Goal: Task Accomplishment & Management: Use online tool/utility

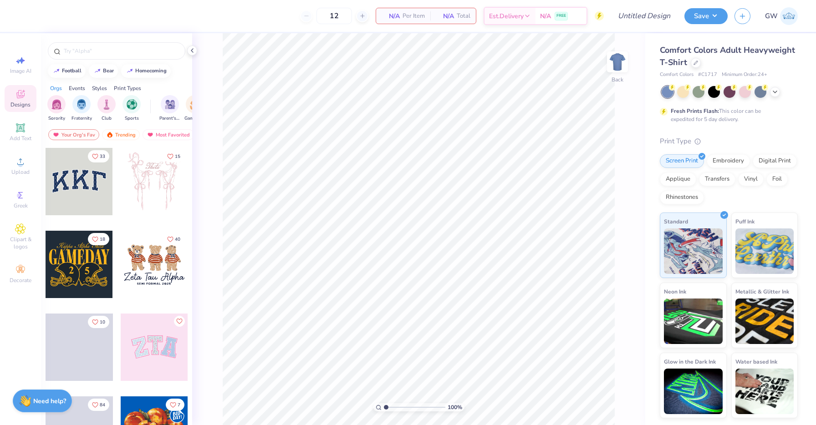
click at [699, 66] on div "Comfort Colors Adult Heavyweight T-Shirt" at bounding box center [729, 56] width 138 height 25
click at [697, 66] on div at bounding box center [696, 62] width 10 height 10
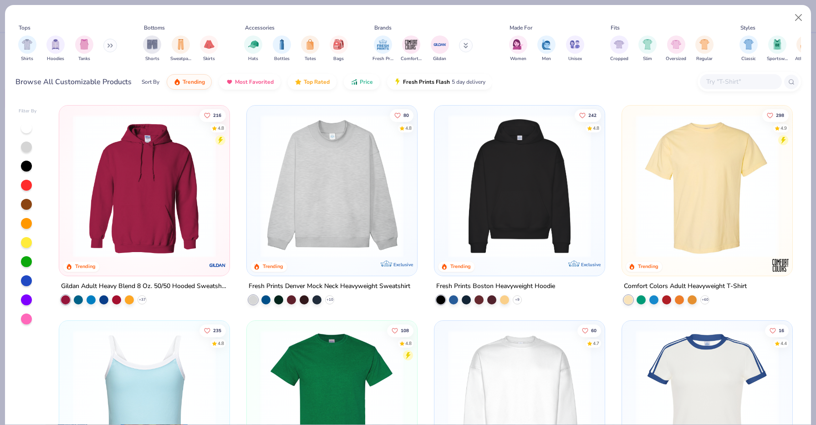
click at [114, 51] on button at bounding box center [110, 46] width 14 height 14
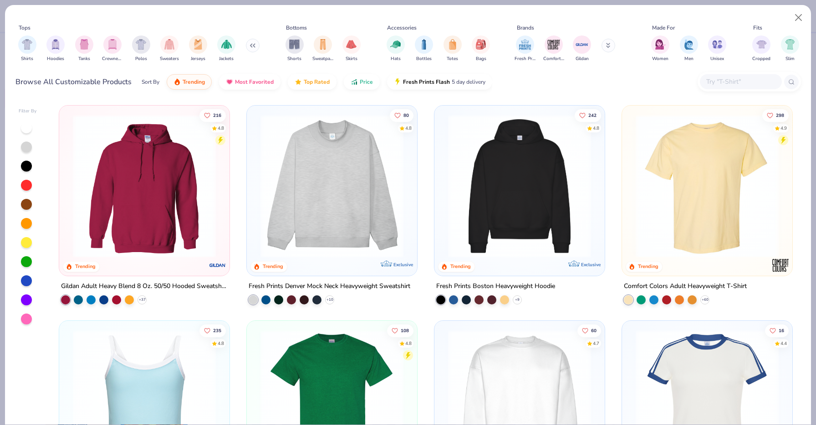
click at [297, 209] on img at bounding box center [332, 186] width 152 height 143
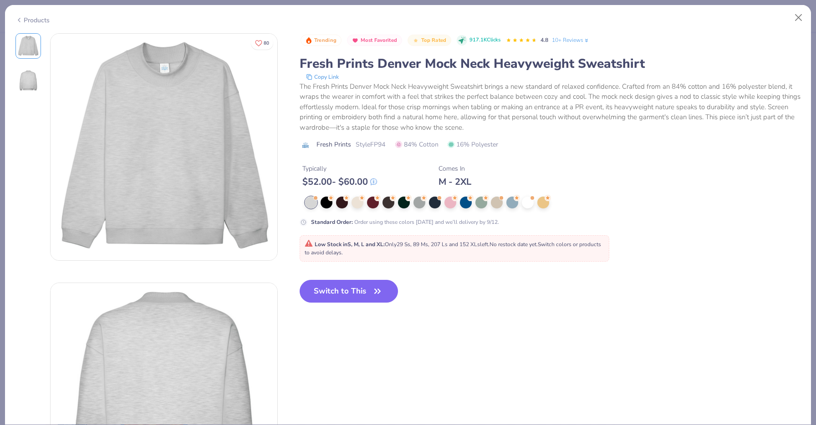
click at [534, 205] on div at bounding box center [484, 203] width 359 height 12
click at [528, 204] on div at bounding box center [528, 202] width 12 height 12
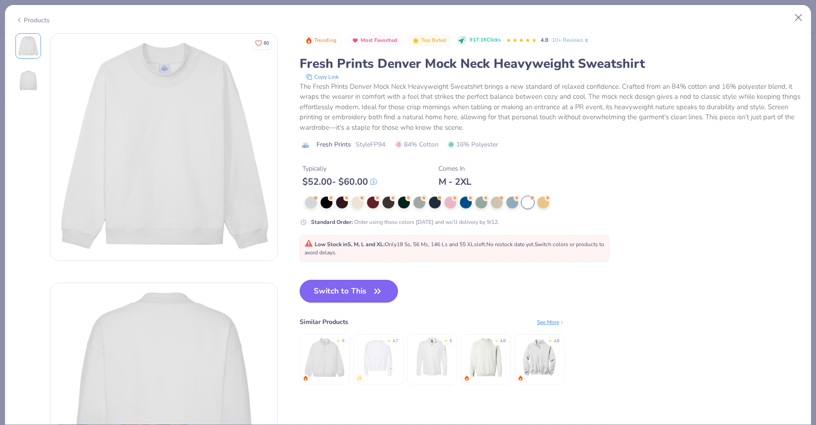
click at [326, 286] on button "Switch to This" at bounding box center [349, 291] width 99 height 23
type input "50"
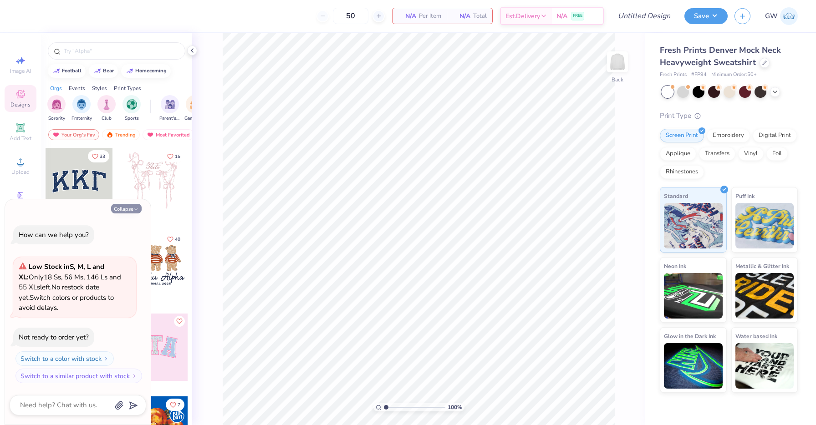
click at [132, 209] on button "Collapse" at bounding box center [126, 209] width 31 height 10
type textarea "x"
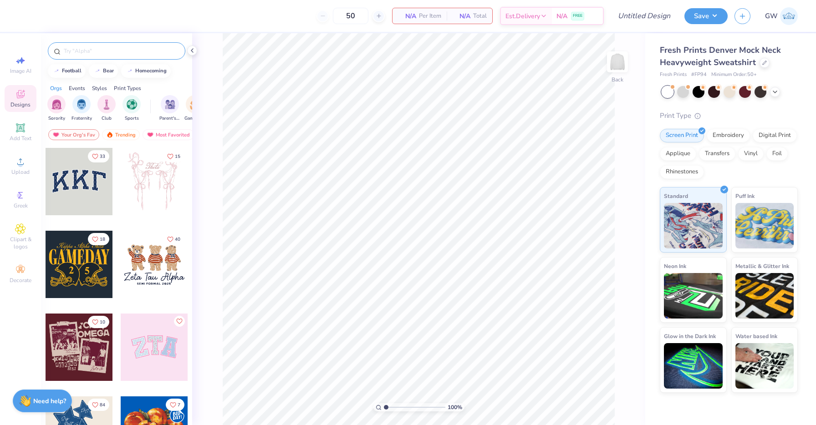
click at [113, 55] on input "text" at bounding box center [121, 50] width 117 height 9
type input "panhellenic"
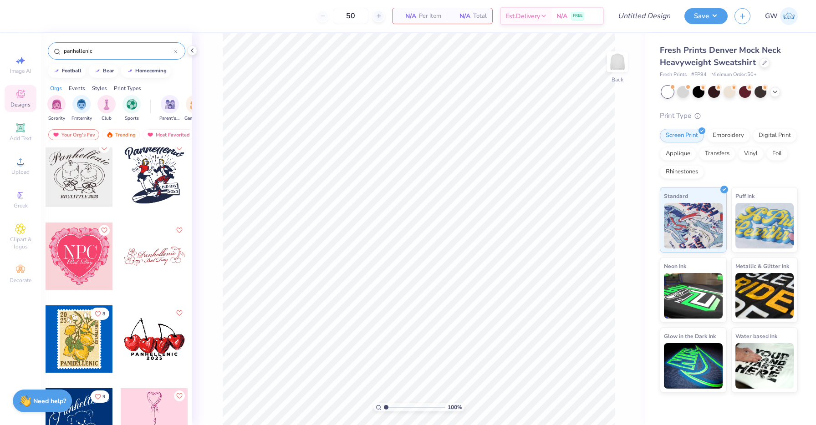
scroll to position [1252, 0]
click at [169, 263] on div at bounding box center [154, 255] width 67 height 67
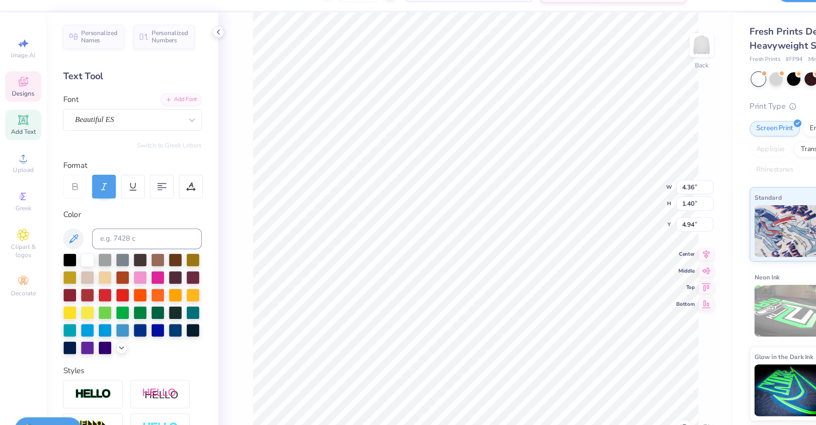
scroll to position [0, 0]
type textarea "[GEOGRAPHIC_DATA], [GEOGRAPHIC_DATA]"
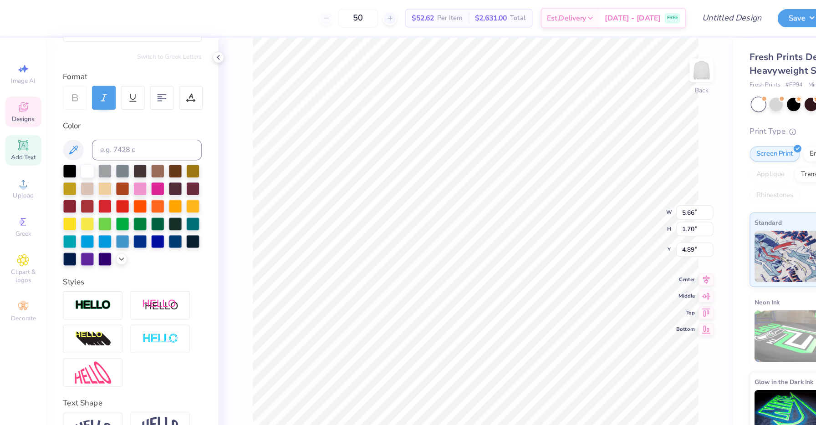
scroll to position [104, 0]
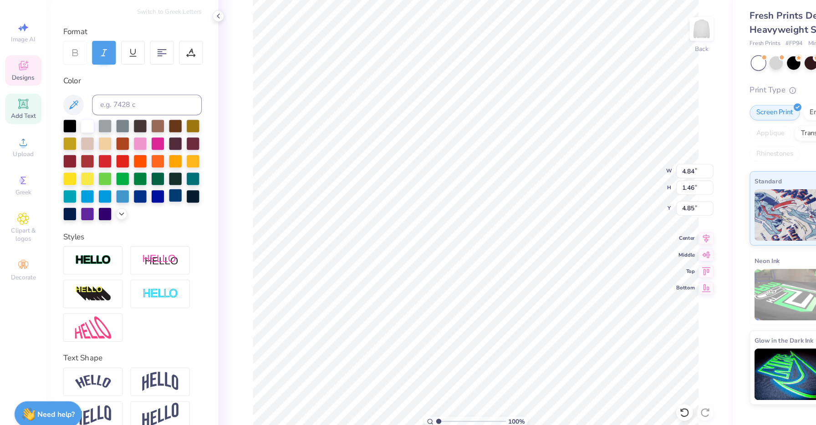
type input "4.84"
type input "1.46"
type input "5.01"
type input "4.00"
type input "1.20"
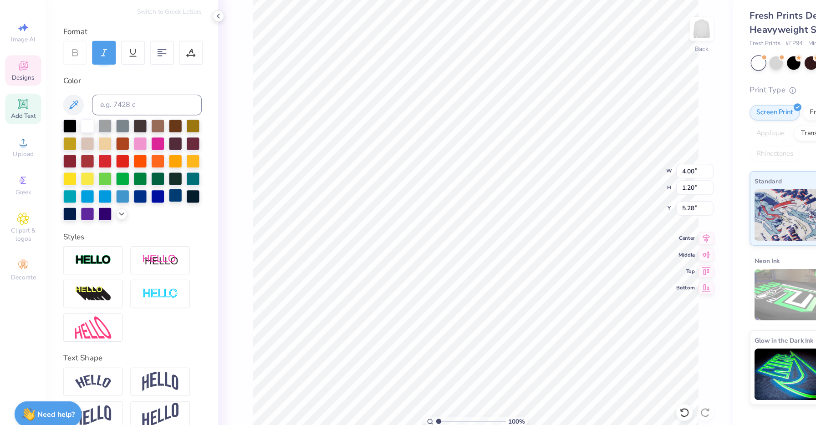
type input "5.28"
type input "5.01"
click at [482, 308] on li "Group" at bounding box center [492, 311] width 72 height 18
click at [625, 261] on icon at bounding box center [621, 259] width 13 height 11
type input "8.24"
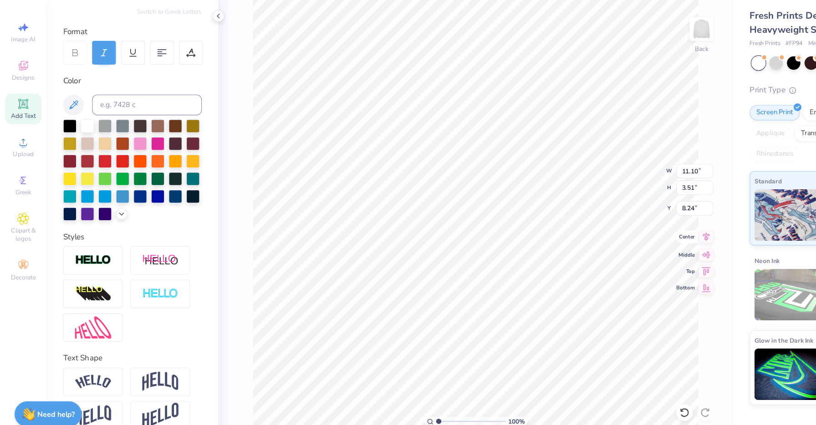
click at [621, 250] on div "100 % Back W 11.10 11.10 " H 3.51 3.51 " Y 8.24 8.24 " Center Middle Top Bottom" at bounding box center [418, 229] width 453 height 392
click at [619, 248] on icon at bounding box center [621, 245] width 13 height 11
click at [622, 278] on icon at bounding box center [621, 274] width 13 height 11
type input "2.74"
type input "2.28"
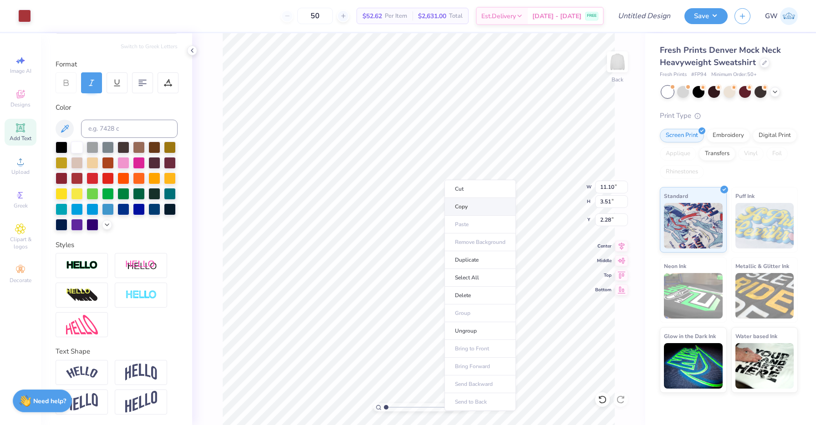
click at [468, 214] on li "Copy" at bounding box center [481, 207] width 72 height 18
type input "2.33"
type input "8.02"
type input "2.54"
type input "3.30"
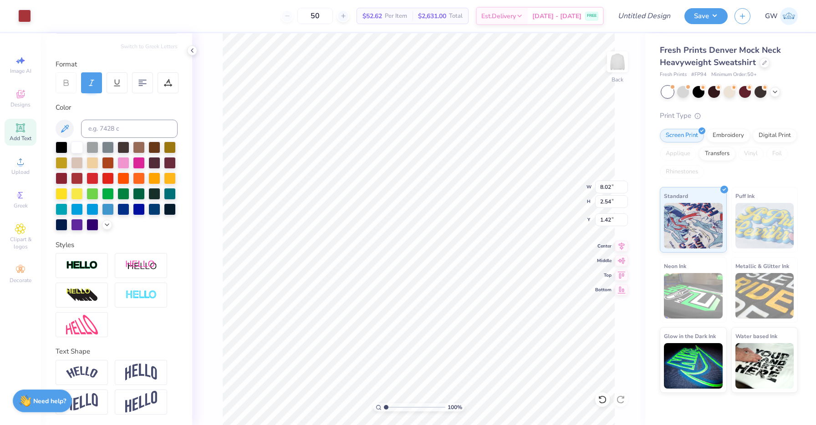
type input "1.42"
type input "2.00"
click at [437, 320] on li "Ungroup" at bounding box center [448, 322] width 72 height 18
click at [695, 19] on button "Save" at bounding box center [706, 15] width 43 height 16
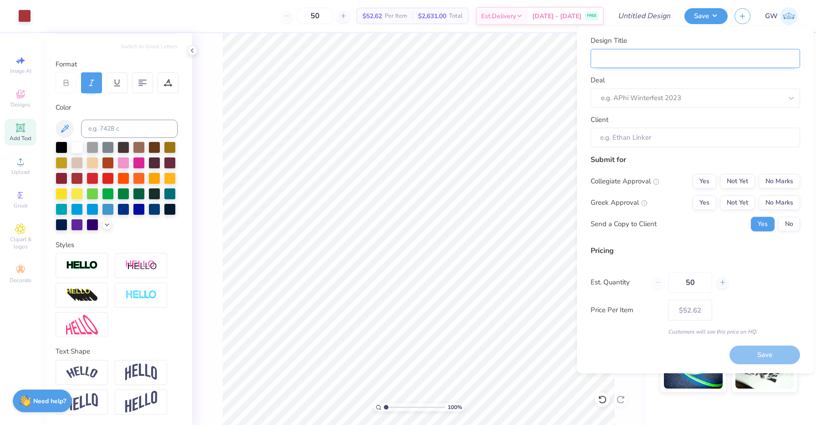
click at [664, 66] on input "Design Title" at bounding box center [695, 59] width 209 height 20
type input "W"
type input "Wi"
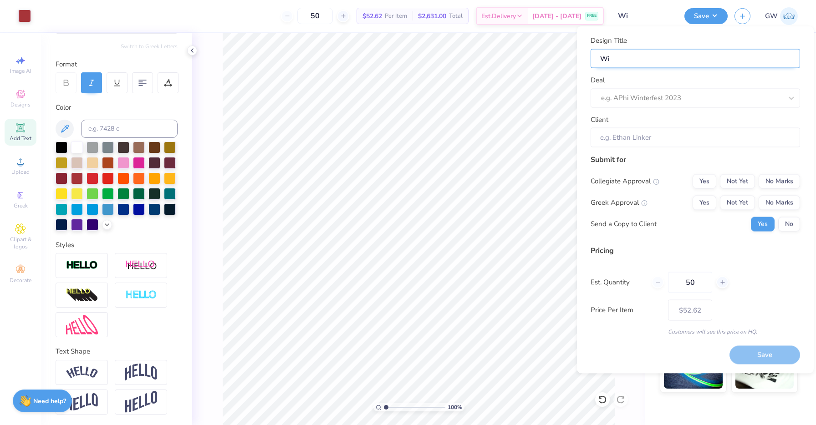
type input "W"
type input "Wh"
type input "Whi"
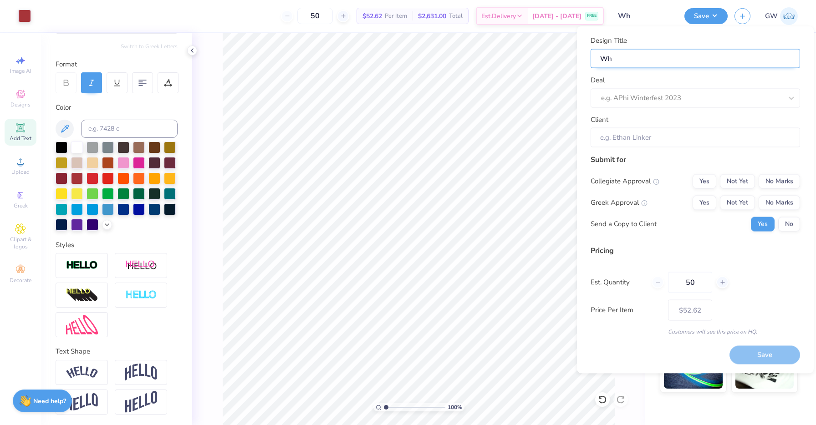
type input "Whi"
type input "Whit"
type input "White"
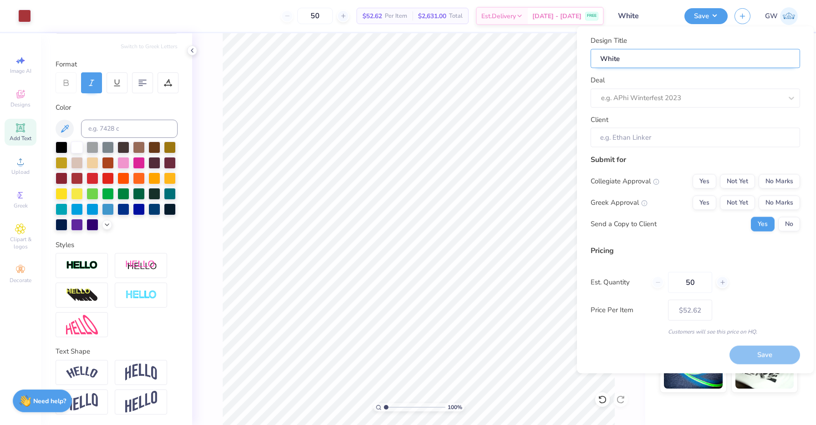
type input "White C"
type input "[PERSON_NAME]"
type input "White Cre"
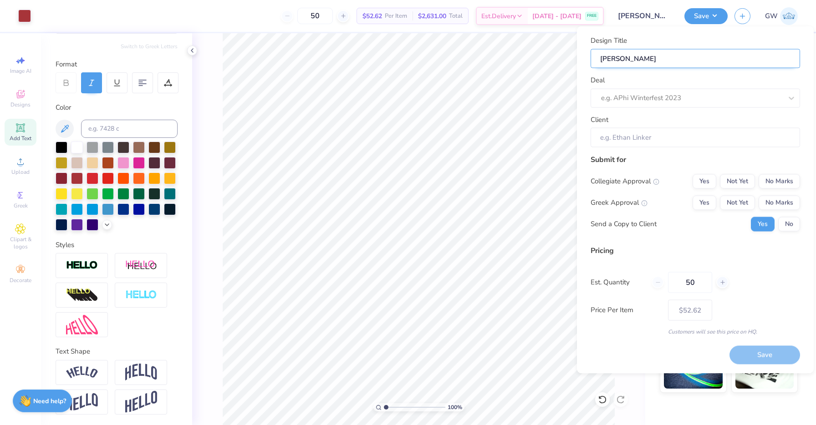
type input "White Cre"
type input "White Crew"
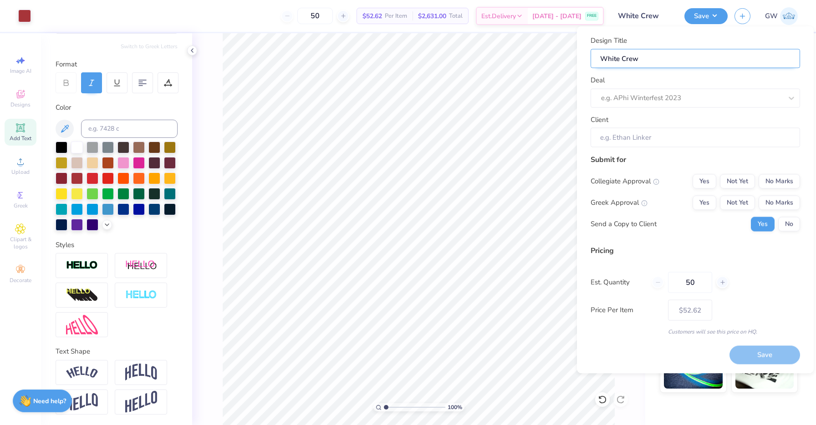
type input "White Crew n"
type input "White Crew ne"
type input "White Crew nec"
type input "White Crew neck"
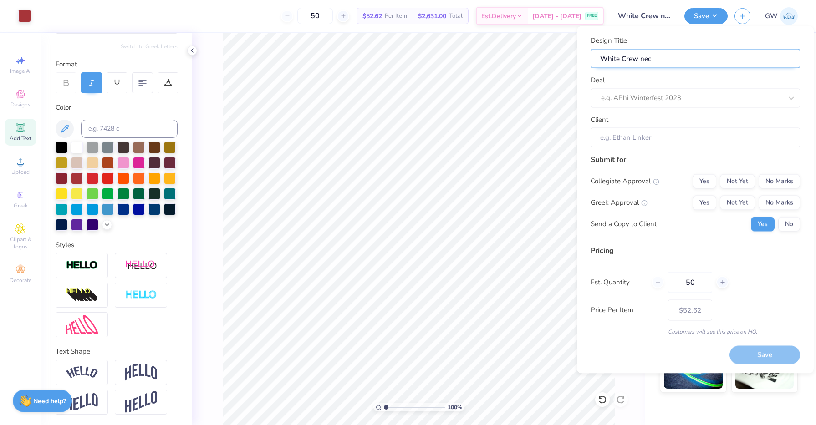
type input "White Crew neck"
type input "White Crew nec"
type input "White Crew ne"
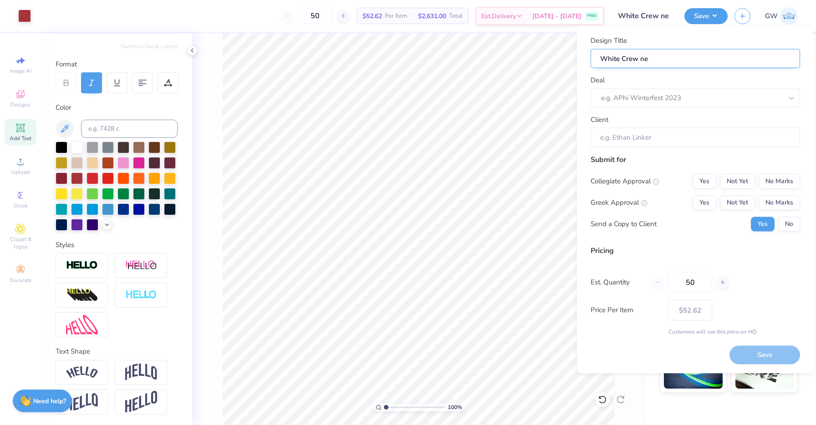
type input "White Crew n"
type input "White Crew"
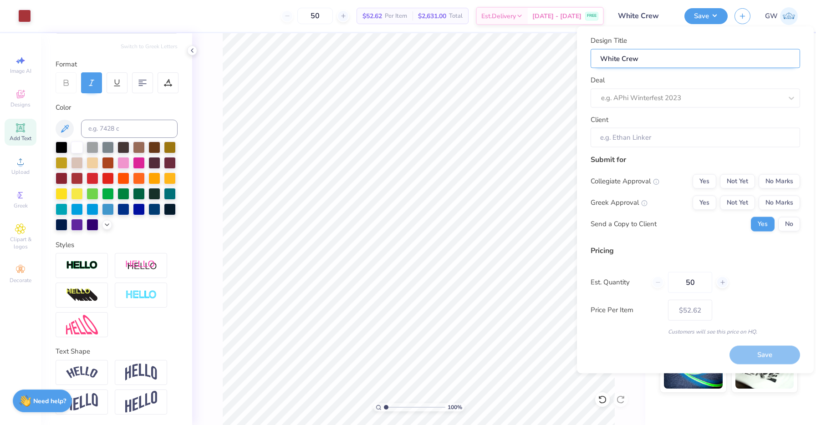
type input "White Crew"
type input "White Crewn"
type input "White Crewne"
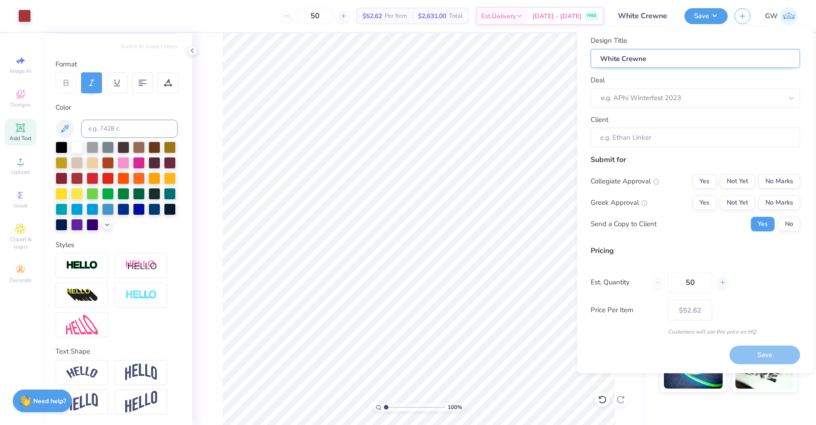
type input "White Crewnec"
type input "White Crewneck"
type input "White Crewneck S"
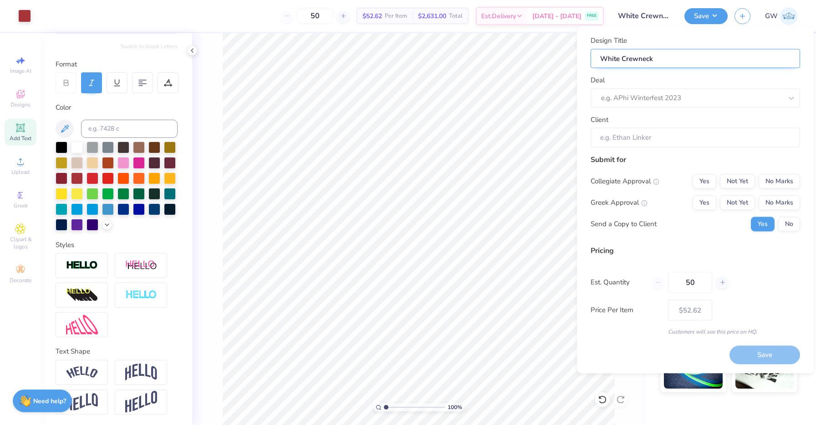
type input "White Crewneck S"
type input "White Crewneck Se"
type input "White Crewneck Set"
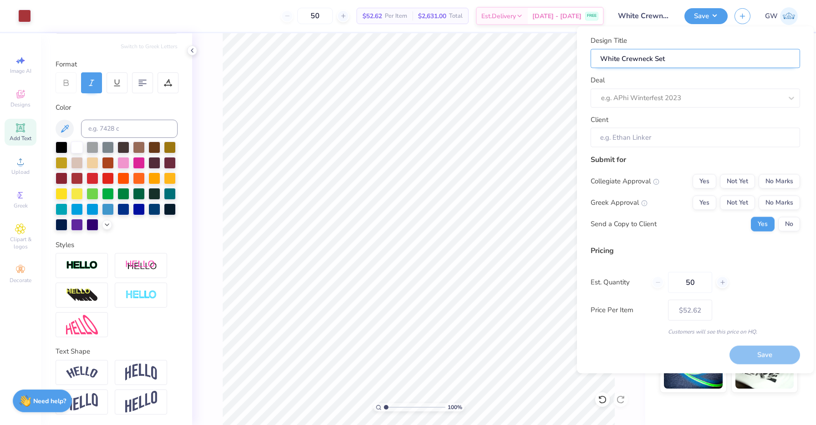
type input "White Crewneck Set"
click at [626, 61] on input "White Crewneck Set" at bounding box center [695, 59] width 209 height 20
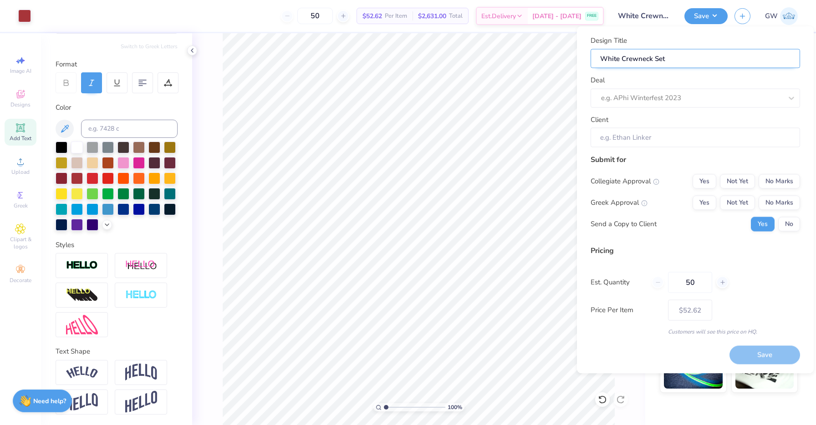
click at [626, 61] on input "White Crewneck Set" at bounding box center [695, 59] width 209 height 20
type input "White M Set"
type input "White Mo Set"
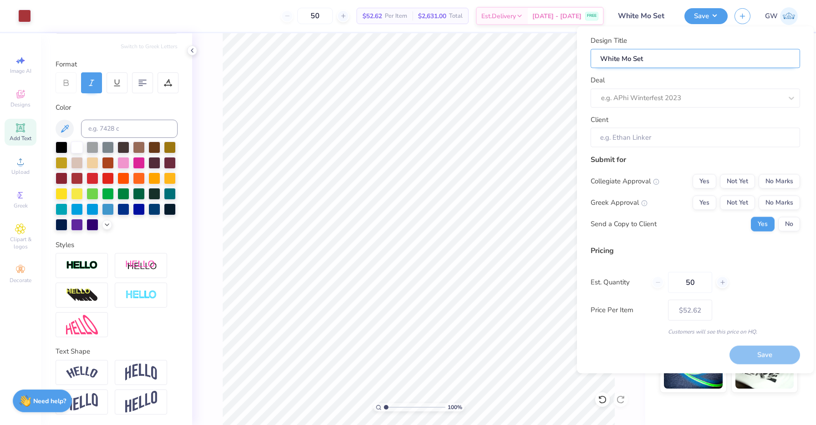
type input "White Moc Set"
type input "White Mock Set"
type input "White Mockn Set"
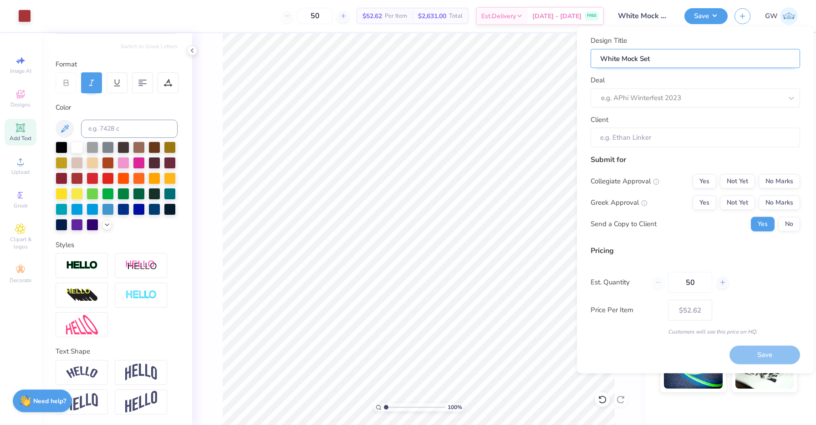
type input "White Mockn Set"
type input "White Mockne Set"
type input "White Mocknec Set"
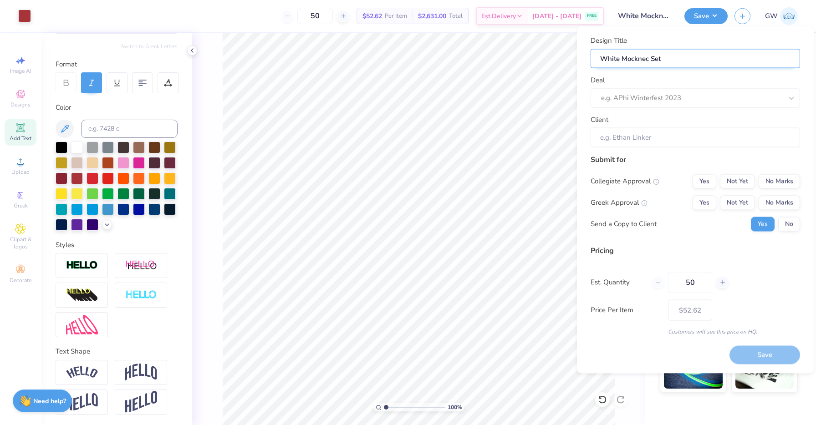
type input "White Mockneck Set"
click at [680, 62] on input "White Mockneck Set" at bounding box center [695, 59] width 209 height 20
type input "White Mockneck Set"
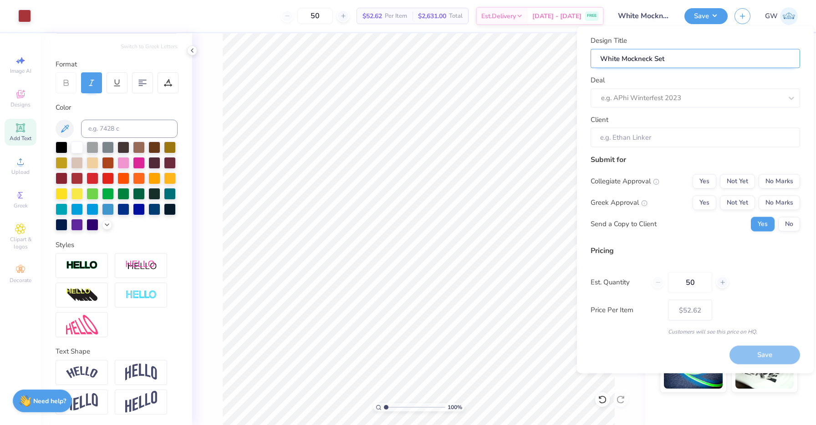
type input "White Mockneck Set"
type input "White Mockneck Set-"
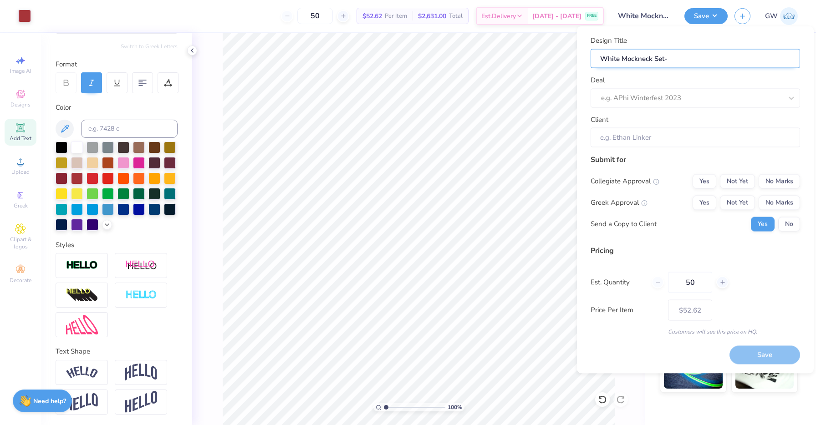
type input "White Mockneck Set-"
type input "White Mockneck Set- M"
type input "White Mockneck Set- Mi"
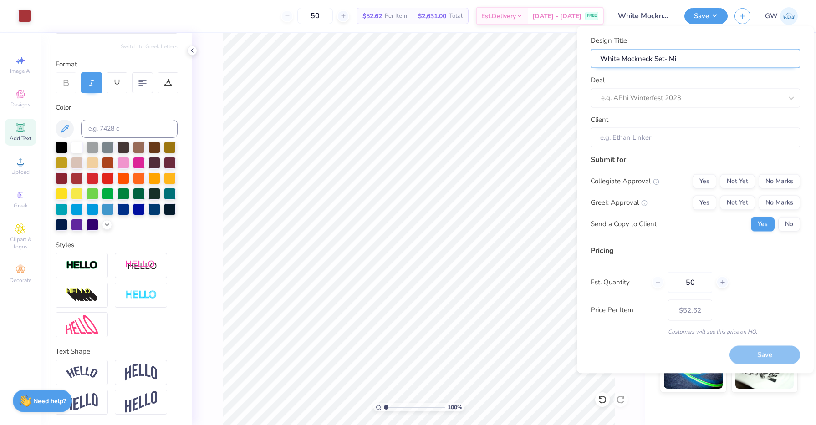
type input "White Mockneck Set- Mic"
type input "White Mockneck Set- Mi"
type input "White Mockneck Set- M"
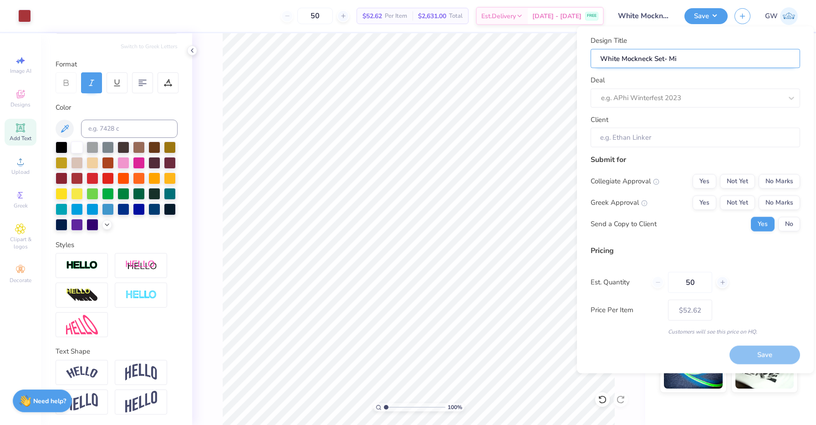
type input "White Mockneck Set- M"
type input "White Mockneck Set- Mo"
type input "White Mockneck Set- Moc"
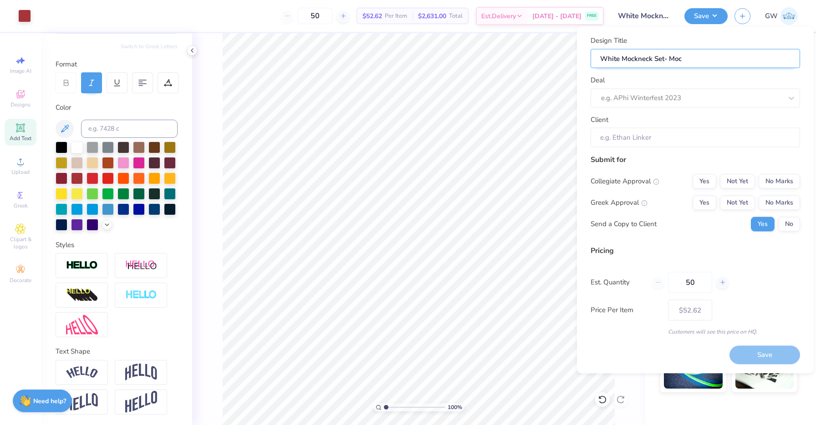
type input "White Mockneck Set- Mock"
type input "White Mockneck Set- Mockn"
type input "White Mockneck Set- Mockne"
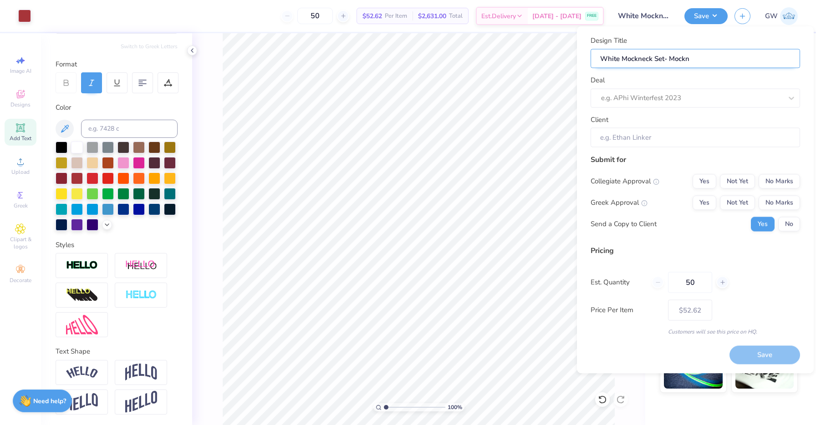
type input "White Mockneck Set- Mockne"
type input "White Mockneck Set- Mocknec"
type input "White Mockneck Set- Mockneck"
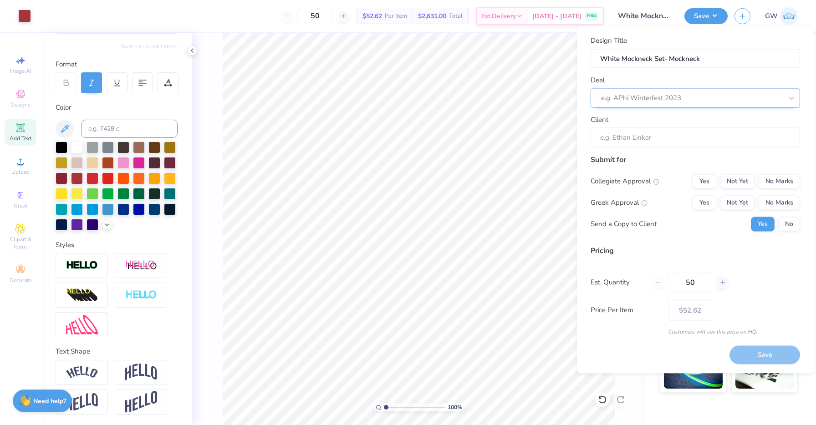
click at [682, 103] on div at bounding box center [691, 98] width 181 height 12
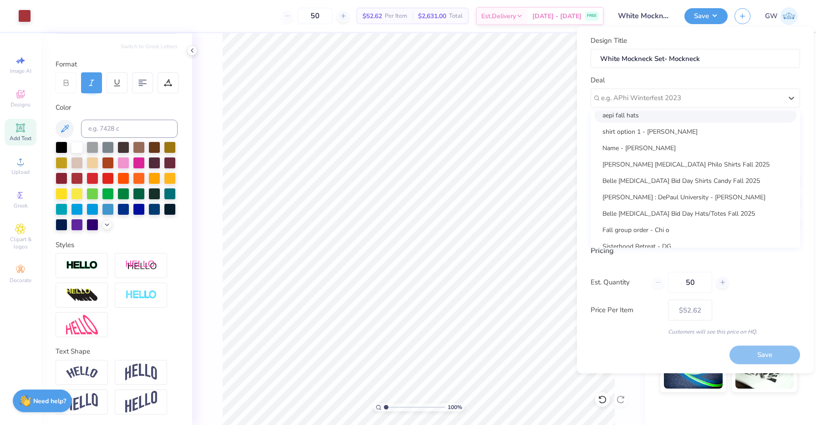
scroll to position [148, 0]
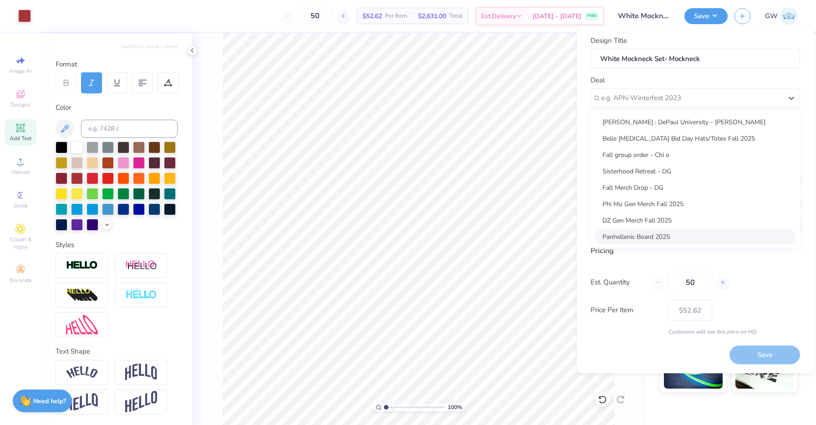
click at [660, 235] on div "Panhellenic Board 2025" at bounding box center [695, 236] width 202 height 15
type input "[PERSON_NAME]"
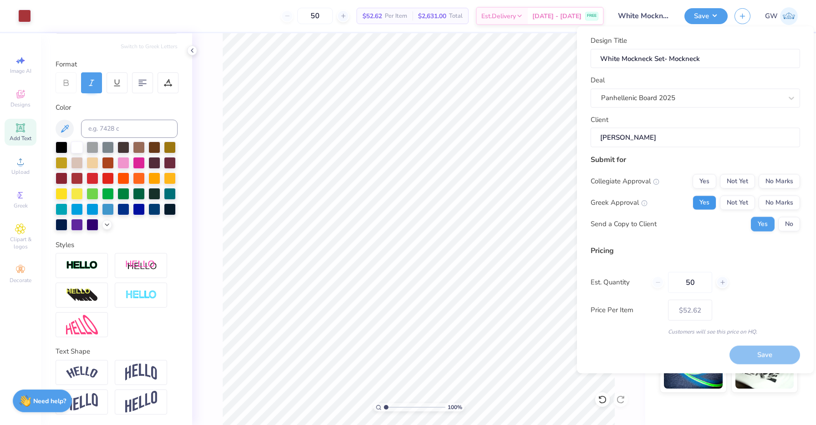
click at [706, 203] on button "Yes" at bounding box center [705, 202] width 24 height 15
click at [782, 183] on button "No Marks" at bounding box center [779, 181] width 41 height 15
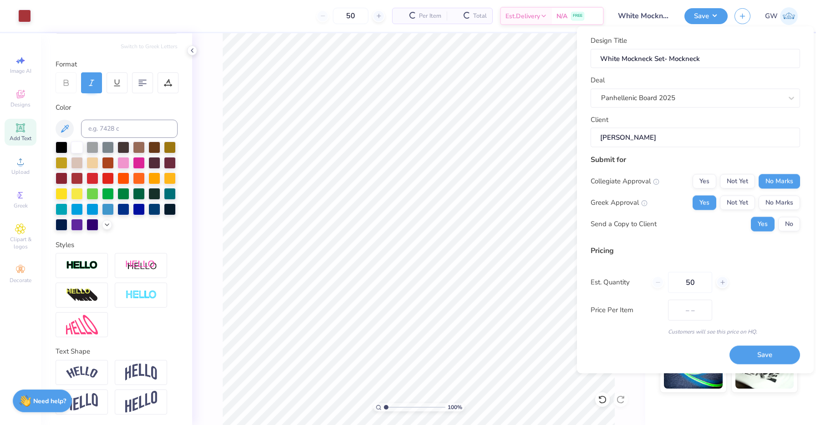
type input "$52.62"
click at [690, 284] on input "50" at bounding box center [690, 282] width 44 height 21
type input "8"
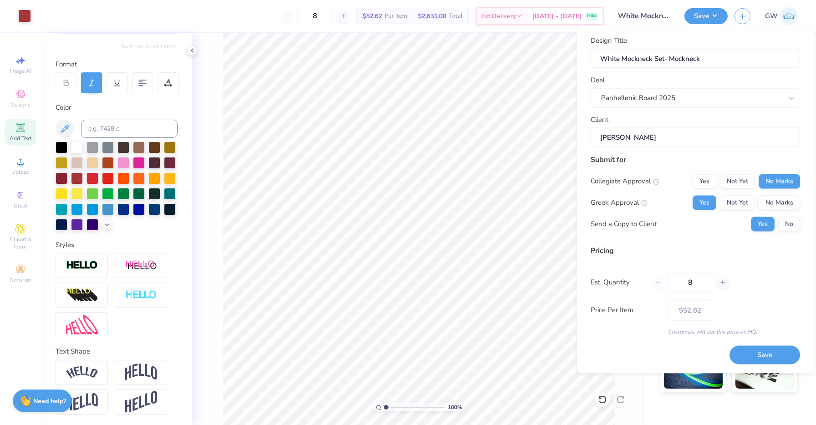
type input "50"
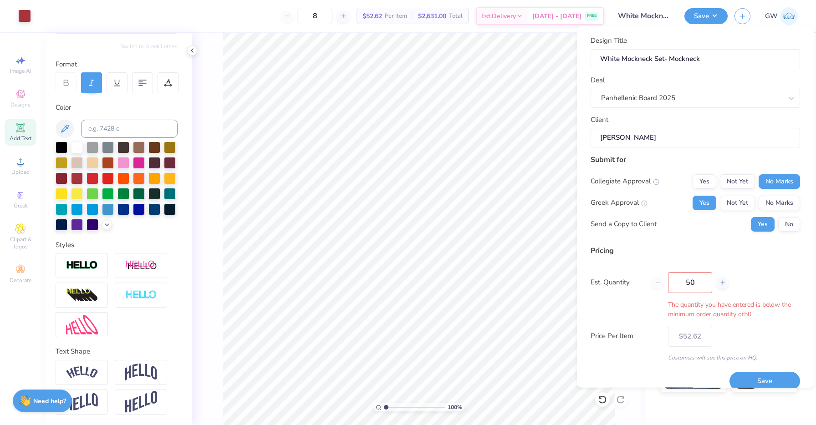
click at [736, 286] on div "Est. Quantity 50 The quantity you have entered is below the minimum order quant…" at bounding box center [695, 295] width 209 height 47
type input "50"
type input "$52.62"
click at [695, 288] on input "50" at bounding box center [690, 282] width 44 height 21
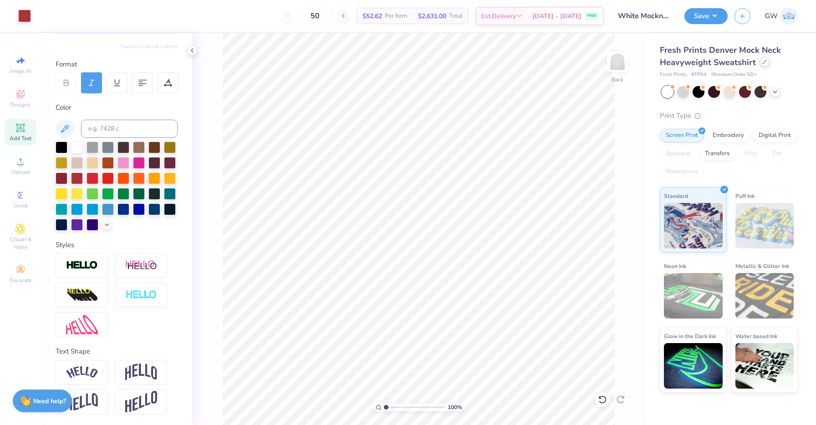
click at [766, 61] on div at bounding box center [765, 62] width 10 height 10
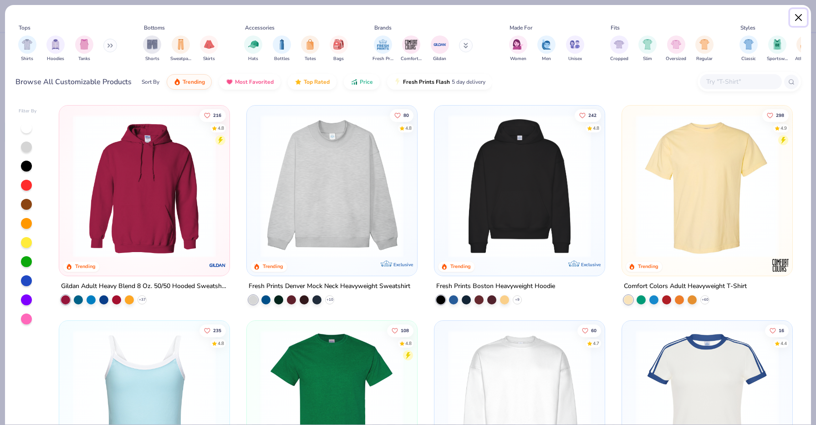
click at [799, 18] on button "Close" at bounding box center [798, 17] width 17 height 17
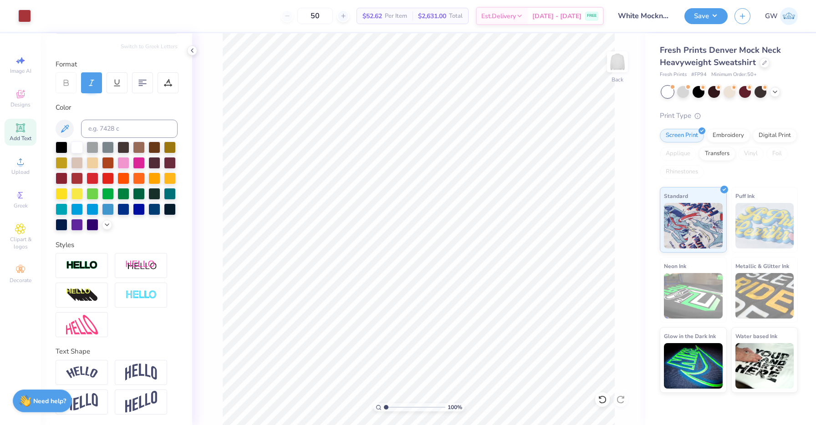
click at [305, 17] on div "50" at bounding box center [315, 16] width 68 height 16
click at [347, 14] on icon at bounding box center [343, 16] width 6 height 6
click at [293, 17] on div at bounding box center [287, 16] width 12 height 12
type input "50"
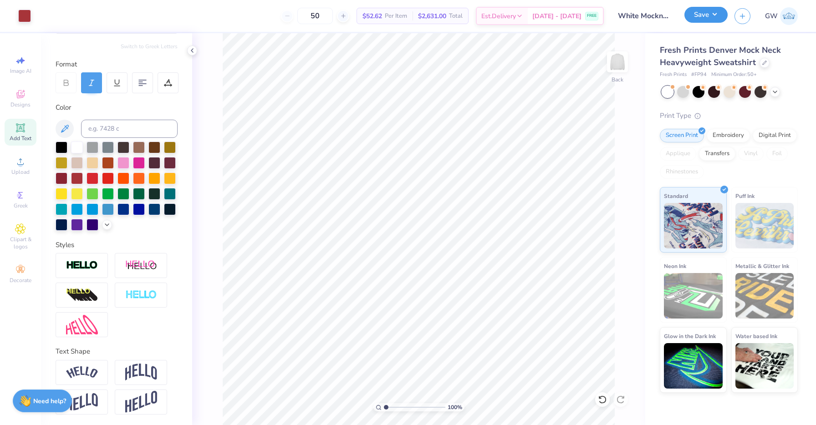
click at [705, 20] on button "Save" at bounding box center [706, 15] width 43 height 16
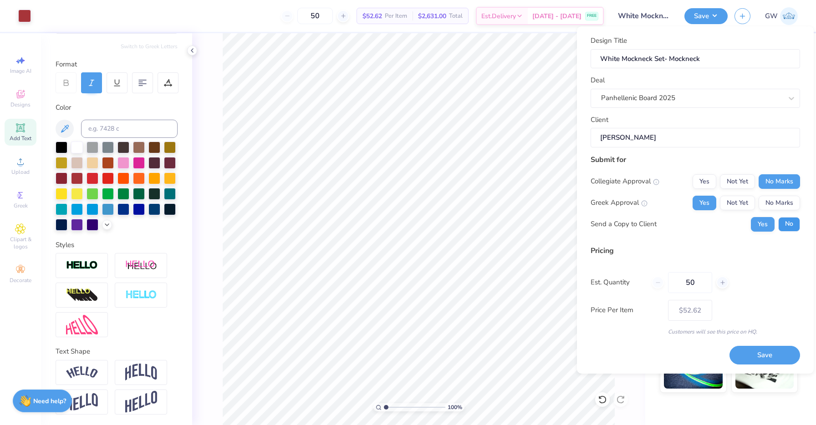
click at [793, 220] on button "No" at bounding box center [789, 224] width 22 height 15
click at [748, 360] on button "Save" at bounding box center [765, 355] width 71 height 19
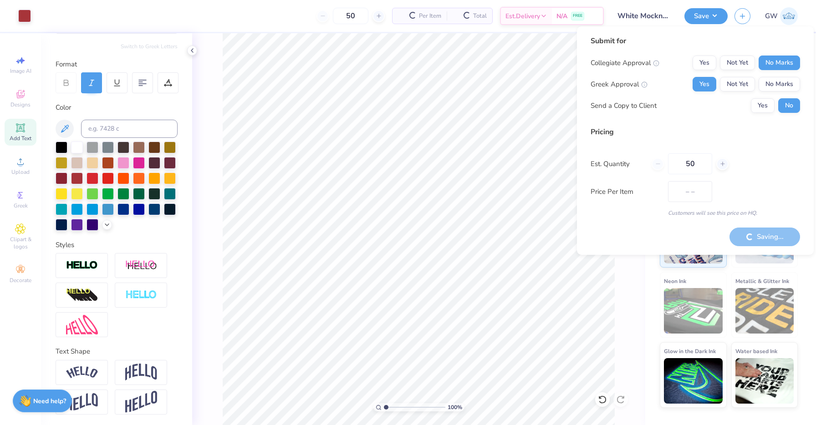
type input "$52.62"
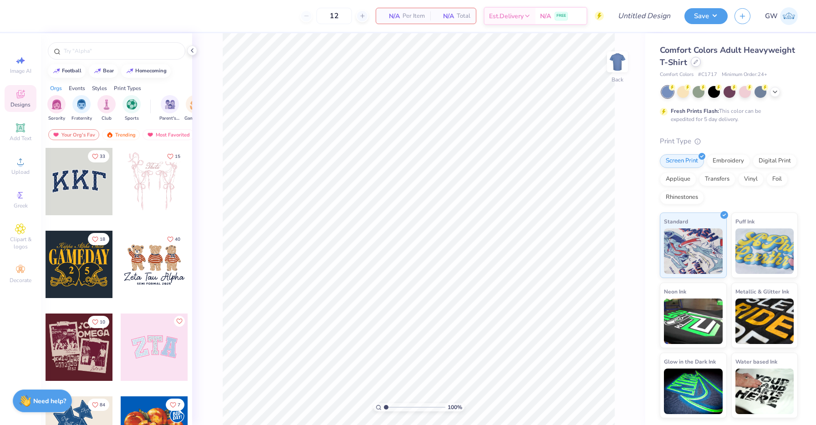
click at [696, 63] on icon at bounding box center [696, 62] width 5 height 5
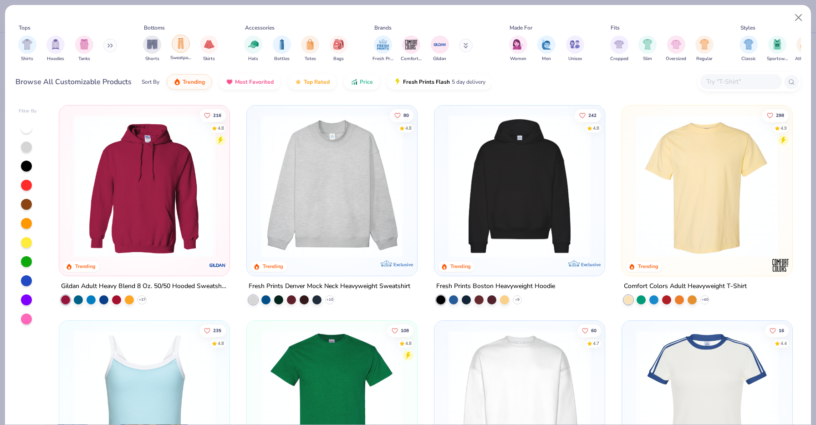
click at [185, 47] on div "filter for Sweatpants" at bounding box center [181, 44] width 18 height 18
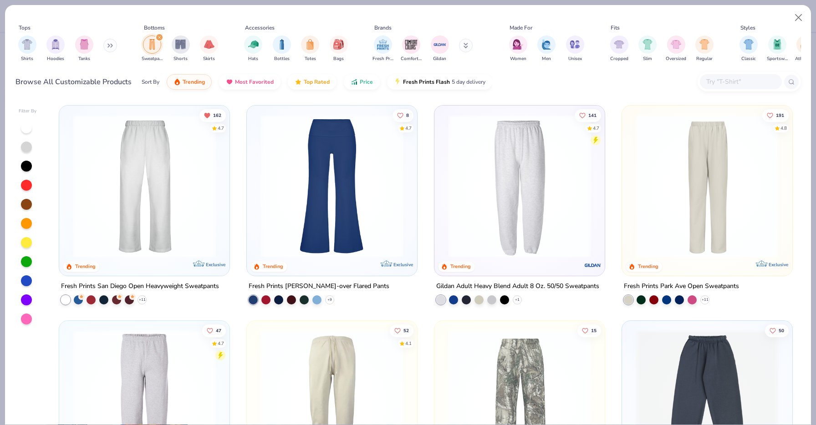
scroll to position [25, 0]
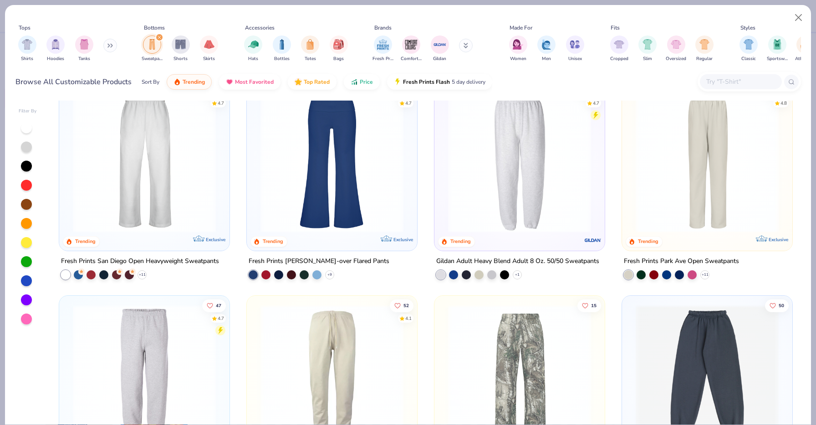
click at [694, 188] on img at bounding box center [707, 161] width 152 height 143
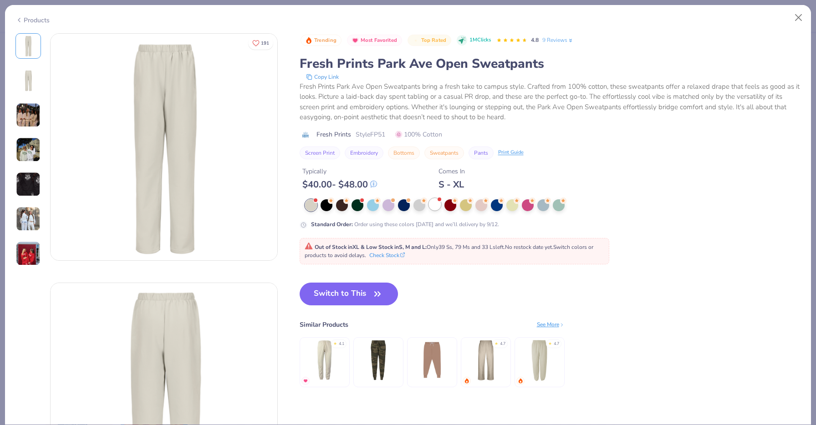
click at [434, 202] on div at bounding box center [435, 205] width 12 height 12
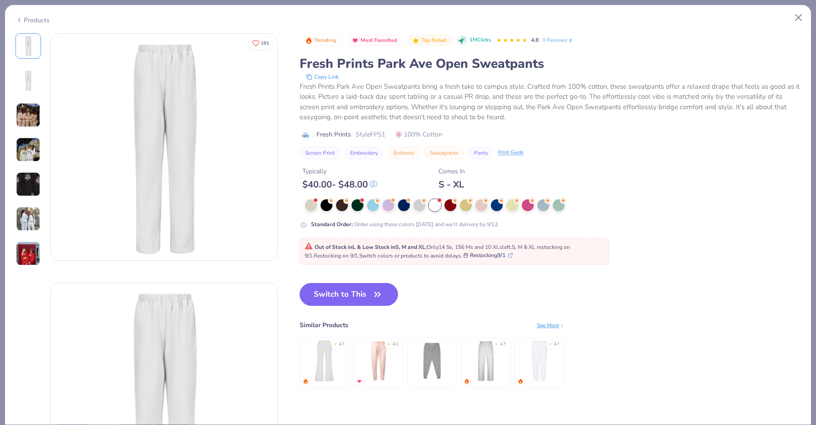
click at [358, 291] on button "Switch to This" at bounding box center [349, 294] width 99 height 23
type input "50"
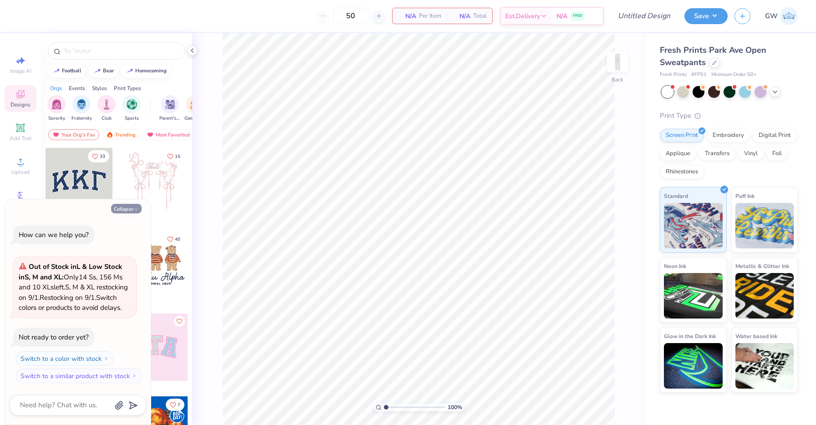
click at [119, 204] on button "Collapse" at bounding box center [126, 209] width 31 height 10
type textarea "x"
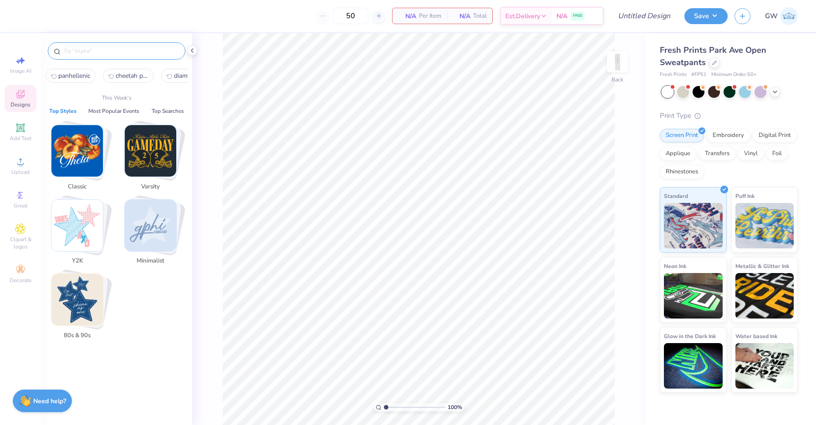
click at [124, 53] on input "text" at bounding box center [121, 50] width 117 height 9
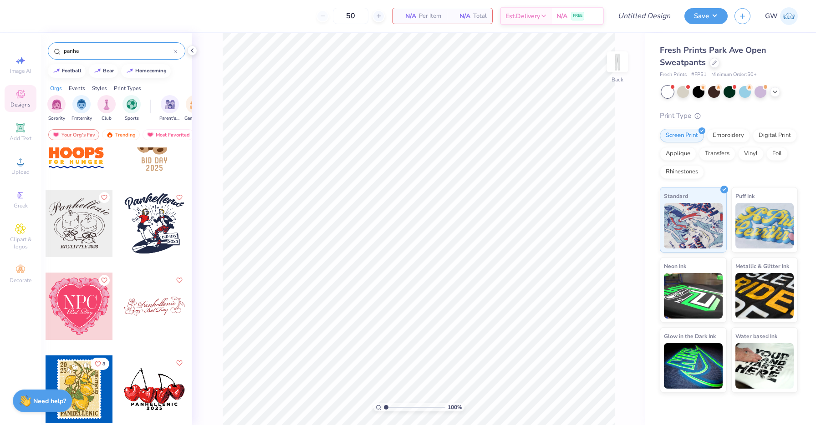
scroll to position [1258, 0]
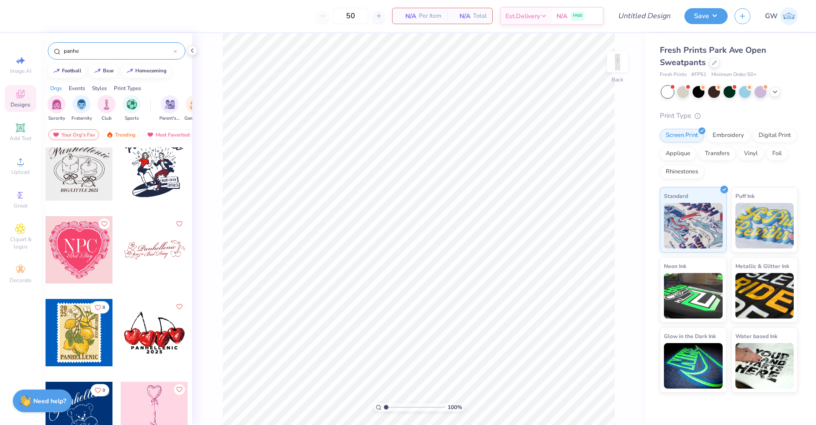
type input "panhe"
click at [156, 257] on div at bounding box center [154, 249] width 67 height 67
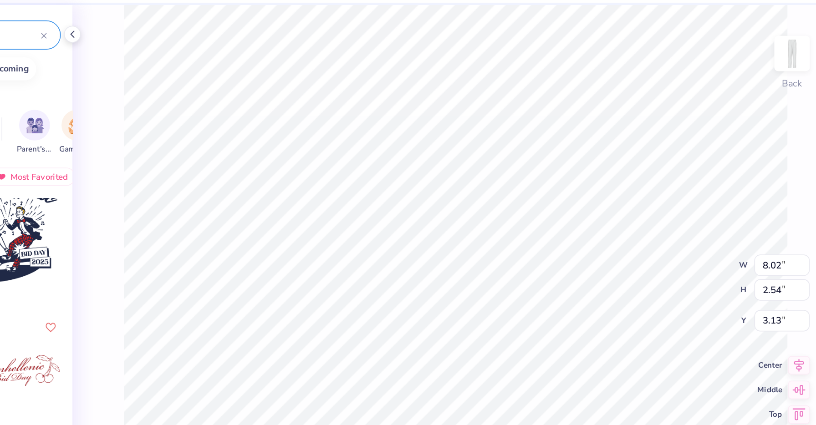
type input "3.13"
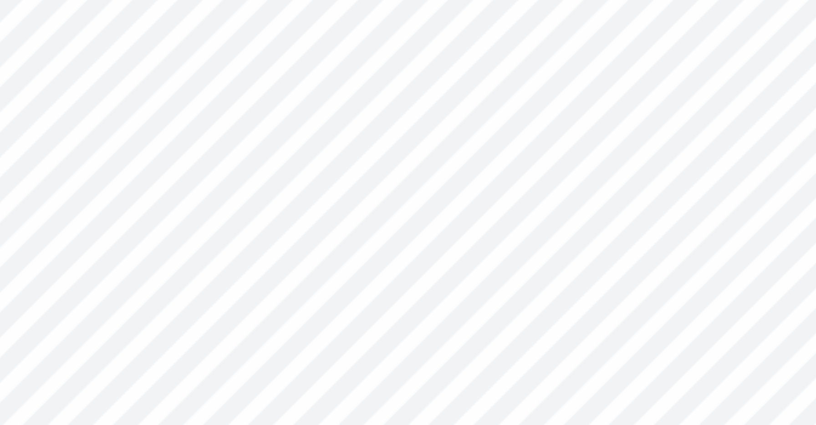
type input "3.15"
type input "1.01"
type input "4.53"
type textarea "B"
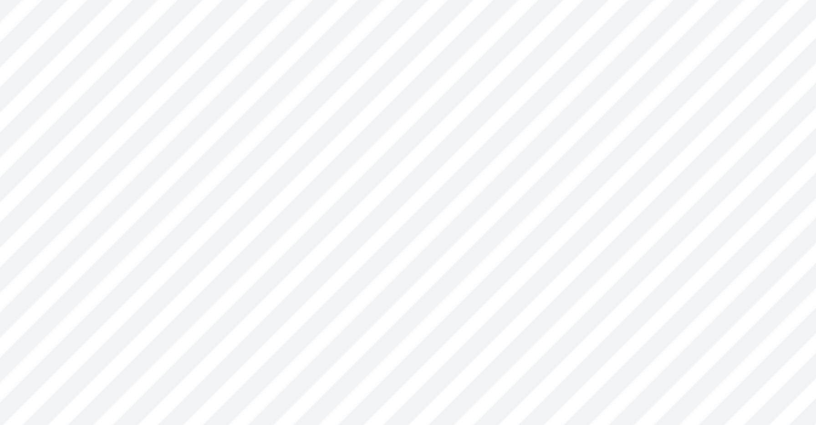
scroll to position [0, 1]
type textarea "Chicago, Il"
type input "2.88"
type input "1.03"
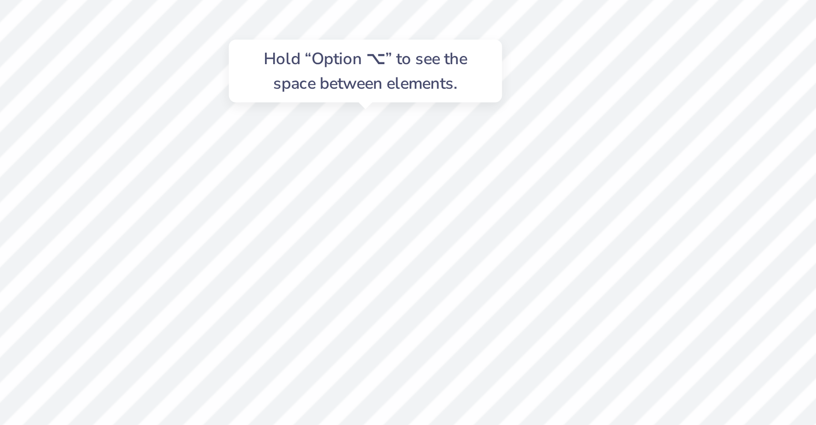
type input "4.58"
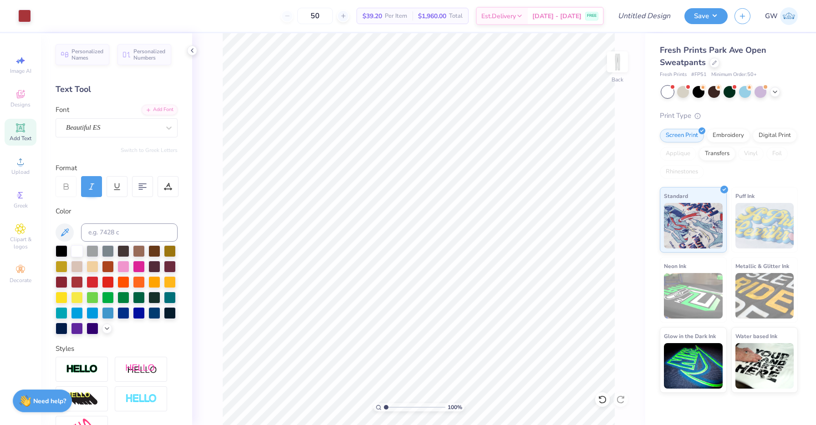
click at [304, 19] on div "50" at bounding box center [315, 16] width 68 height 16
click at [715, 21] on button "Save" at bounding box center [706, 15] width 43 height 16
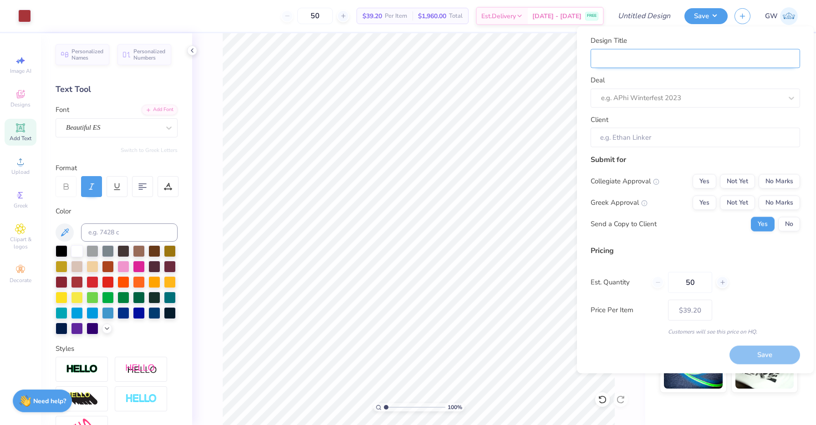
click at [681, 62] on input "Design Title" at bounding box center [695, 59] width 209 height 20
type input "W"
type input "Wh"
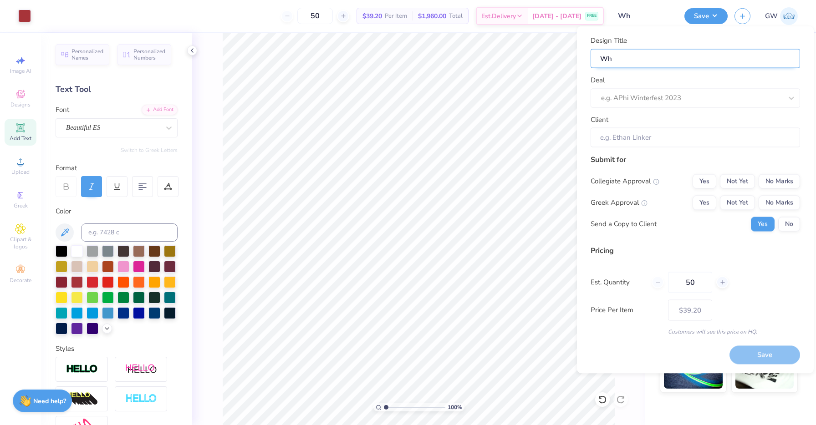
type input "Whi"
type input "Whit"
type input "White"
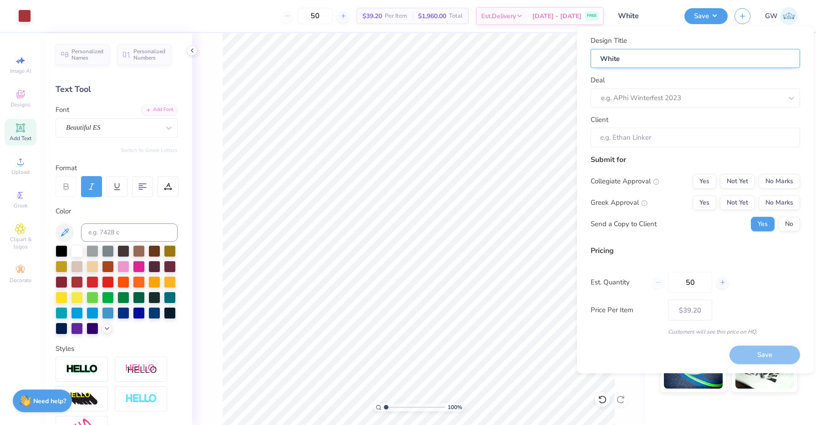
type input "White M"
type input "White Mo"
type input "White Moc"
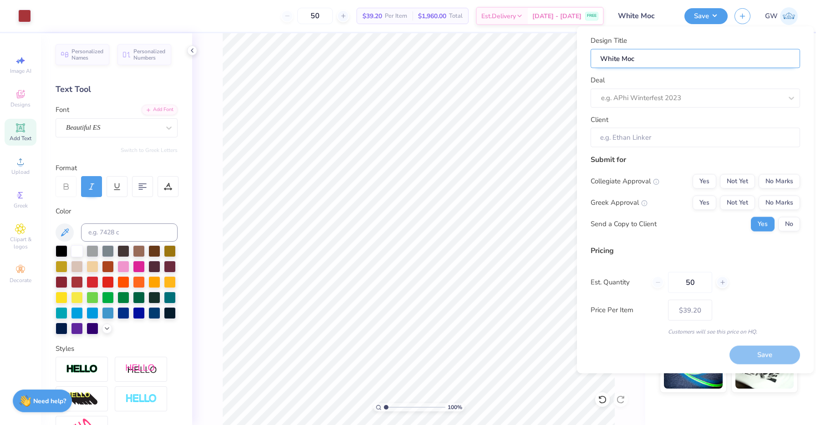
type input "White Mock"
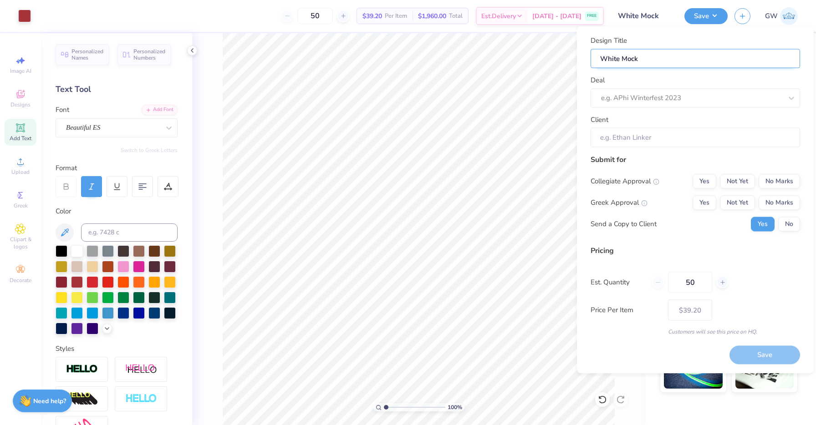
type input "White Mock"
type input "White Mockn"
type input "White Mockne"
type input "White Mockneck Set- Mockneck"
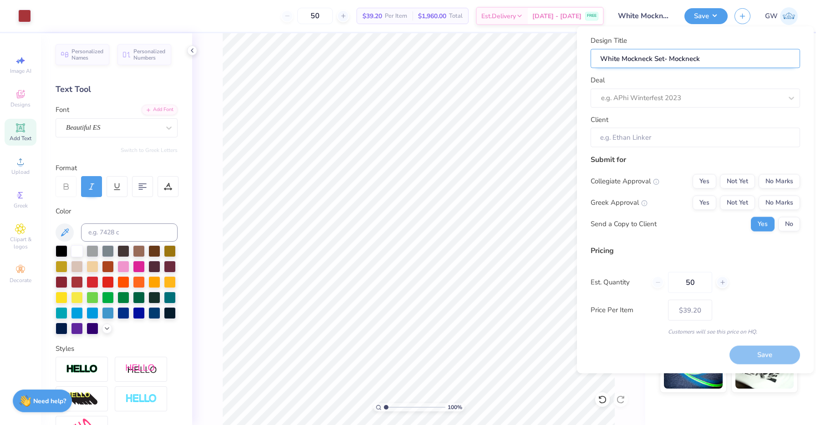
click at [685, 59] on input "White Mockneck Set- Mockneck" at bounding box center [695, 59] width 209 height 20
click at [685, 58] on input "White Mockneck Set- Mockneck" at bounding box center [695, 59] width 209 height 20
type input "White Mockneck Set- S"
type input "White Mockneck Set- Sw"
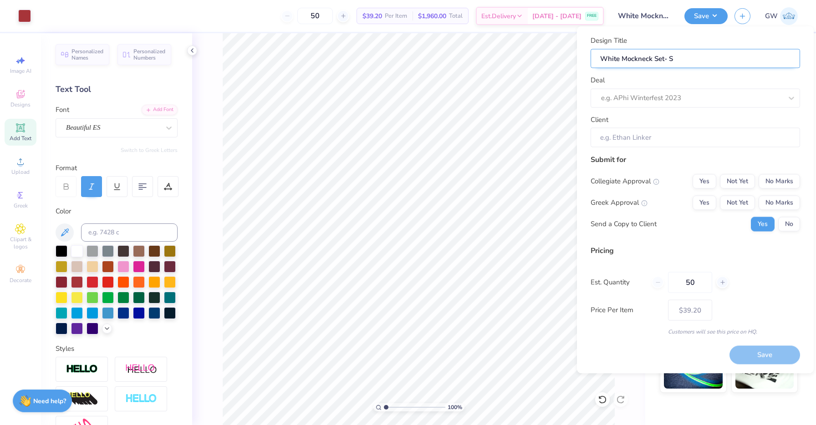
type input "White Mockneck Set- Sw"
type input "White Mockneck Set- Swe"
type input "White Mockneck Set- Swea"
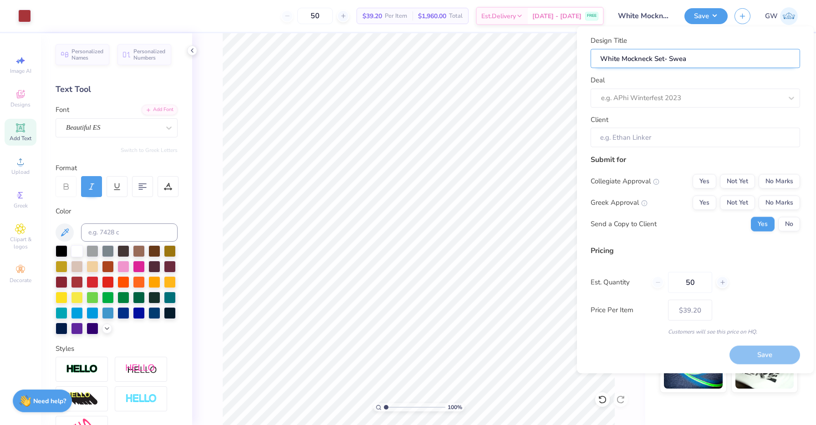
type input "White Mockneck Set- Sweat"
type input "White Mockneck Set- Sweats"
click at [675, 97] on div at bounding box center [682, 98] width 163 height 12
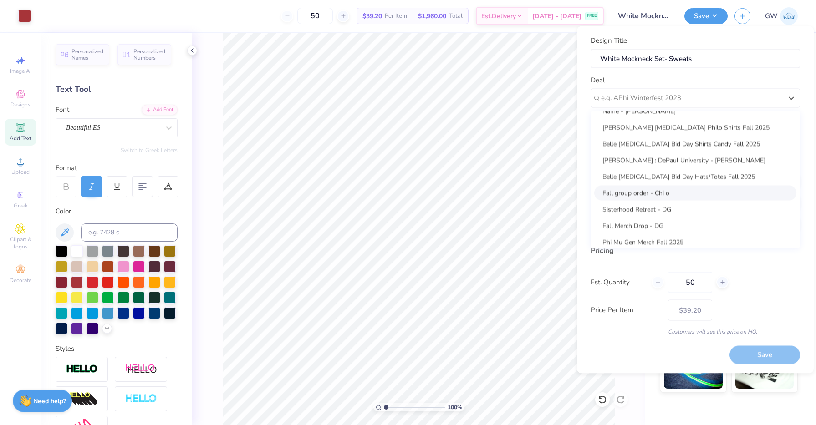
scroll to position [148, 0]
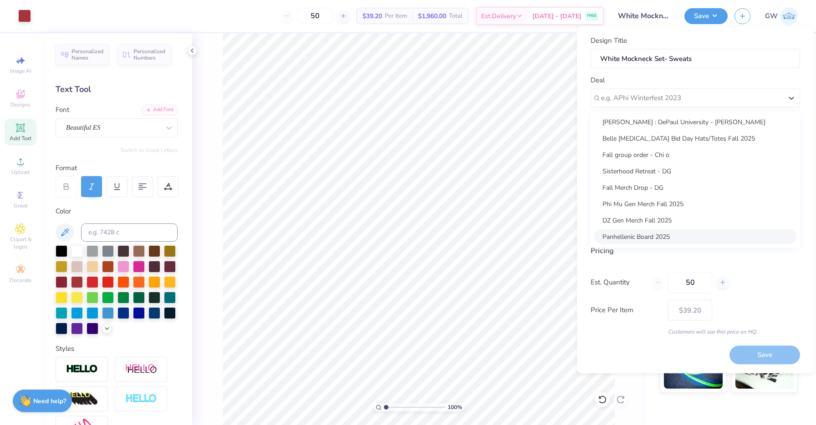
click at [654, 235] on div "Panhellenic Board 2025" at bounding box center [695, 236] width 202 height 15
type input "[PERSON_NAME]"
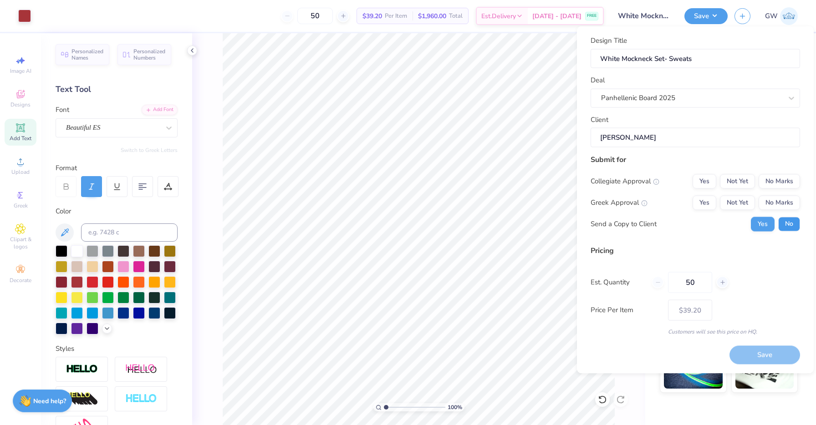
click at [786, 222] on button "No" at bounding box center [789, 224] width 22 height 15
click at [709, 199] on button "Yes" at bounding box center [705, 202] width 24 height 15
click at [785, 183] on button "No Marks" at bounding box center [779, 181] width 41 height 15
type input "$39.20"
click at [677, 281] on input "50" at bounding box center [690, 282] width 44 height 21
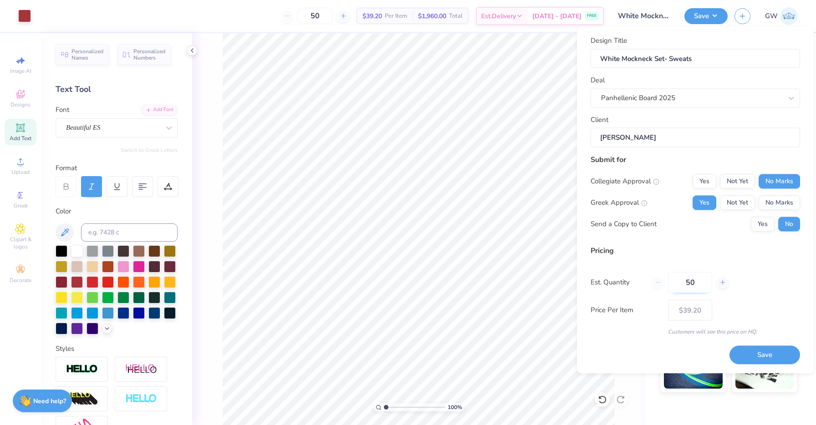
click at [677, 281] on input "50" at bounding box center [690, 282] width 44 height 21
type input "8"
type input "50"
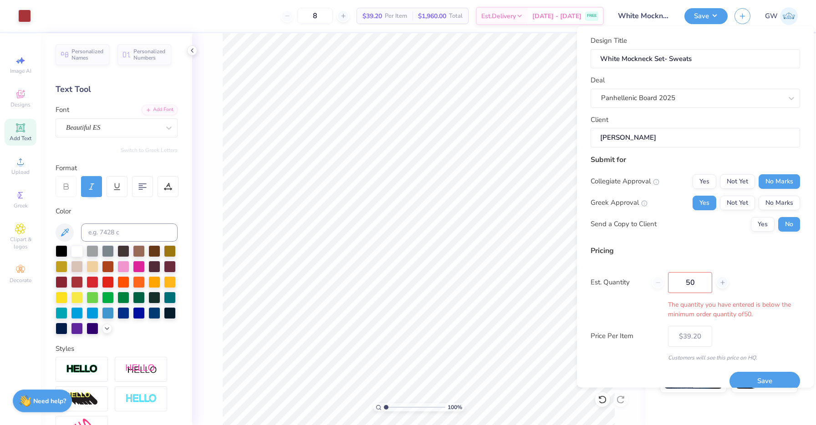
type input "50"
click at [752, 279] on div "Est. Quantity 50 The quantity you have entered is below the minimum order quant…" at bounding box center [695, 295] width 209 height 47
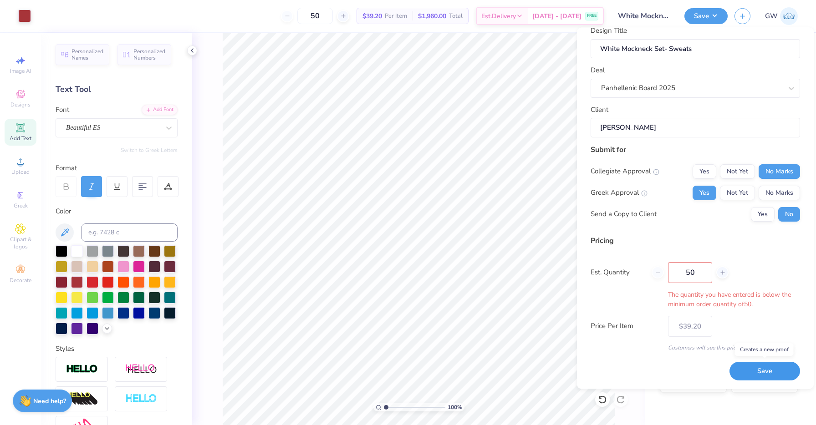
click at [752, 373] on button "Save" at bounding box center [765, 371] width 71 height 19
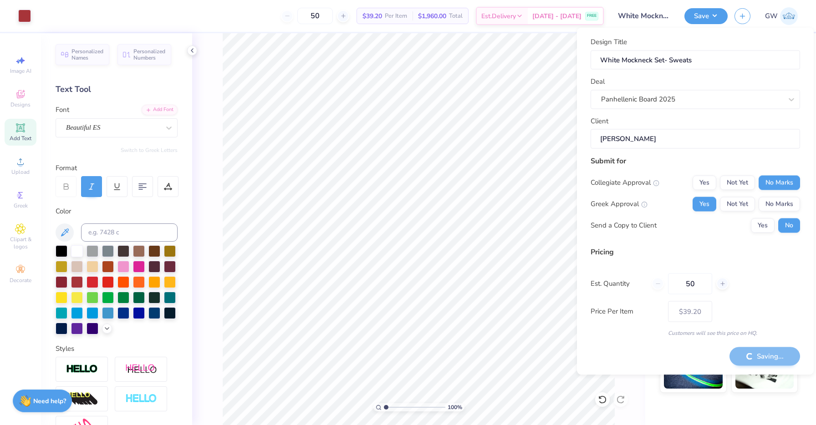
scroll to position [0, 0]
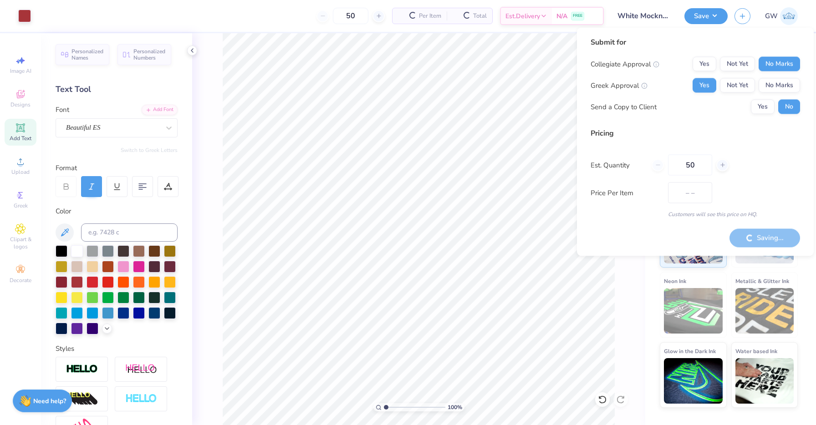
type input "$39.20"
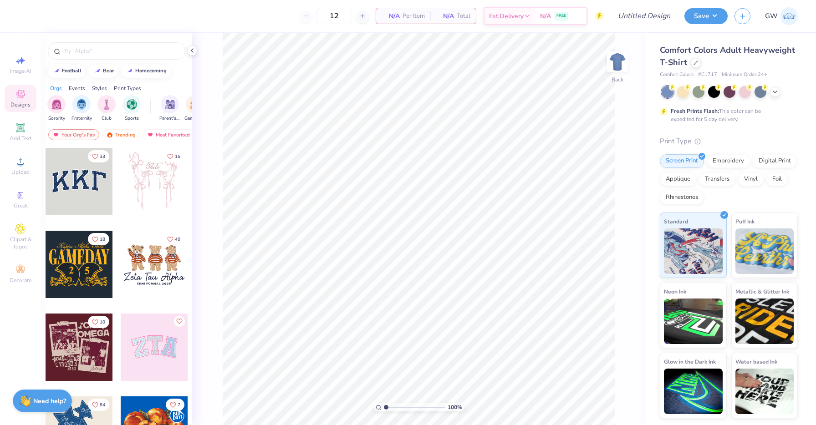
click at [700, 66] on div "Comfort Colors Adult Heavyweight T-Shirt" at bounding box center [729, 56] width 138 height 25
click at [699, 65] on div at bounding box center [696, 62] width 10 height 10
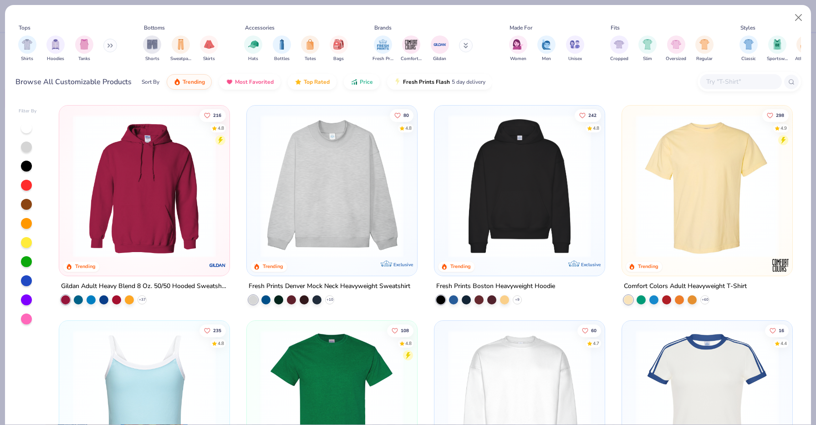
click at [165, 40] on div "Shorts Sweatpants Skirts" at bounding box center [180, 49] width 81 height 34
click at [175, 41] on div "filter for Sweatpants" at bounding box center [181, 44] width 18 height 18
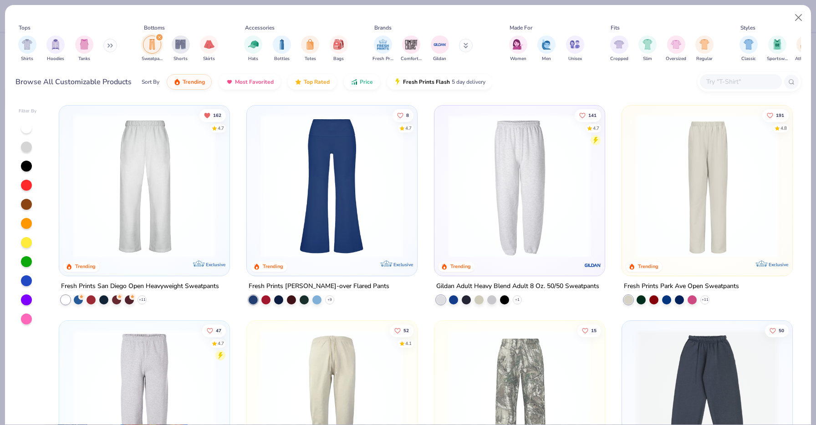
click at [741, 206] on img at bounding box center [707, 186] width 152 height 143
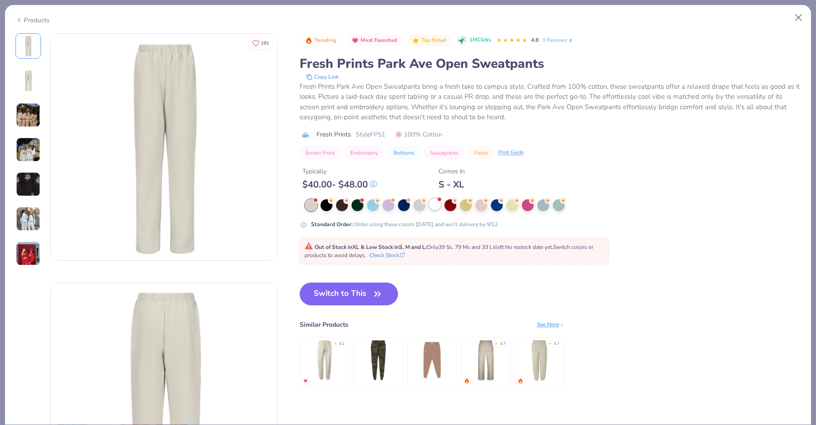
click at [430, 201] on div at bounding box center [435, 205] width 12 height 12
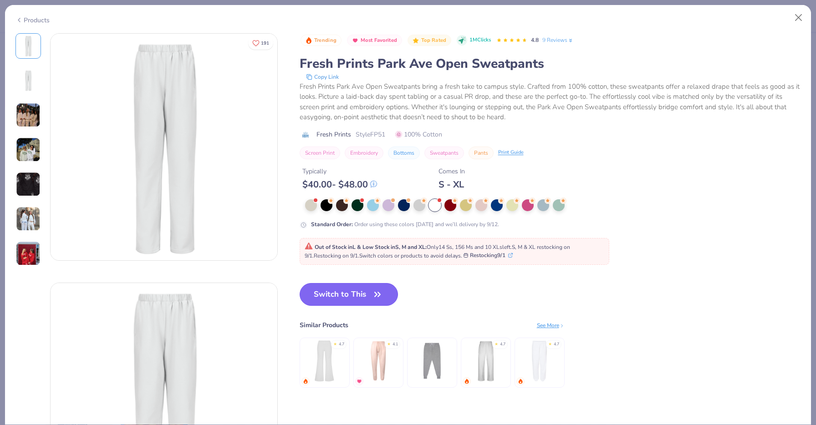
click at [357, 304] on button "Switch to This" at bounding box center [349, 294] width 99 height 23
type input "50"
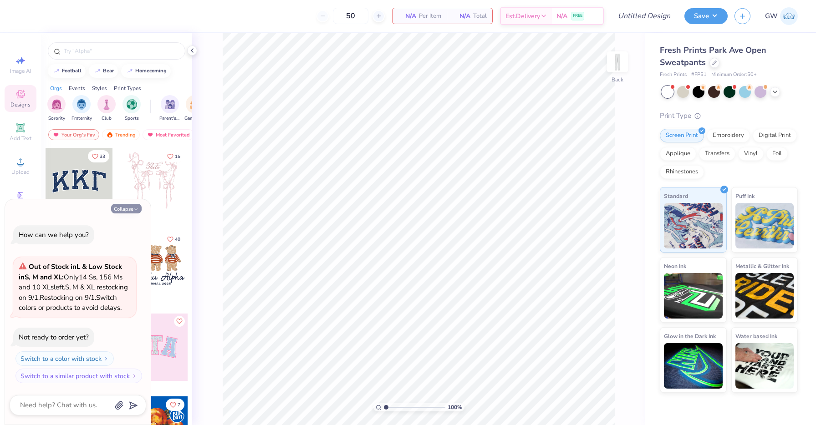
click at [133, 204] on button "Collapse" at bounding box center [126, 209] width 31 height 10
type textarea "x"
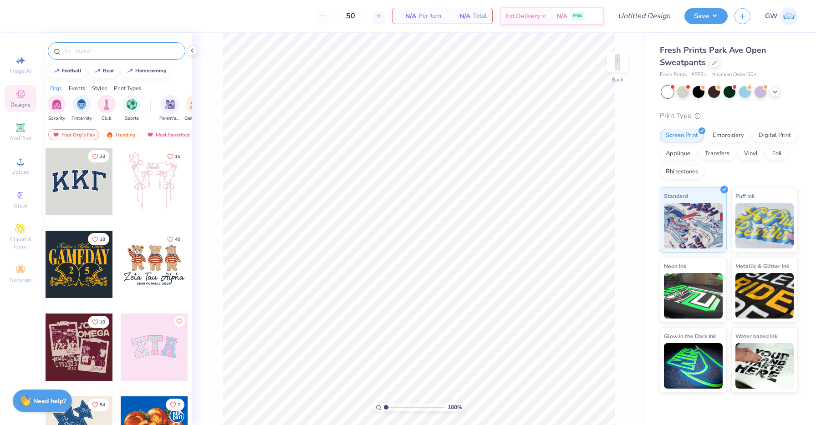
click at [108, 49] on input "text" at bounding box center [121, 50] width 117 height 9
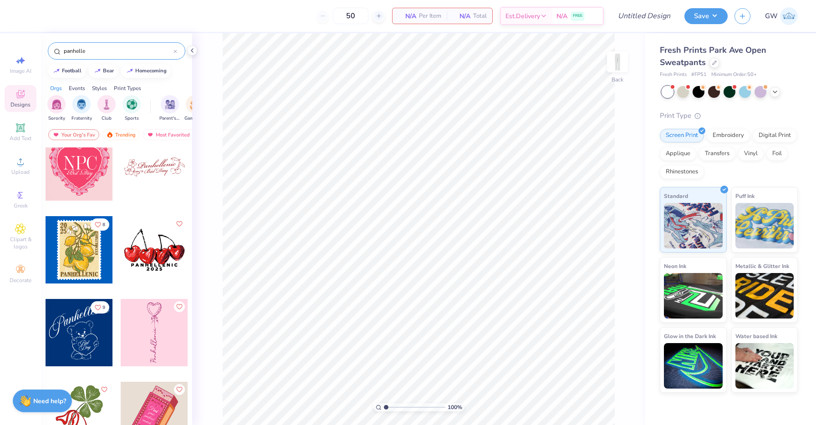
scroll to position [1339, 0]
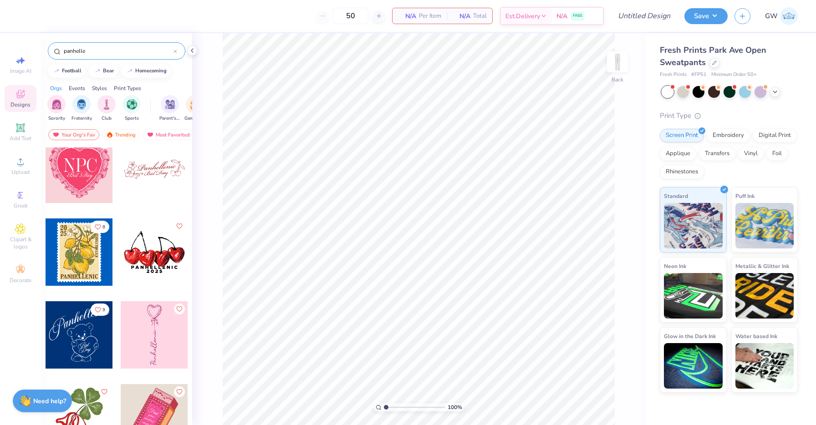
type input "panhelle"
click at [159, 263] on div at bounding box center [154, 252] width 67 height 67
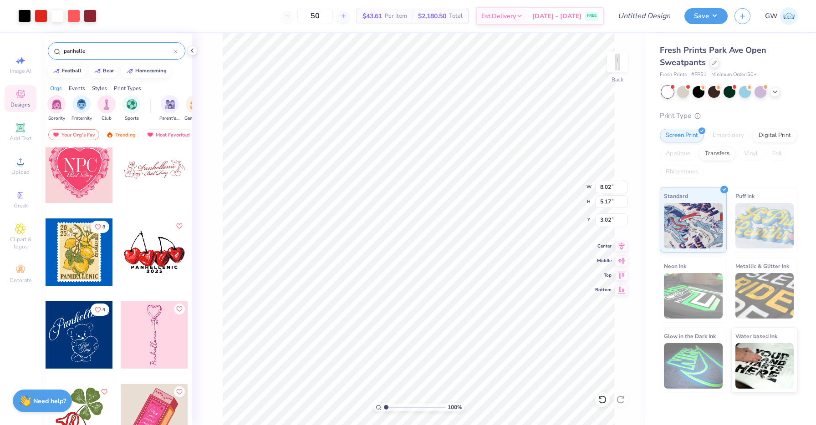
type input "3.02"
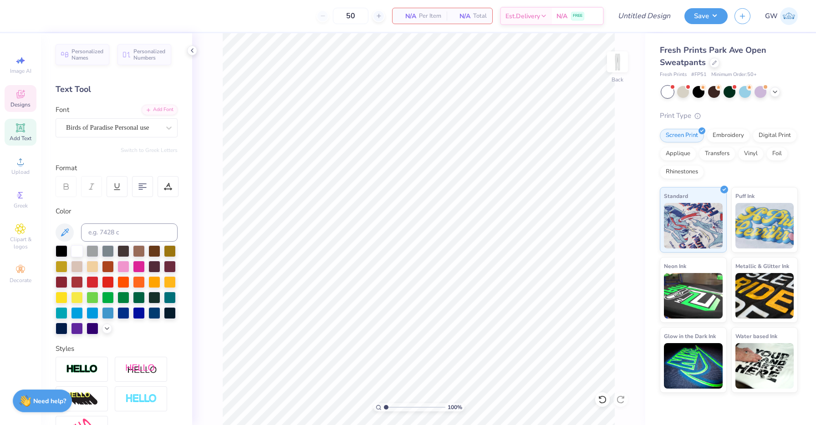
click at [29, 104] on span "Designs" at bounding box center [20, 104] width 20 height 7
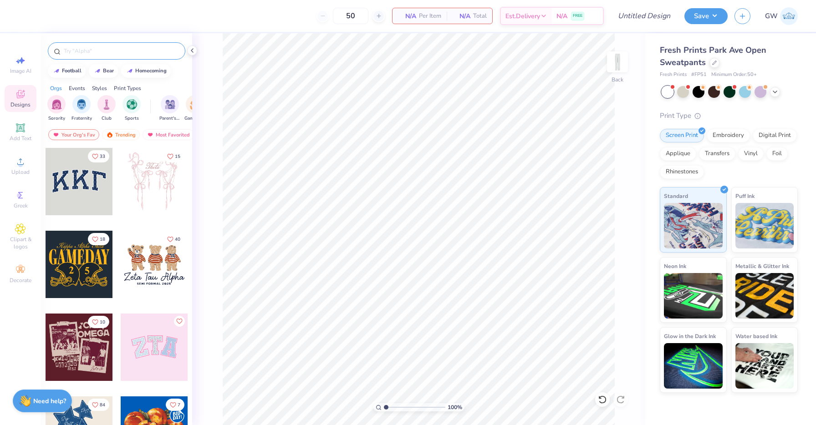
click at [118, 49] on input "text" at bounding box center [121, 50] width 117 height 9
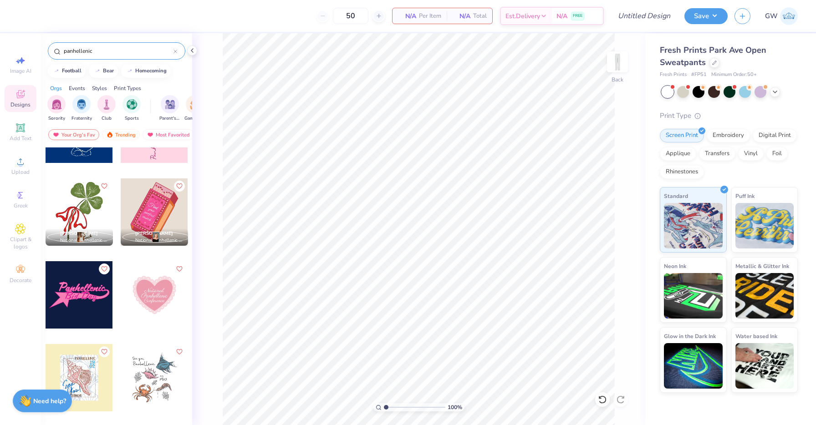
scroll to position [1536, 0]
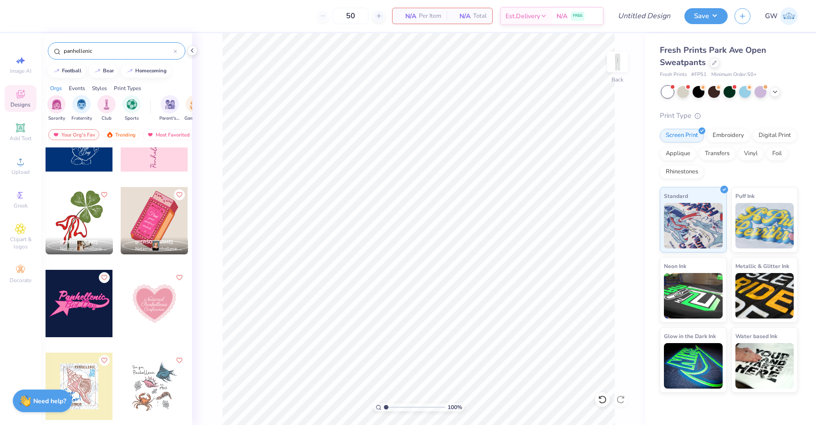
type input "panhellenic"
click at [75, 299] on div at bounding box center [79, 303] width 67 height 67
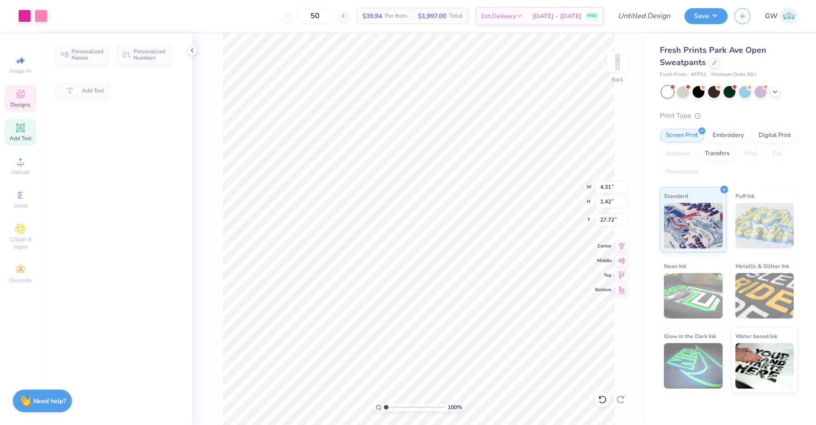
type input "4.31"
type input "1.42"
type input "27.72"
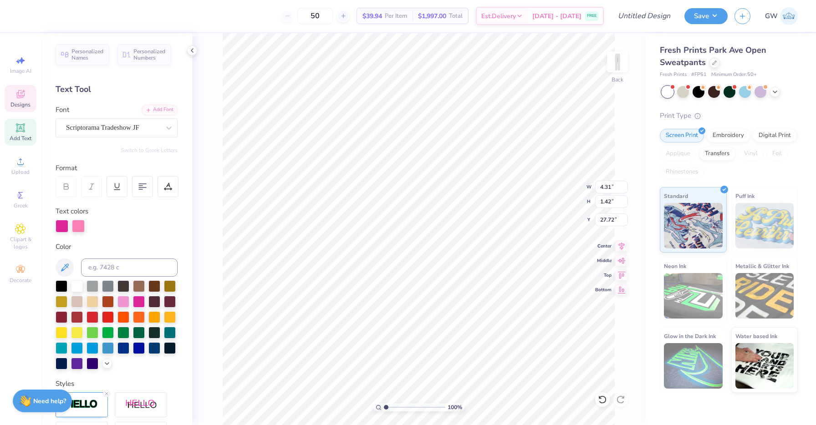
scroll to position [0, 0]
type textarea "B"
type textarea "[GEOGRAPHIC_DATA]"
type input "26.49"
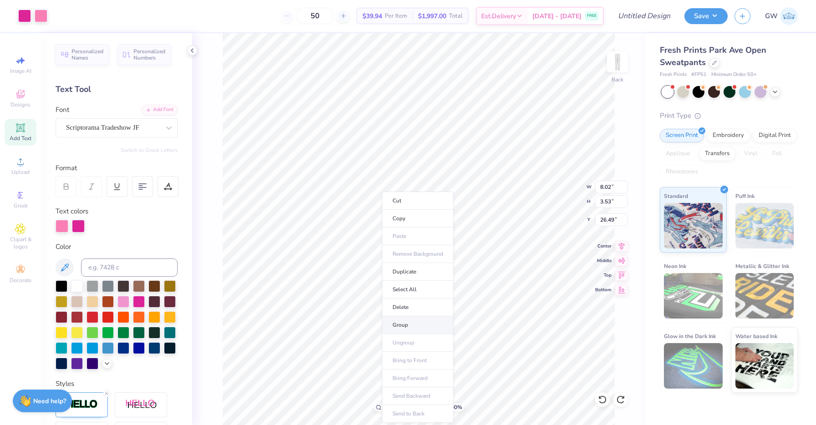
click at [410, 326] on li "Group" at bounding box center [418, 326] width 72 height 18
type input "3.34"
click at [712, 16] on button "Save" at bounding box center [706, 15] width 43 height 16
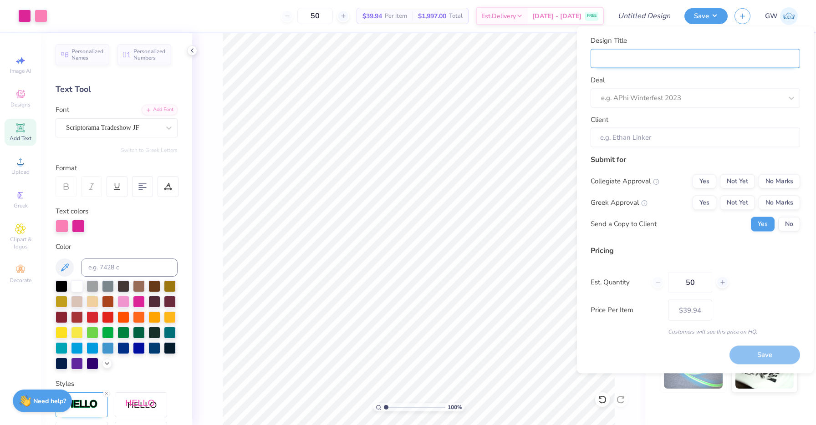
click at [663, 62] on input "Design Title" at bounding box center [695, 59] width 209 height 20
type input "W"
type input "Wh"
type input "Whi"
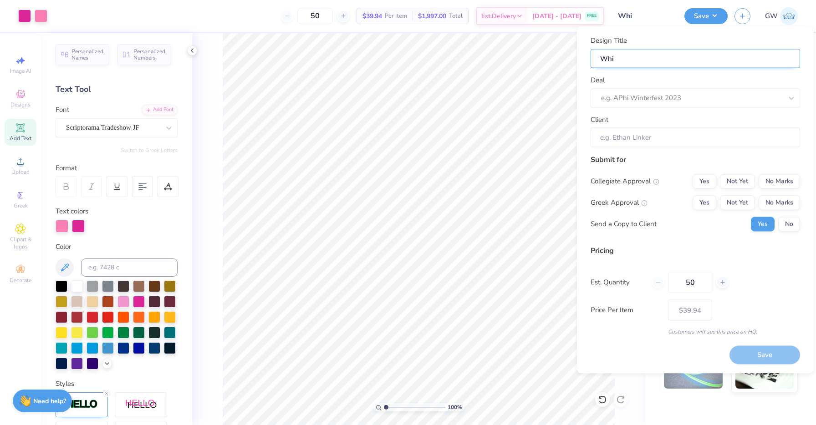
type input "Whit"
type input "White"
type input "White c"
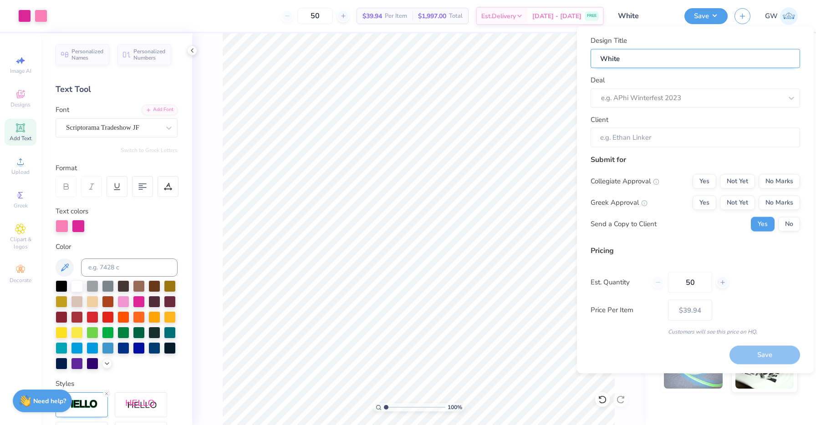
type input "White c"
type input "White cr"
type input "White cre"
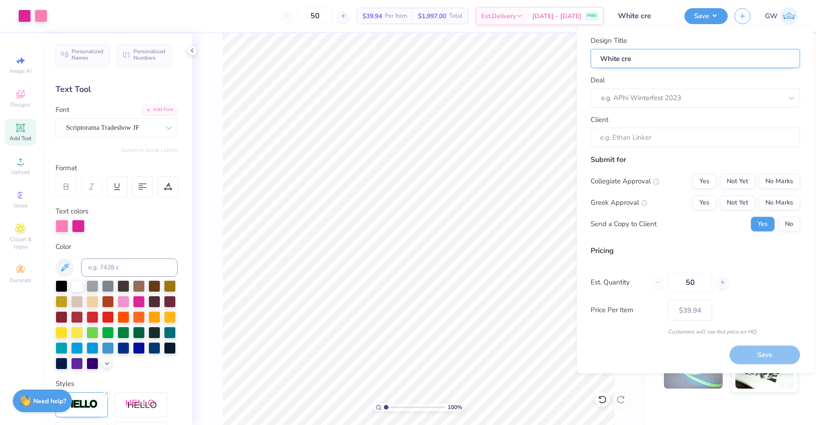
type input "White crew"
type input "White crewn"
type input "White crewne"
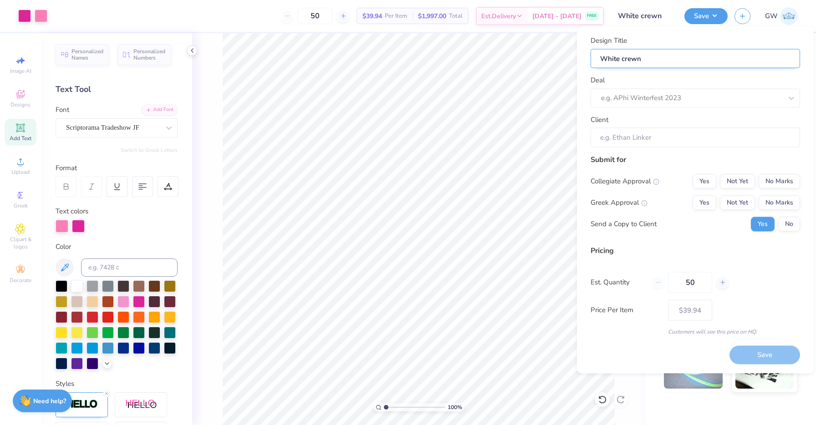
type input "White crewne"
type input "White crewnec"
type input "White crewneck"
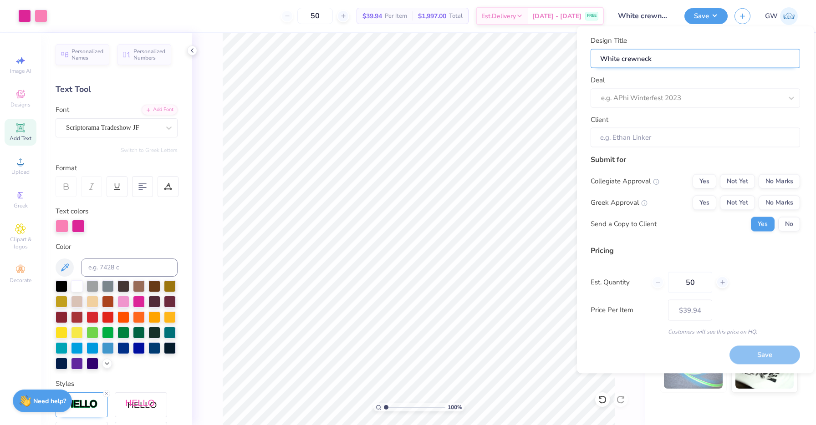
type input "White crewneck s"
type input "White crewneck se"
type input "White crewneck ser"
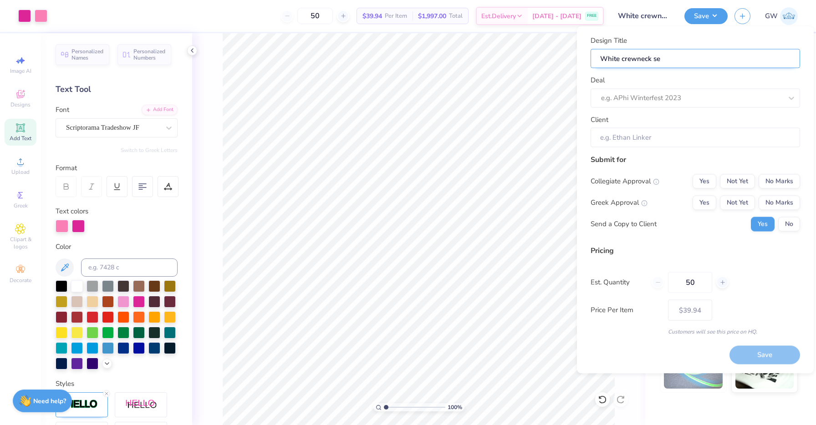
type input "White crewneck ser"
type input "White crewneck sert"
type input "White crewneck ser"
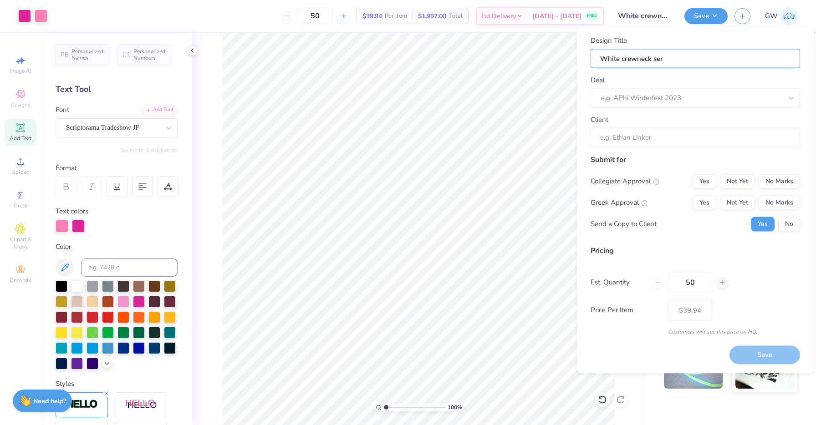
type input "White crewneck se"
type input "White crewneck s"
type input "White Crewneck Set- Crewneck"
click at [680, 58] on input "White Crewneck Set- Crewneck" at bounding box center [695, 59] width 209 height 20
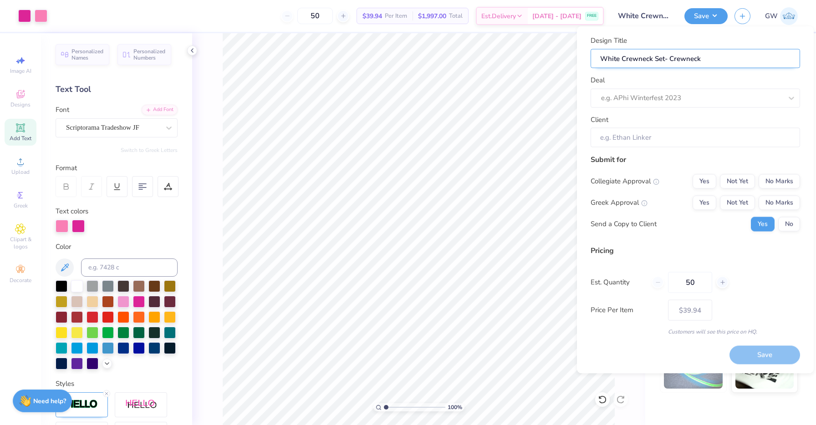
click at [680, 58] on input "White Crewneck Set- Crewneck" at bounding box center [695, 59] width 209 height 20
type input "White Crewneck Set- S"
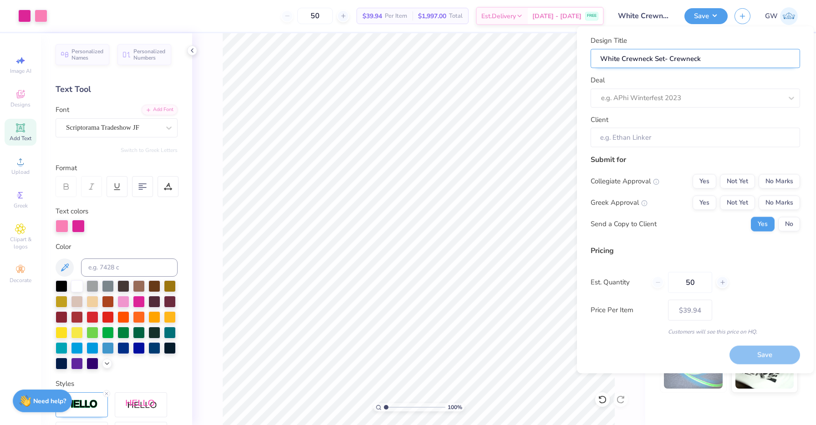
type input "White Crewneck Set- S"
type input "White Crewneck Set- Sw"
type input "White Crewneck Set- Swe"
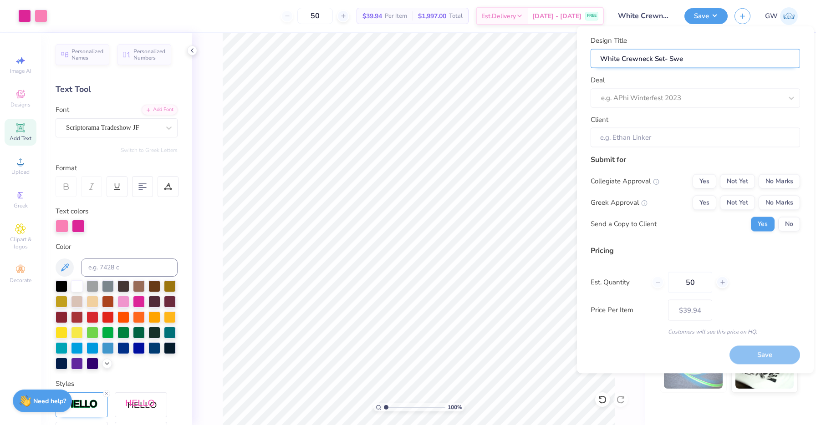
type input "White Crewneck Set- Swea"
type input "White Crewneck Set- Sweat"
type input "White Crewneck Set- Sweats"
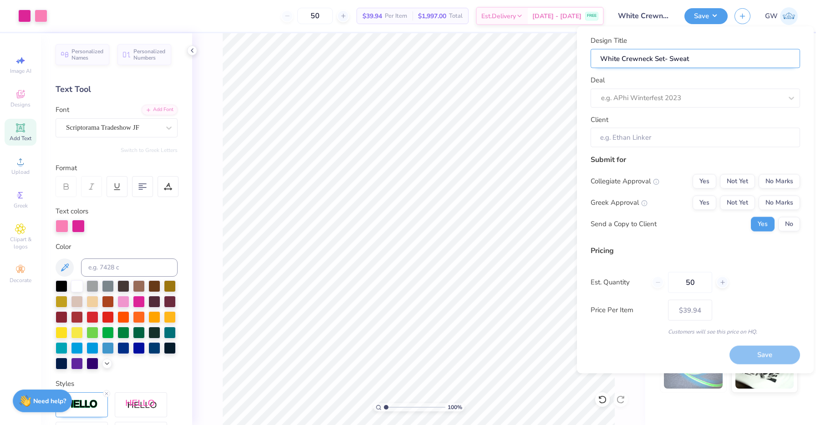
type input "White Crewneck Set- Sweats"
type input "White Crewneck Set- Sweat"
type input "White Crewneck Set- Sweatp"
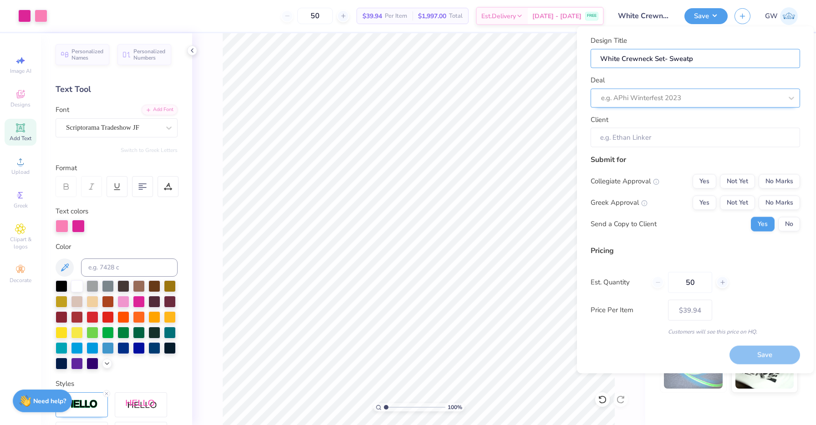
type input "White Crewneck Set- Sweatpa"
type input "White Crewneck Set- Sweatpan"
type input "White Crewneck Set- Sweatpant"
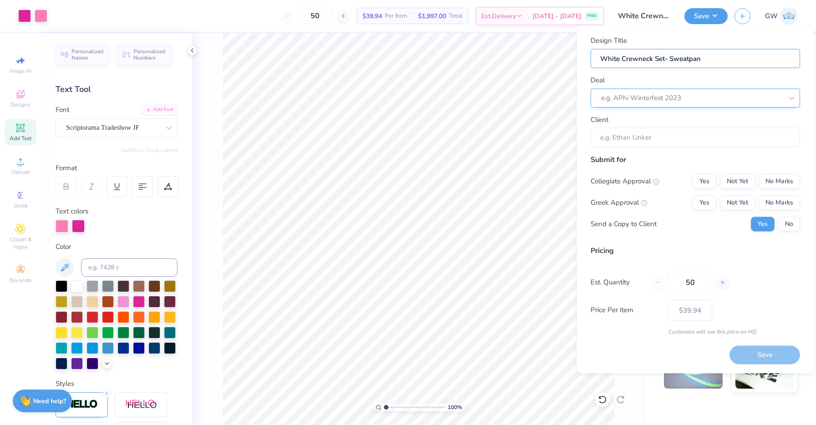
type input "White Crewneck Set- Sweatpant"
type input "White Crewneck Set- Sweatpants"
click at [696, 105] on div "e.g. APhi Winterfest 2023" at bounding box center [695, 97] width 209 height 19
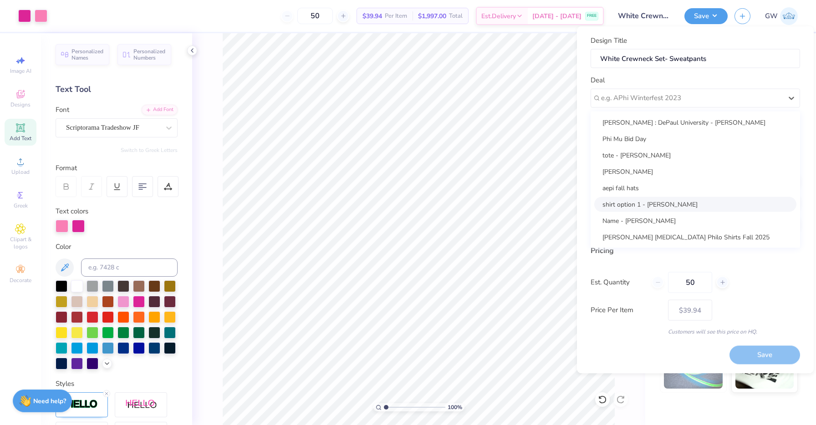
scroll to position [148, 0]
click at [668, 237] on div "Panhellenic Board 2025" at bounding box center [695, 236] width 202 height 15
type input "[PERSON_NAME]"
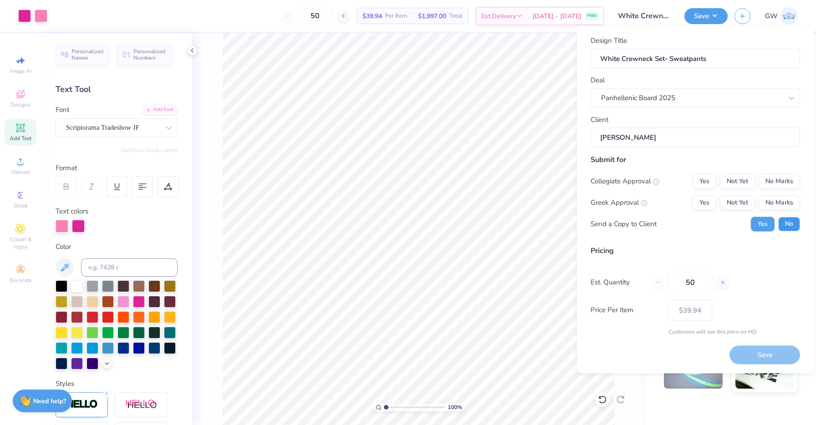
click at [795, 218] on button "No" at bounding box center [789, 224] width 22 height 15
click at [699, 201] on button "Yes" at bounding box center [705, 202] width 24 height 15
click at [775, 183] on button "No Marks" at bounding box center [779, 181] width 41 height 15
click at [740, 347] on button "Save" at bounding box center [765, 355] width 71 height 19
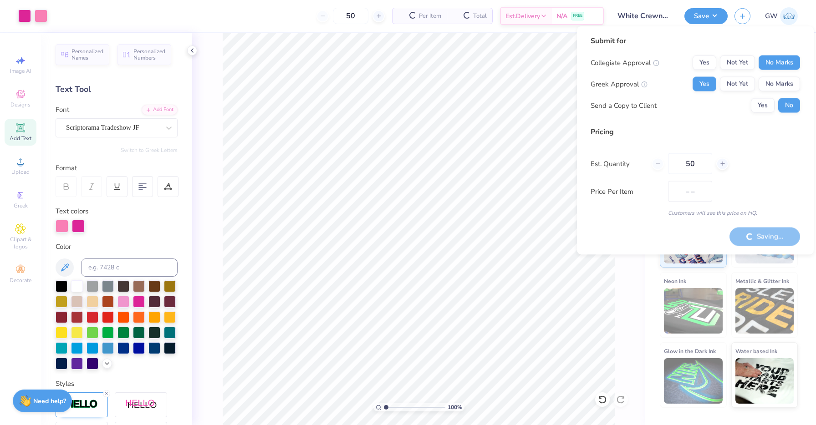
type input "$39.94"
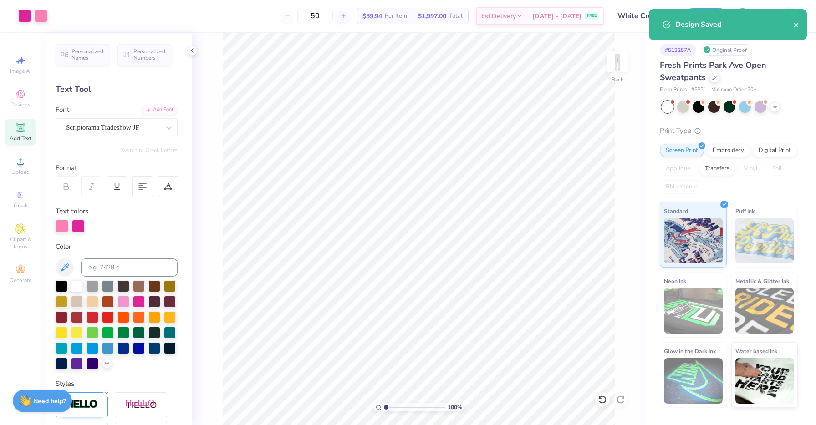
click at [629, 225] on div "100 % Back" at bounding box center [418, 229] width 453 height 392
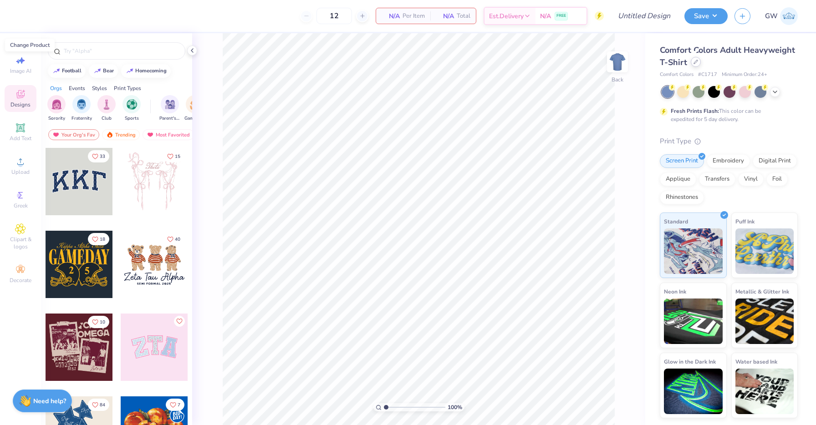
click at [694, 61] on icon at bounding box center [696, 62] width 5 height 5
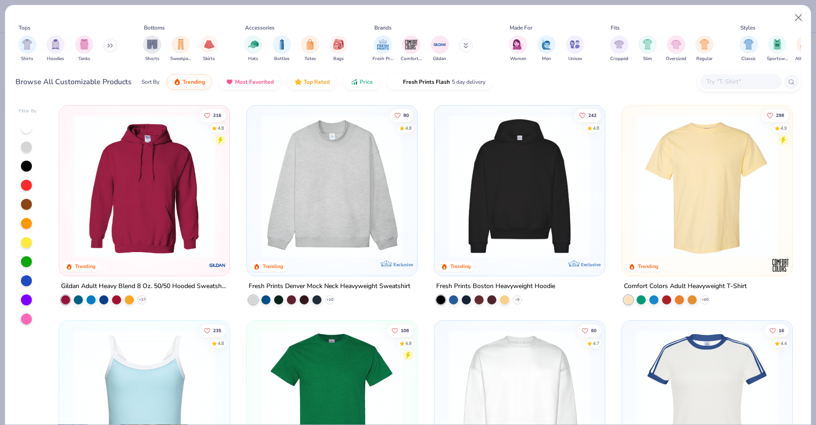
click at [107, 49] on button at bounding box center [110, 46] width 14 height 14
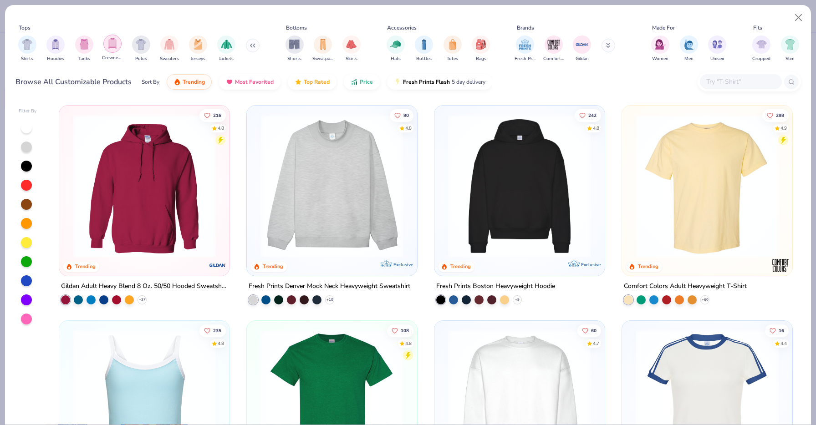
click at [114, 44] on img "filter for Crewnecks" at bounding box center [112, 43] width 10 height 10
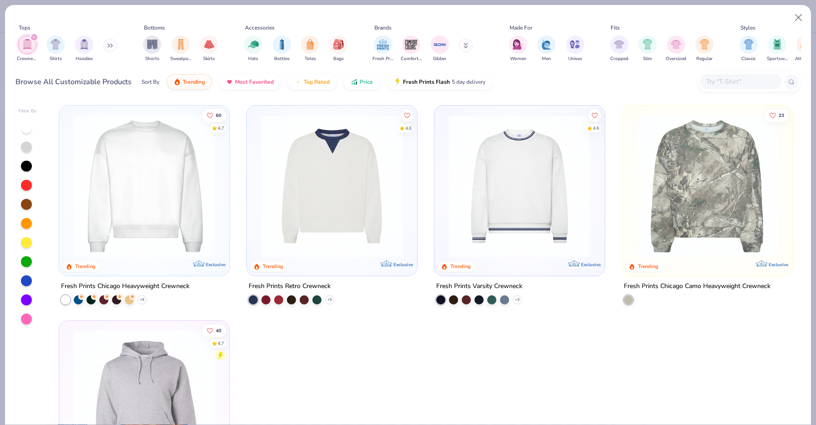
click at [192, 230] on img at bounding box center [144, 186] width 152 height 143
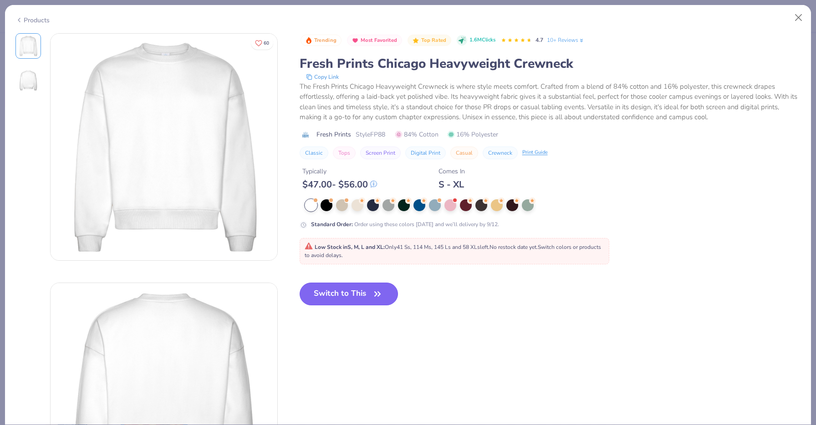
click at [357, 300] on button "Switch to This" at bounding box center [349, 294] width 99 height 23
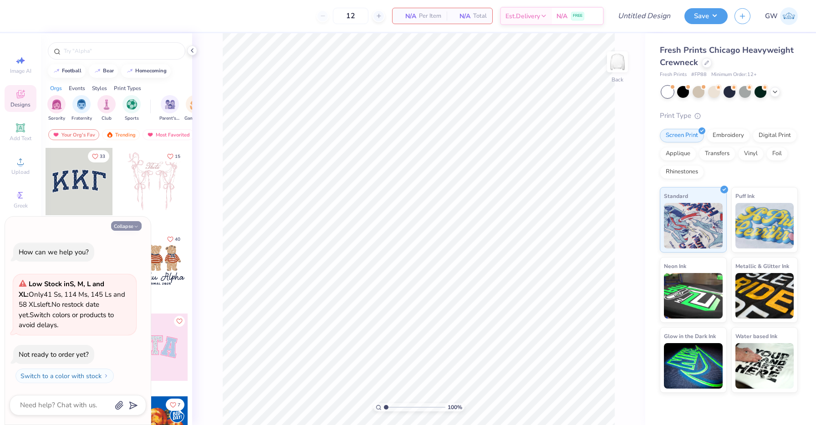
click at [118, 222] on button "Collapse" at bounding box center [126, 226] width 31 height 10
type textarea "x"
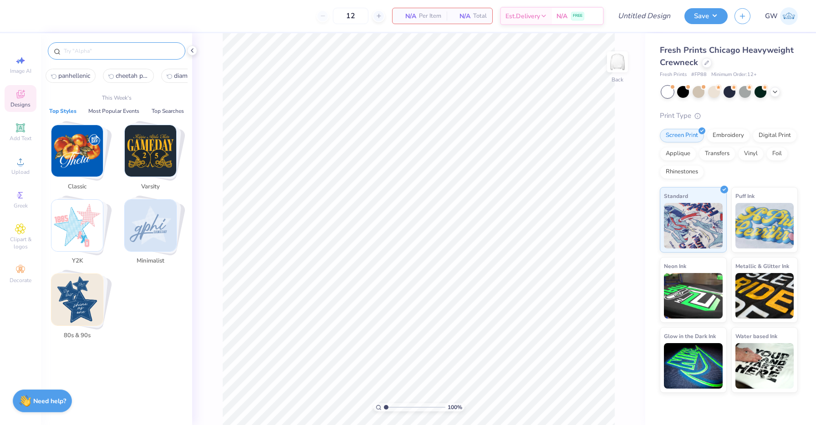
click at [106, 51] on input "text" at bounding box center [121, 50] width 117 height 9
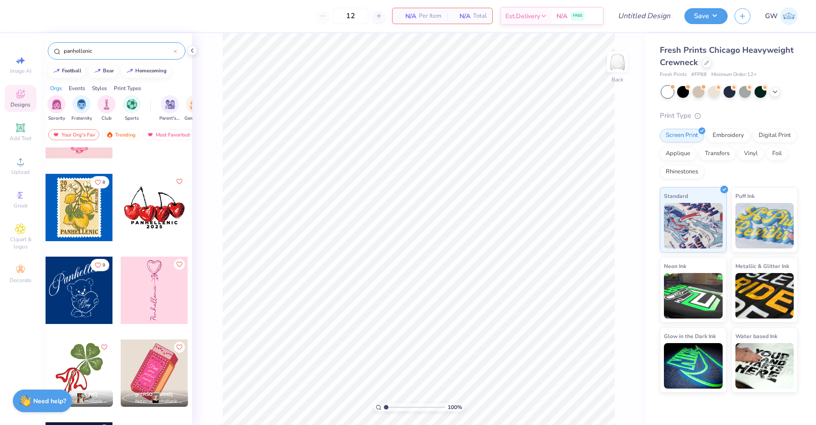
scroll to position [1385, 0]
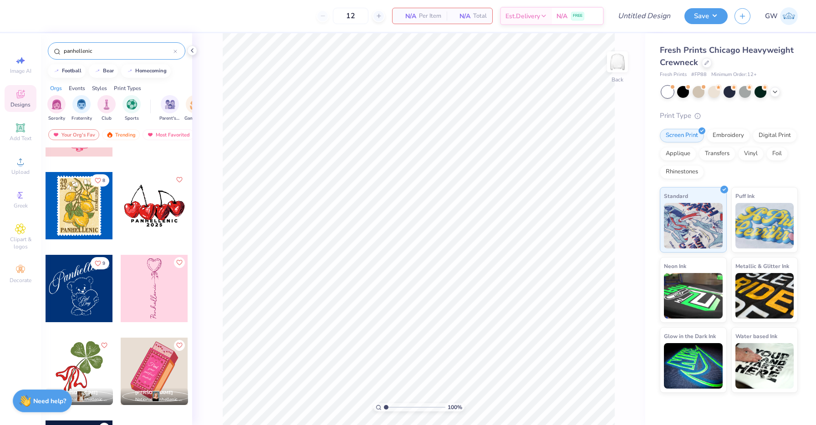
type input "panhellenic"
click at [133, 213] on div at bounding box center [154, 205] width 67 height 67
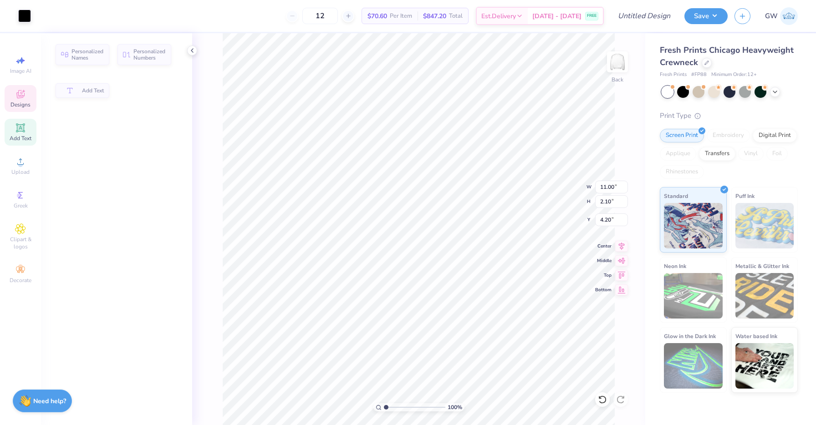
type input "2.10"
type input "4.20"
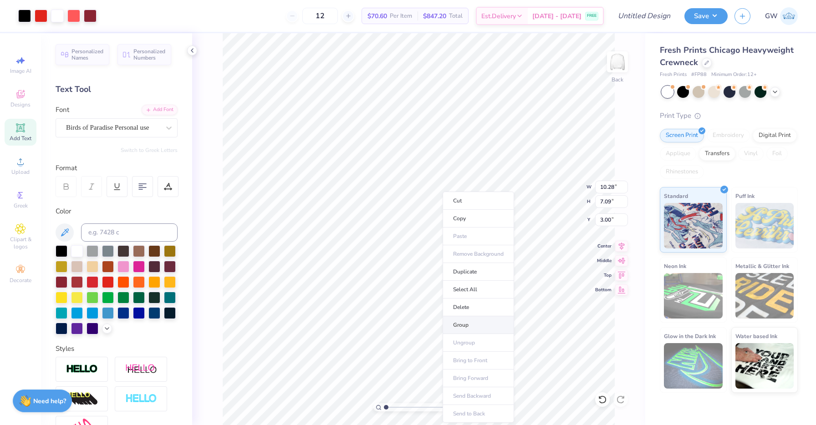
click at [467, 322] on li "Group" at bounding box center [479, 326] width 72 height 18
type input "7.50"
type input "5.17"
click at [25, 92] on icon at bounding box center [20, 94] width 11 height 11
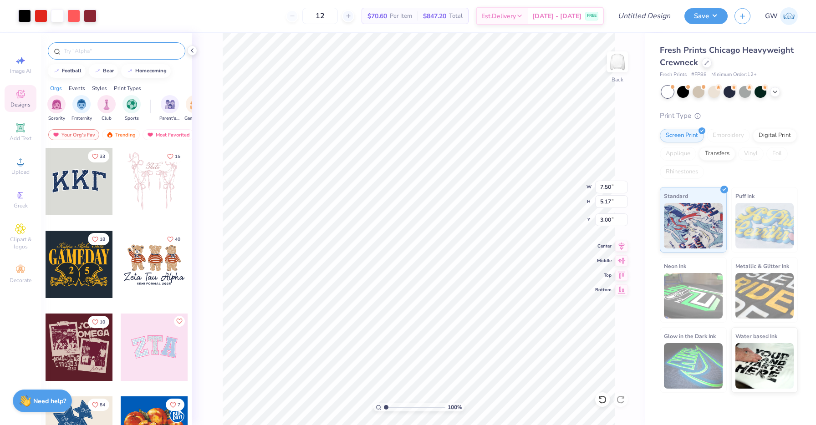
click at [102, 51] on input "text" at bounding box center [121, 50] width 117 height 9
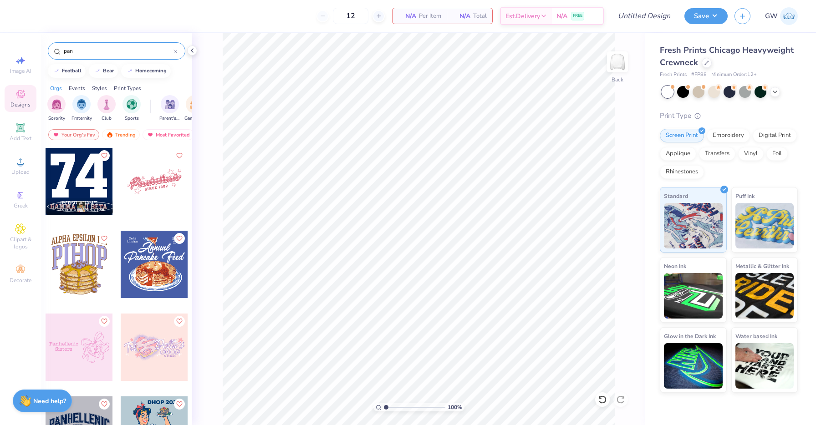
click at [138, 47] on input "pan" at bounding box center [118, 50] width 111 height 9
type input "panhellenic"
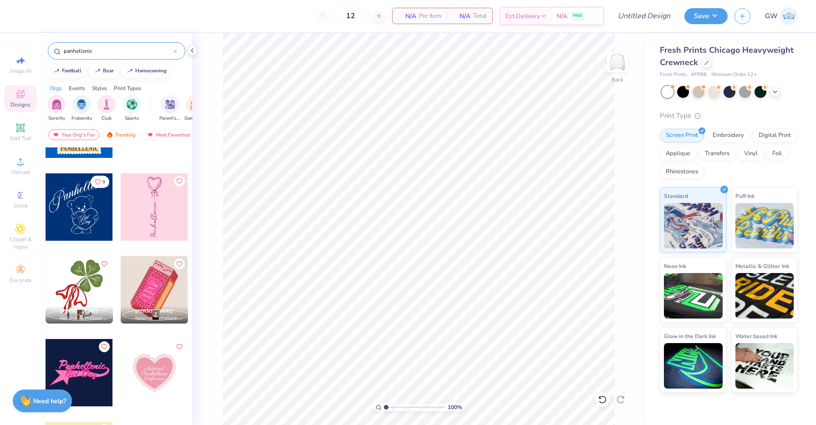
scroll to position [1465, 0]
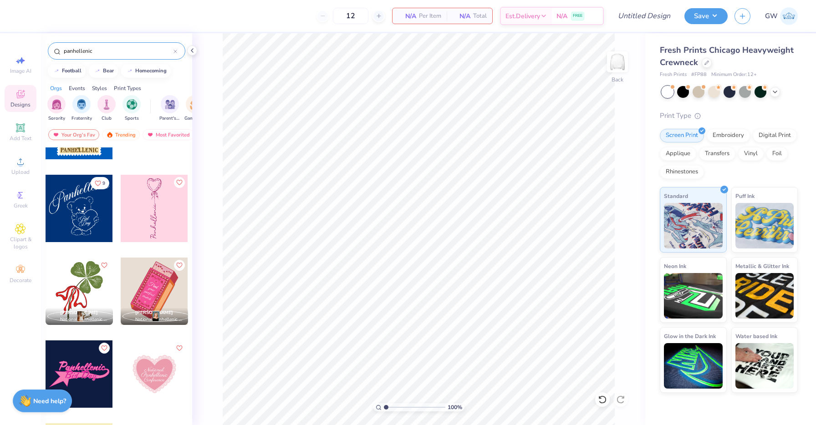
click at [163, 216] on div at bounding box center [154, 208] width 67 height 67
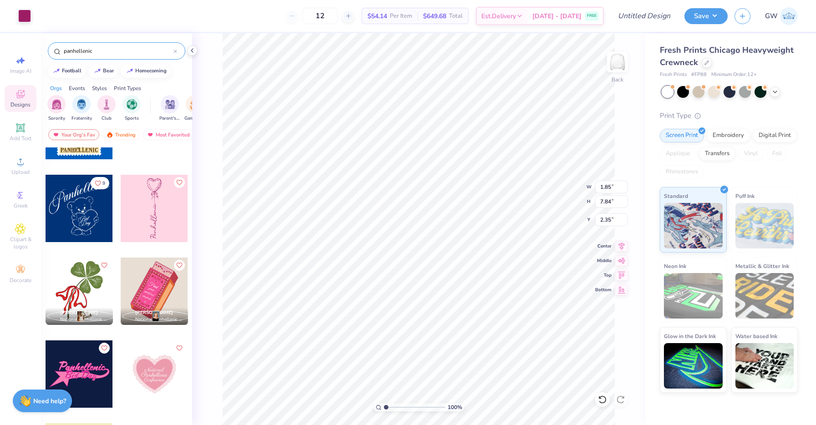
type input "2.35"
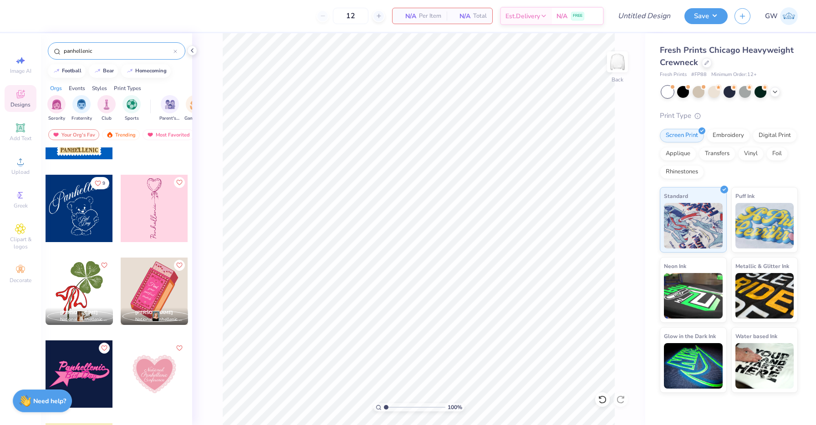
click at [92, 217] on div at bounding box center [79, 208] width 67 height 67
click at [86, 373] on div at bounding box center [79, 374] width 67 height 67
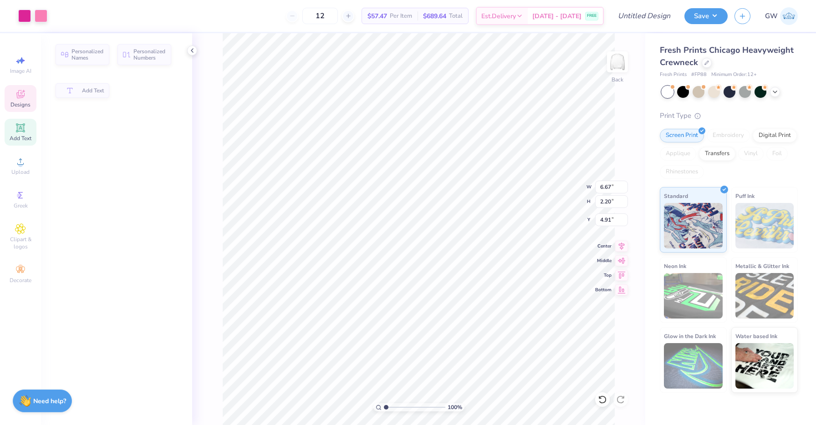
type input "6.67"
type input "2.20"
type input "4.91"
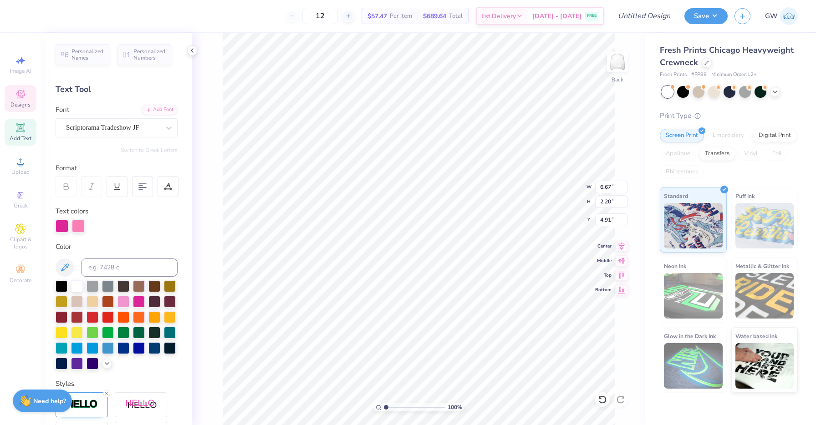
scroll to position [0, 1]
type textarea "[GEOGRAPHIC_DATA]"
type input "4.79"
click at [407, 289] on li "Group" at bounding box center [416, 295] width 72 height 18
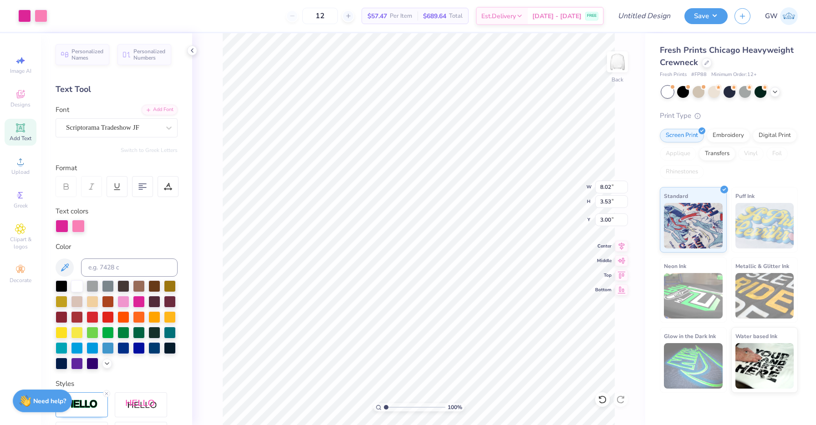
type input "8.02"
type input "3.53"
click at [696, 20] on button "Save" at bounding box center [706, 15] width 43 height 16
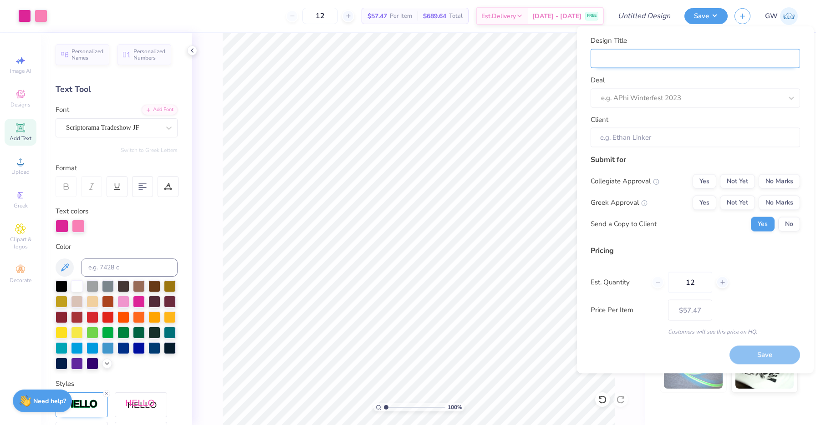
click at [661, 54] on input "Design Title" at bounding box center [695, 59] width 209 height 20
type input "W"
type input "Wh"
type input "Whi"
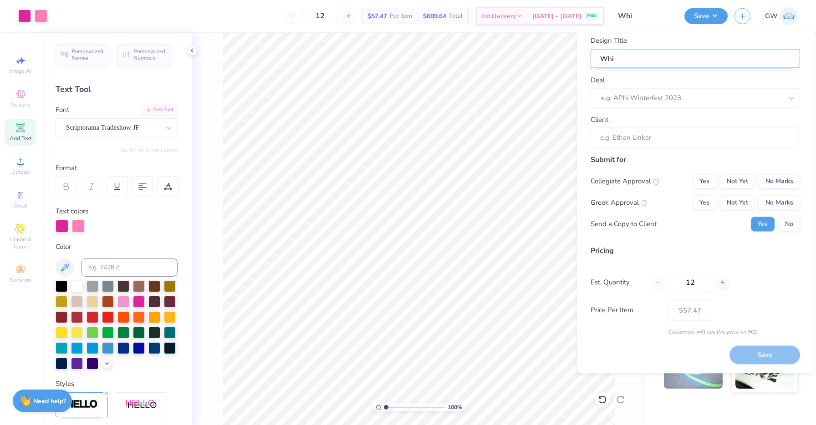
type input "Whit"
type input "White"
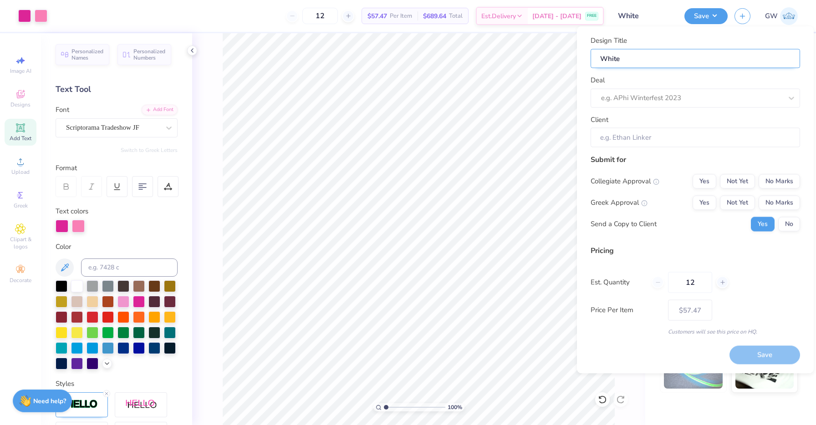
type input "White"
type input "White C"
type input "White Cr"
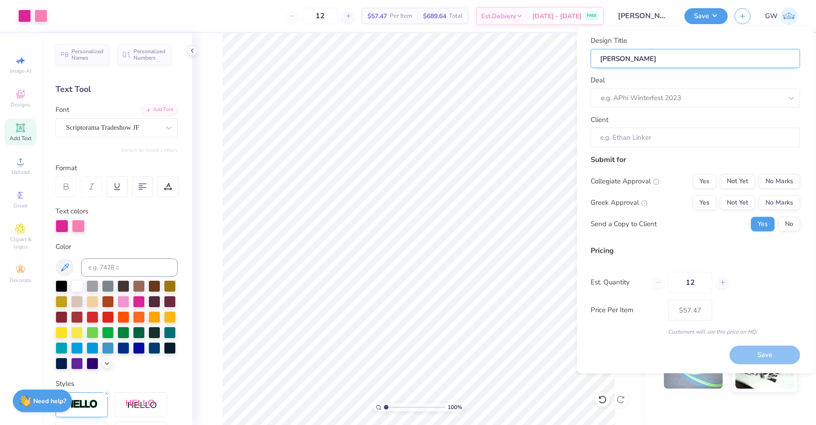
type input "White Cre"
type input "White Crew"
type input "White Crewn"
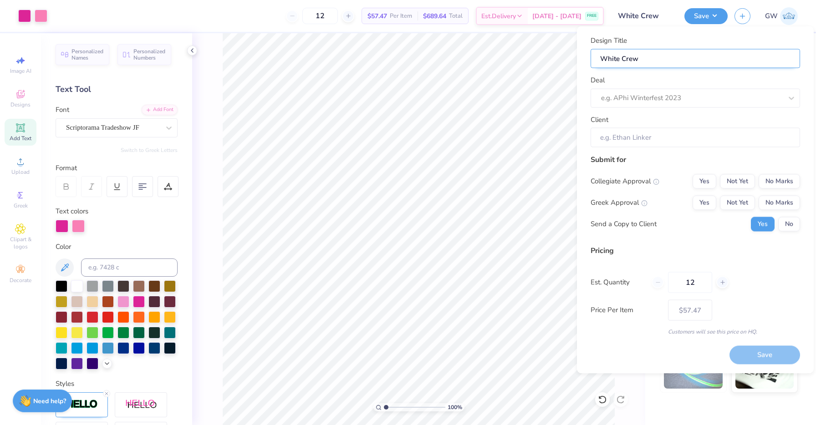
type input "White Crewn"
type input "White Crewne"
type input "White Crewnec"
type input "White Crewneck"
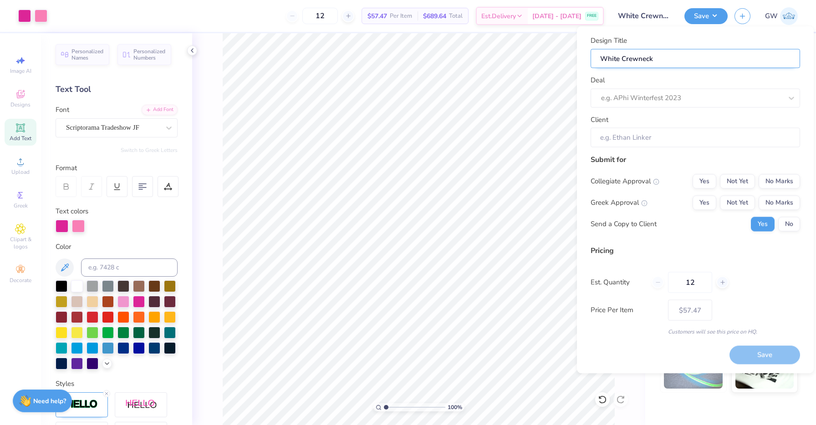
type input "White Crewneck"
type input "White Crewneck S"
type input "White Crewneck Se"
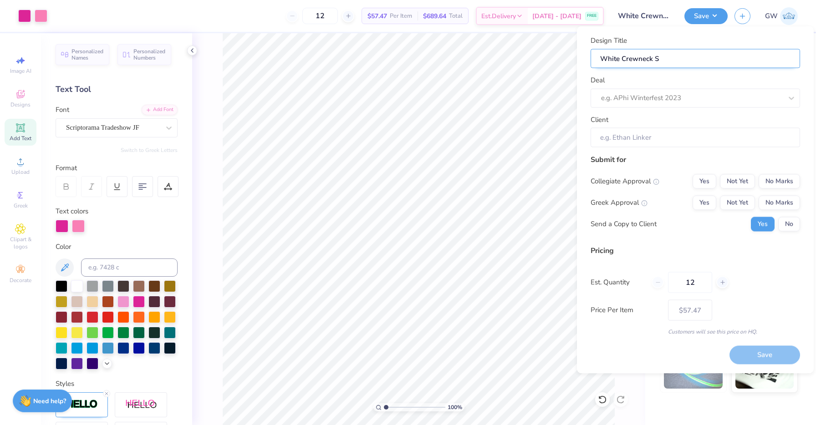
type input "White Crewneck Se"
type input "White Crewneck Set"
type input "White Crewneck Set-"
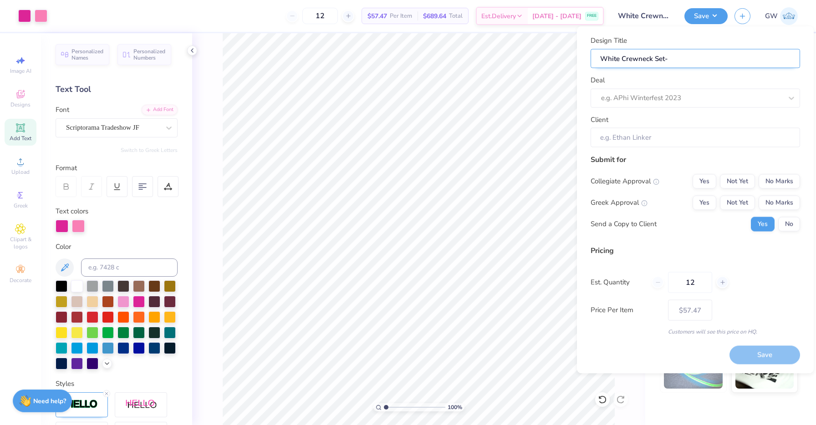
type input "White Crewneck Set-"
type input "White Crewneck Set- C"
type input "White Crewneck Set- Cf"
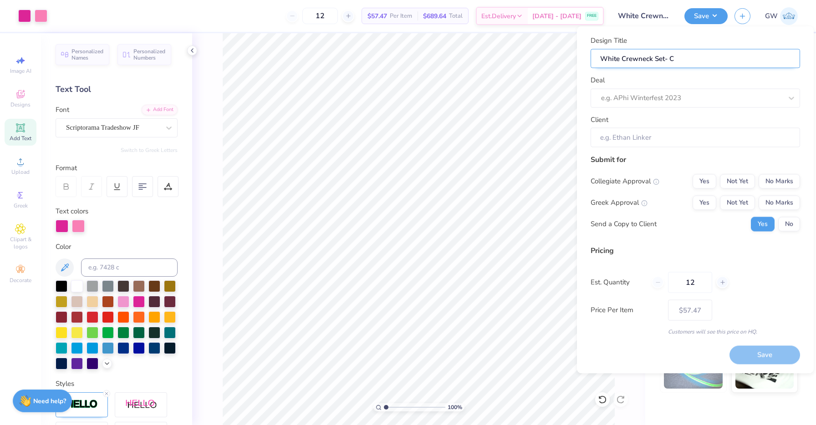
type input "White Crewneck Set- Cf"
type input "White Crewneck Set- C"
type input "White Crewneck Set- Cr"
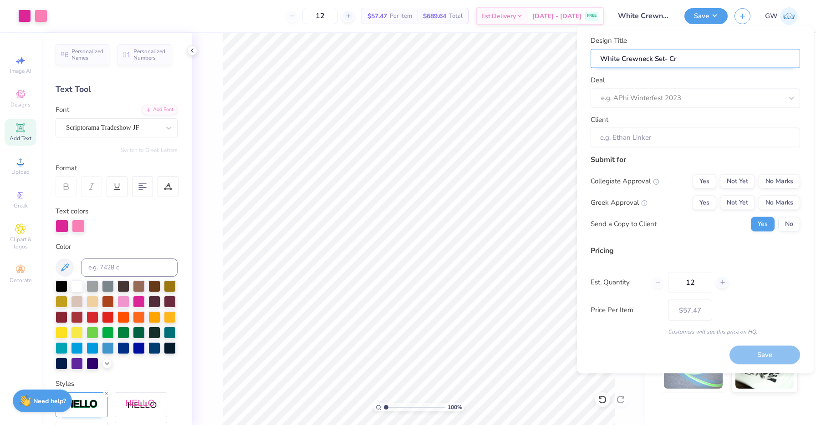
type input "White Crewneck Set- Cre"
type input "White Crewneck Set- Crew"
type input "White Crewneck Set- Crewn"
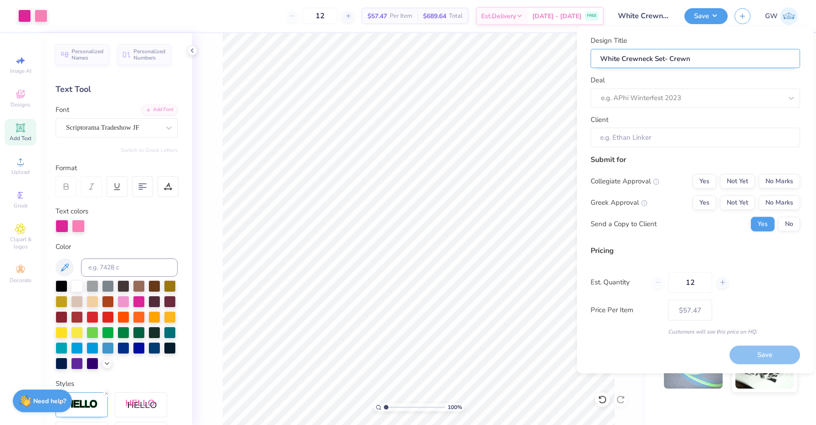
type input "White Crewneck Set- Crewne"
type input "White Crewneck Set- Crewnec"
type input "White Crewneck Set- Crewneck"
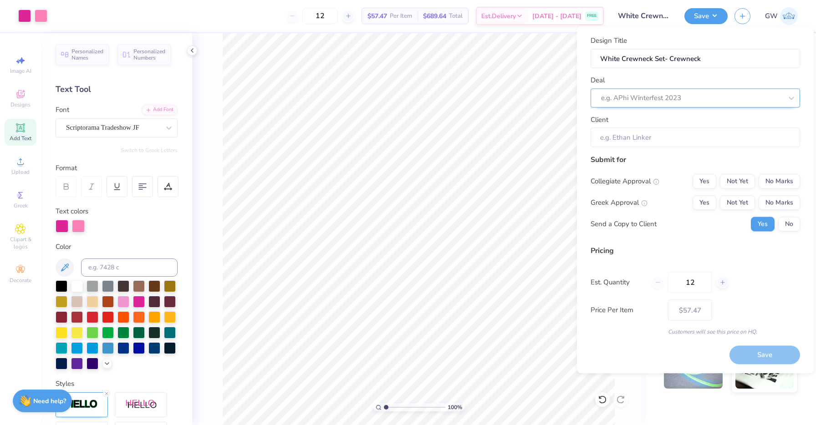
click at [678, 94] on div at bounding box center [691, 98] width 181 height 12
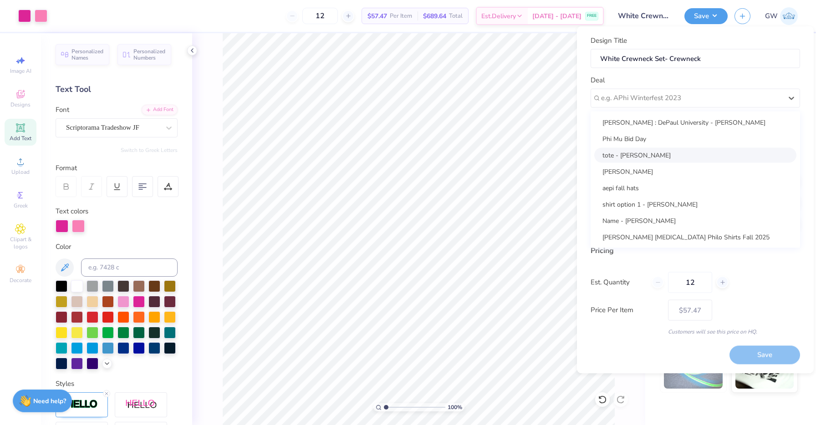
scroll to position [148, 0]
click at [644, 242] on div "Panhellenic Board 2025" at bounding box center [695, 236] width 202 height 15
type input "[PERSON_NAME]"
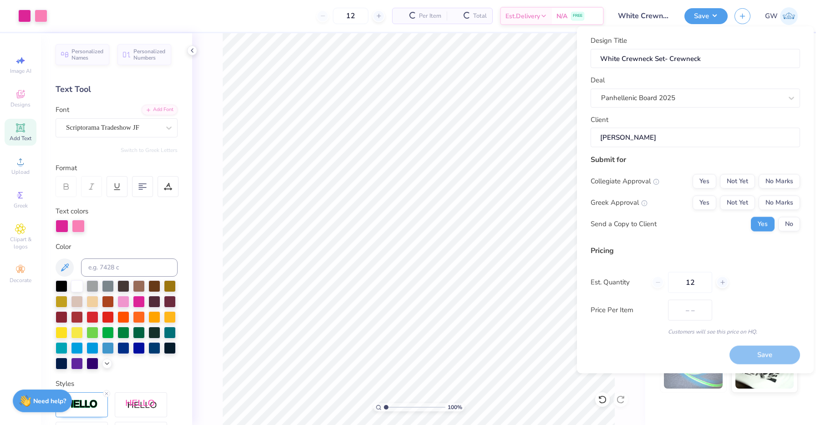
type input "$57.47"
click at [790, 219] on button "No" at bounding box center [789, 224] width 22 height 15
click at [690, 281] on input "12" at bounding box center [690, 282] width 44 height 21
type input "8"
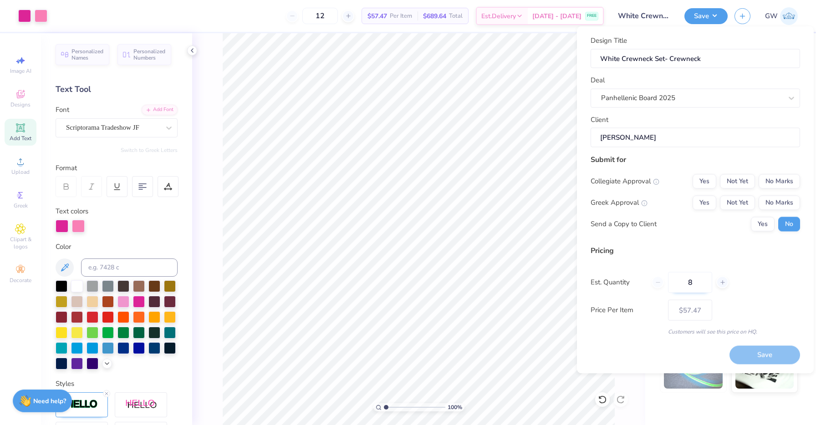
type input "8"
type input "12"
click at [750, 271] on div "Pricing Est. Quantity 12 Price Per Item $57.47 Customers will see this price on…" at bounding box center [695, 290] width 209 height 91
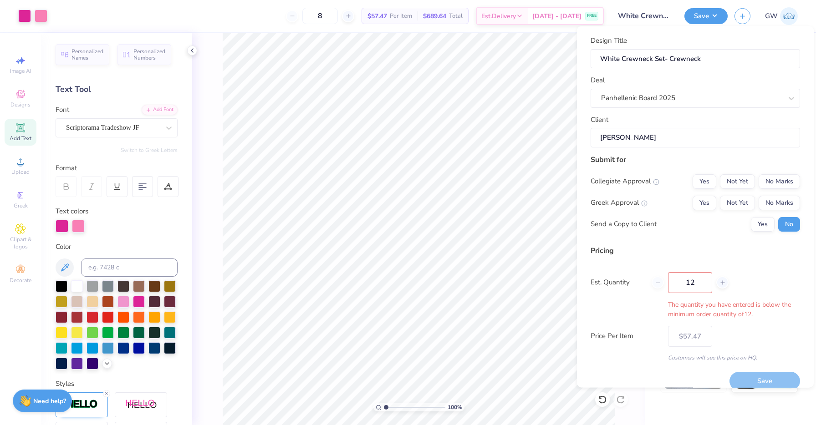
type input "12"
click at [710, 203] on button "Yes" at bounding box center [705, 202] width 24 height 15
click at [788, 182] on button "No Marks" at bounding box center [779, 181] width 41 height 15
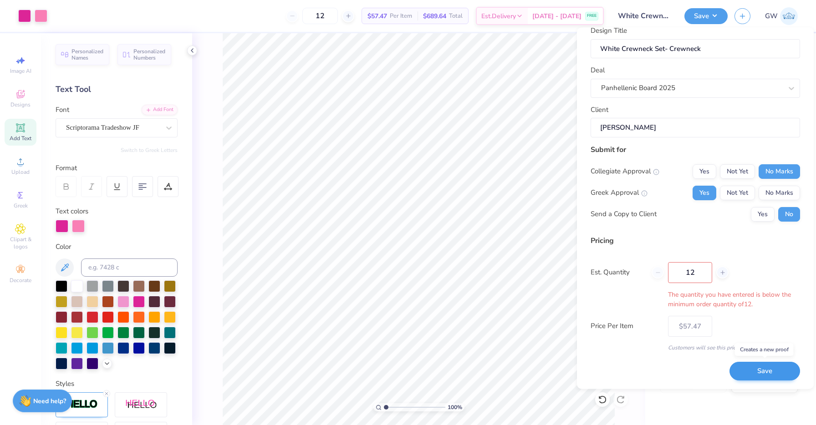
scroll to position [0, 0]
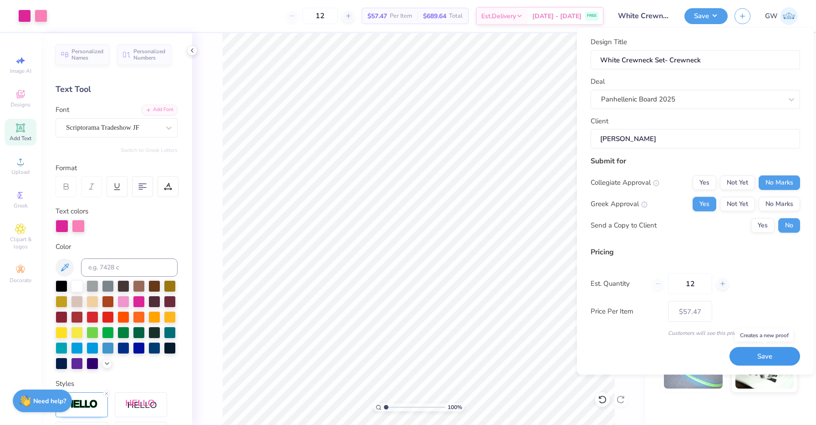
click at [742, 356] on button "Save" at bounding box center [765, 356] width 71 height 19
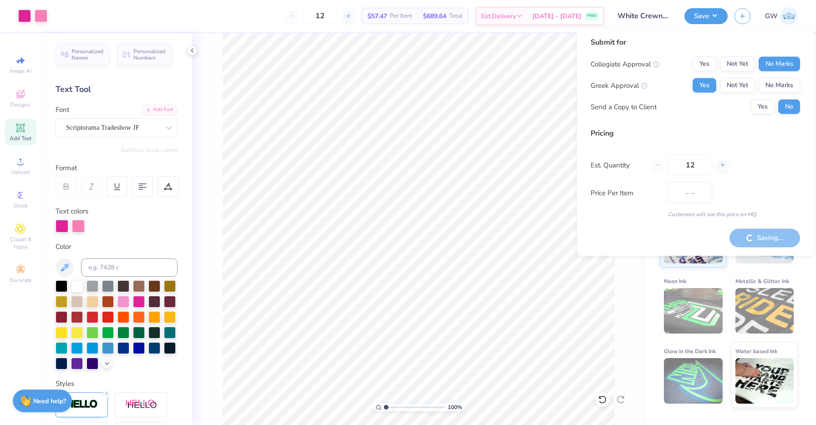
type input "$57.47"
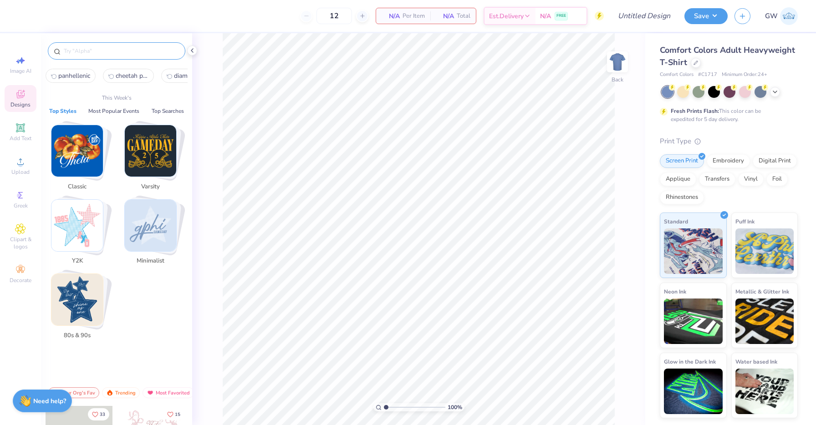
click at [105, 48] on input "text" at bounding box center [121, 50] width 117 height 9
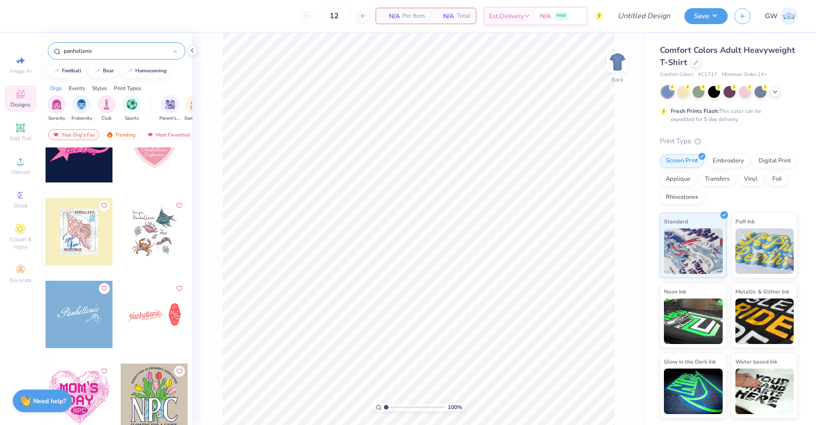
scroll to position [1706, 0]
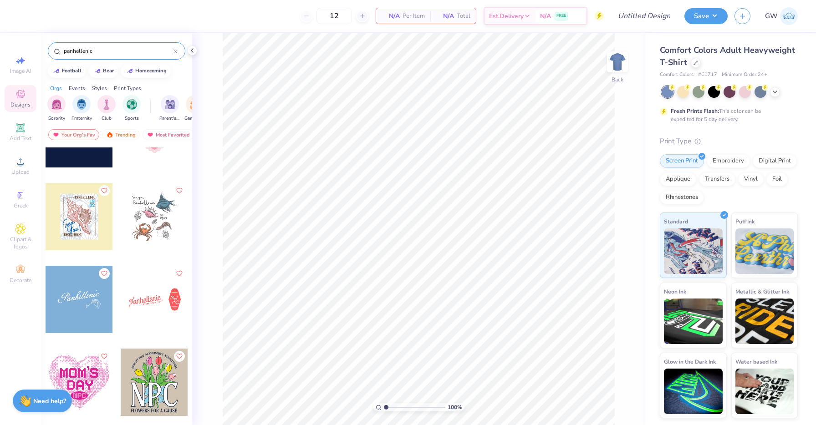
type input "panhellenic"
click at [84, 294] on div at bounding box center [79, 299] width 67 height 67
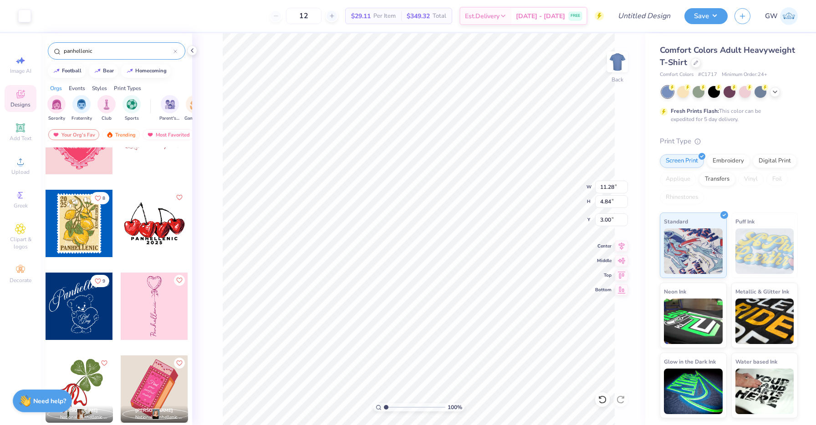
scroll to position [1365, 0]
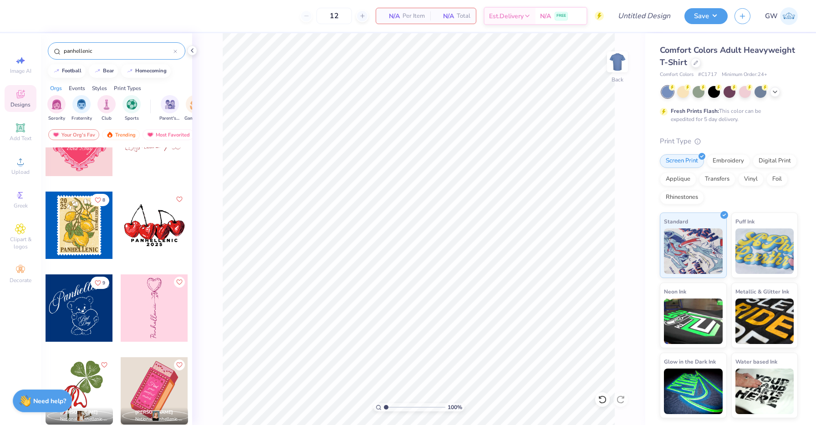
click at [86, 310] on div at bounding box center [79, 308] width 67 height 67
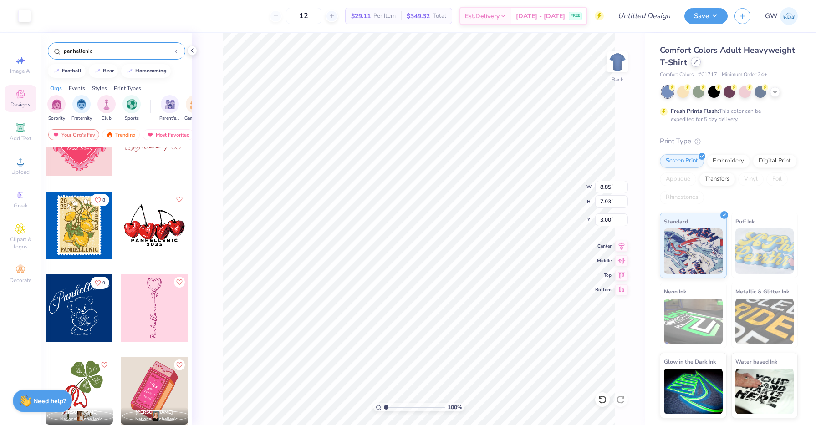
click at [696, 61] on icon at bounding box center [696, 62] width 5 height 5
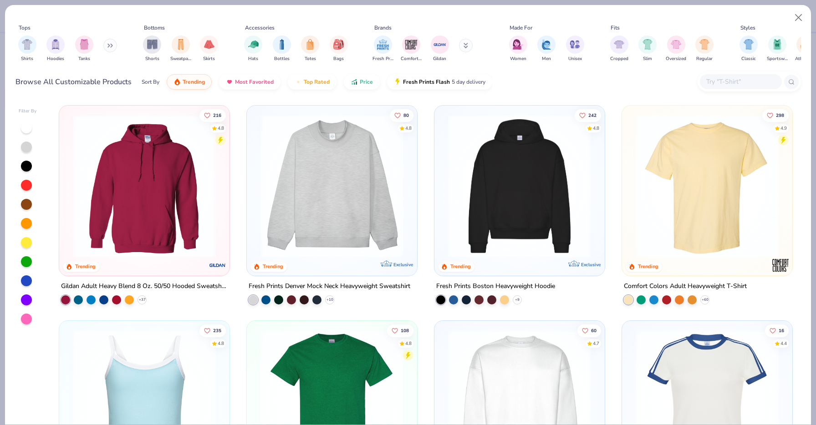
click at [109, 46] on icon at bounding box center [108, 45] width 1 height 3
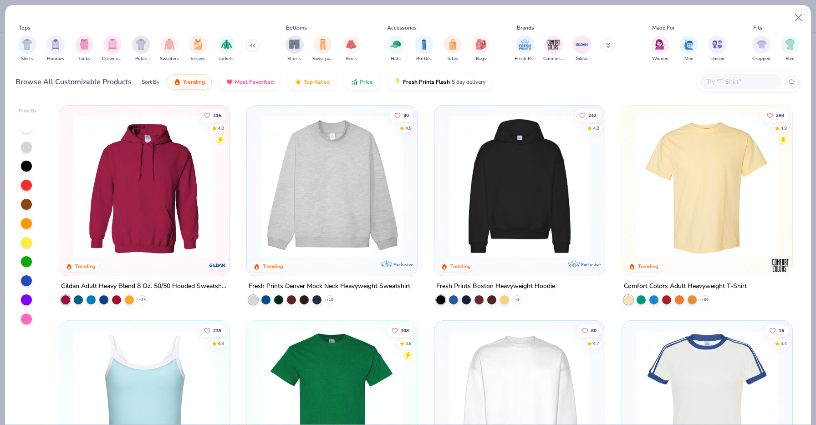
click at [111, 46] on img "filter for Crewnecks" at bounding box center [112, 44] width 10 height 10
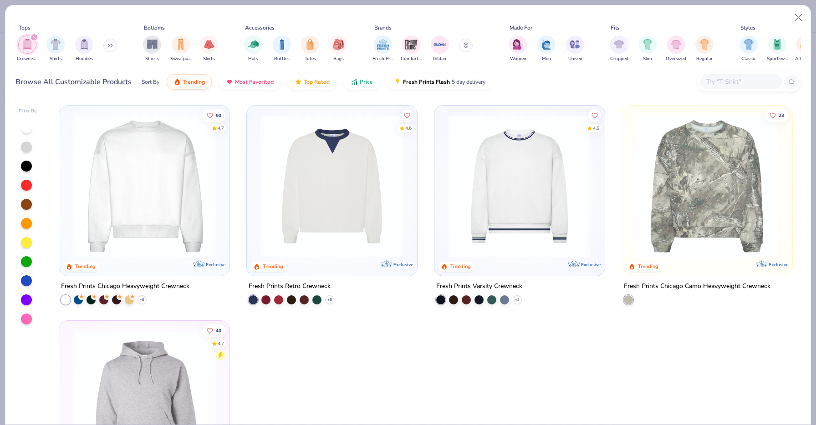
click at [139, 173] on img at bounding box center [144, 186] width 152 height 143
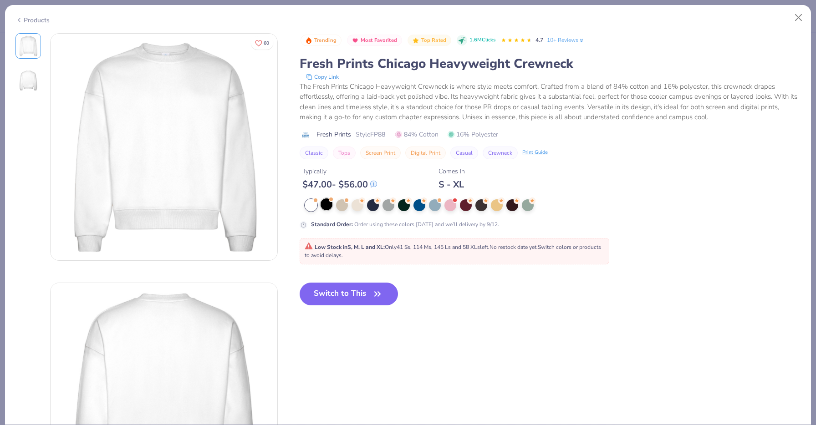
click at [329, 205] on div at bounding box center [327, 205] width 12 height 12
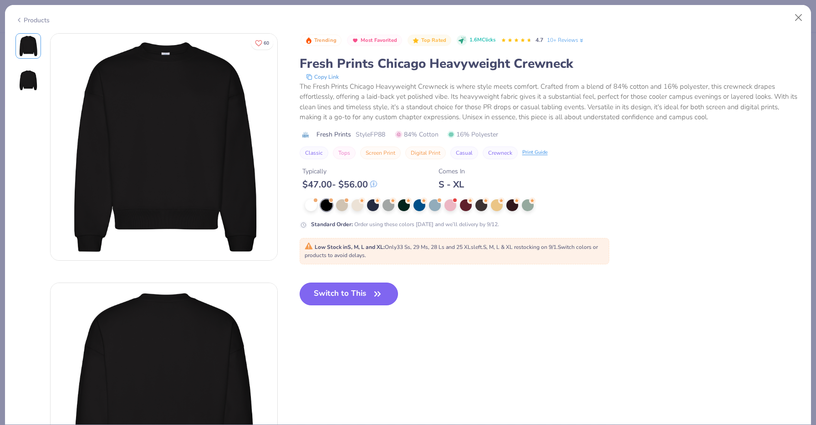
click at [346, 293] on button "Switch to This" at bounding box center [349, 294] width 99 height 23
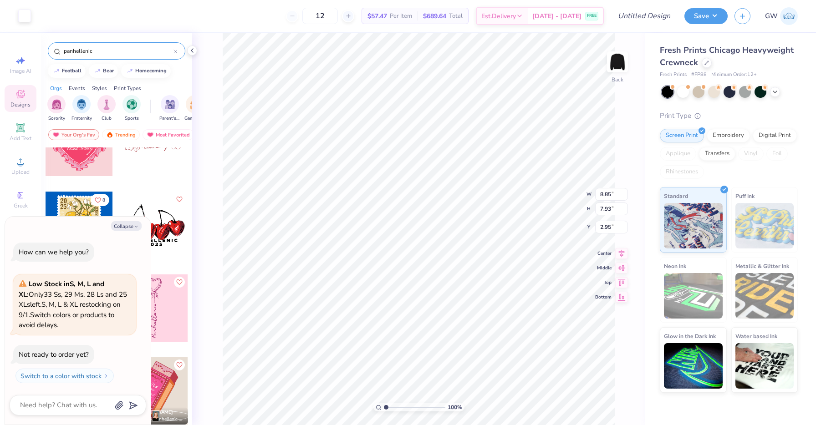
type textarea "x"
type input "1.71"
type input "0.87"
type input "8.66"
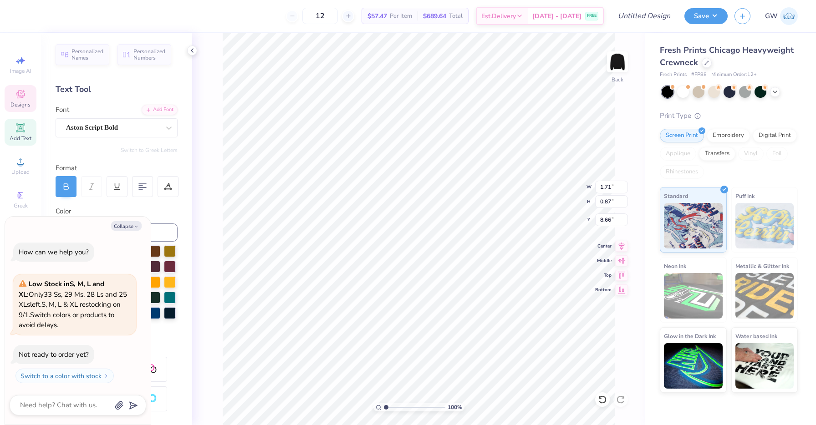
type textarea "x"
type textarea "I"
type textarea "x"
type textarea "Il"
type textarea "x"
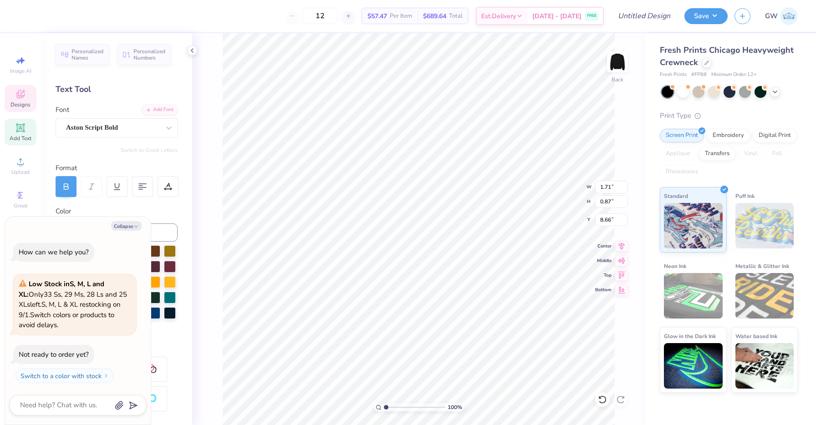
type textarea "I"
type textarea "x"
type textarea "2"
type textarea "x"
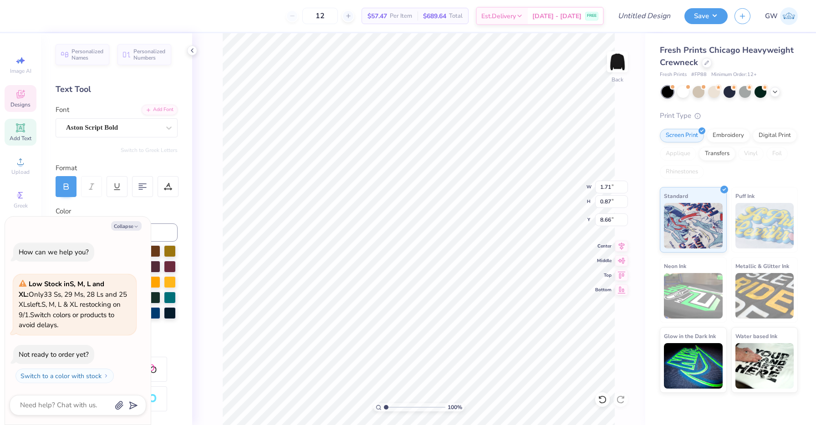
type textarea "20"
type textarea "x"
type textarea "202"
type textarea "x"
type textarea "2025"
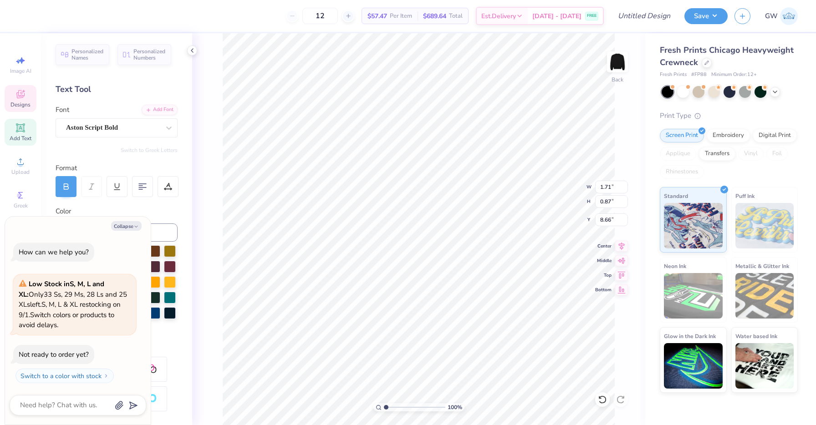
type textarea "x"
type textarea "2"
type textarea "x"
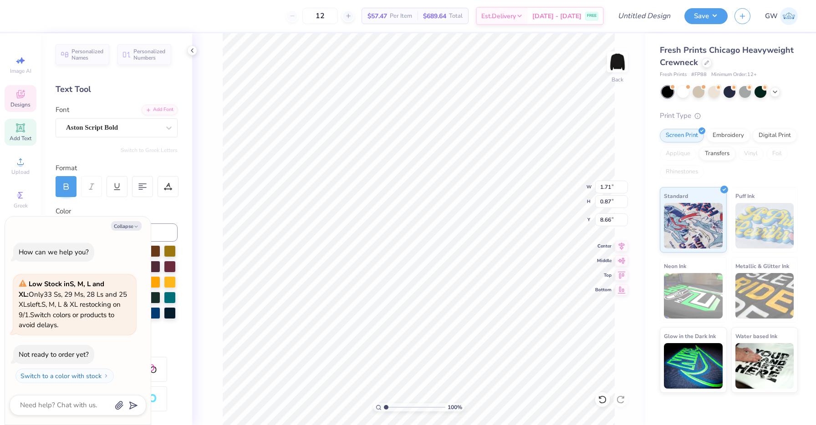
type textarea "I"
type textarea "x"
type textarea "IL"
type textarea "x"
type input "1.69"
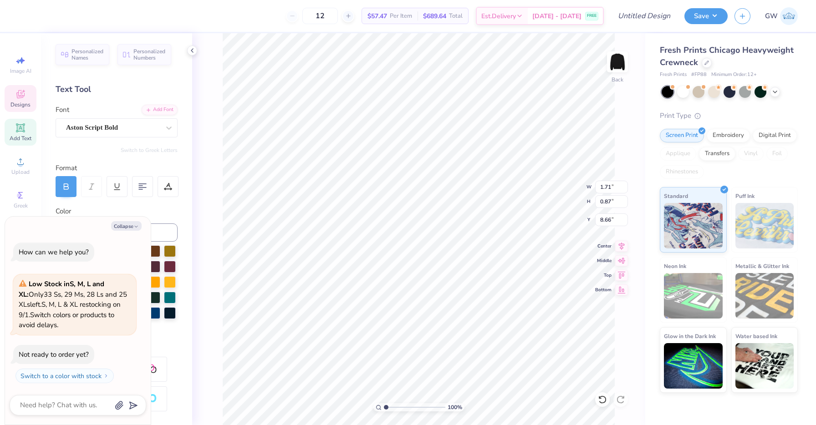
type input "0.88"
type input "8.01"
type textarea "x"
type textarea "C"
type textarea "x"
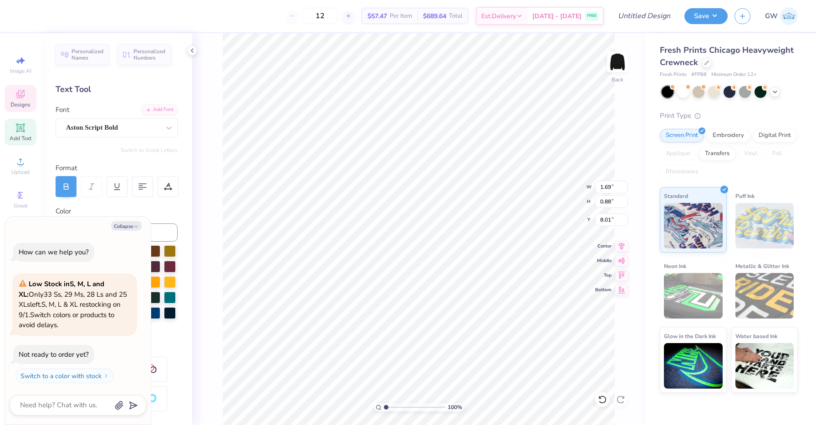
type textarea "Chi"
type textarea "x"
type textarea "Chic"
type textarea "x"
type textarea "Chica"
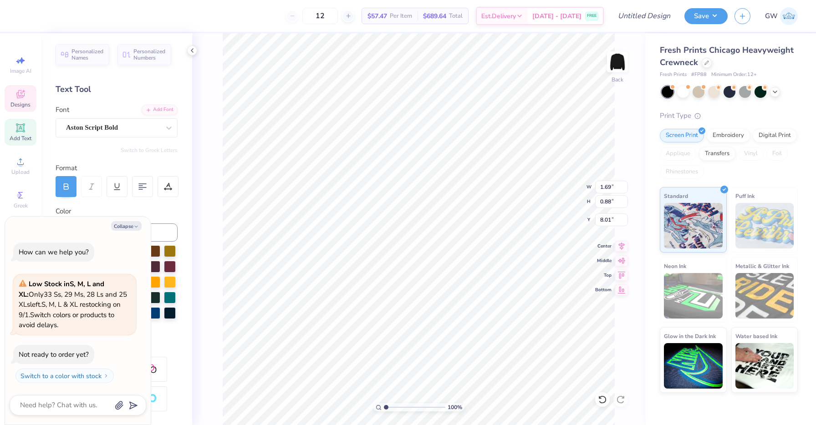
type textarea "x"
type textarea "[GEOGRAPHIC_DATA]"
click at [442, 325] on li "Group" at bounding box center [454, 326] width 72 height 18
click at [622, 244] on icon at bounding box center [622, 245] width 6 height 8
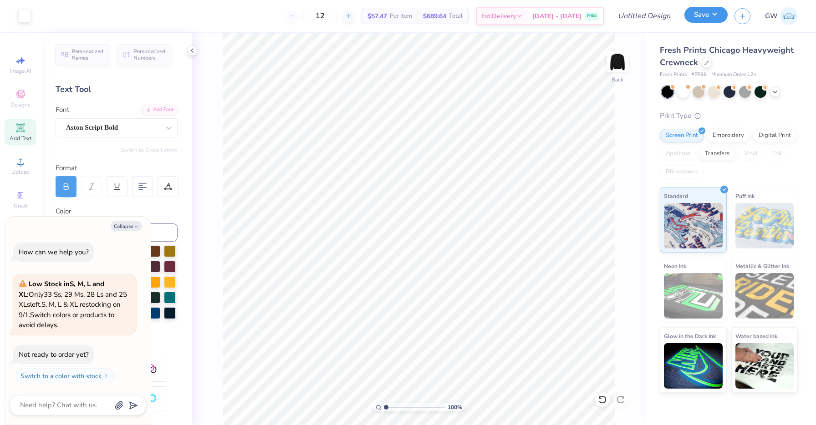
click at [705, 18] on button "Save" at bounding box center [706, 15] width 43 height 16
type textarea "x"
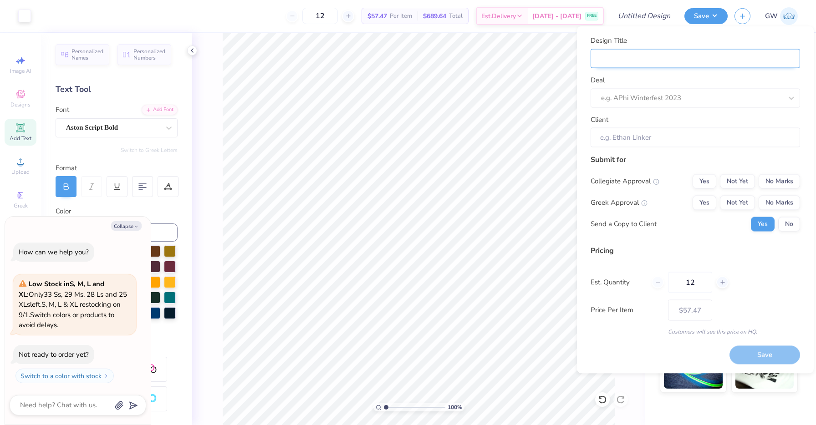
click at [670, 57] on input "Design Title" at bounding box center [695, 59] width 209 height 20
type input "b"
type textarea "x"
type input "b"
type input "ba"
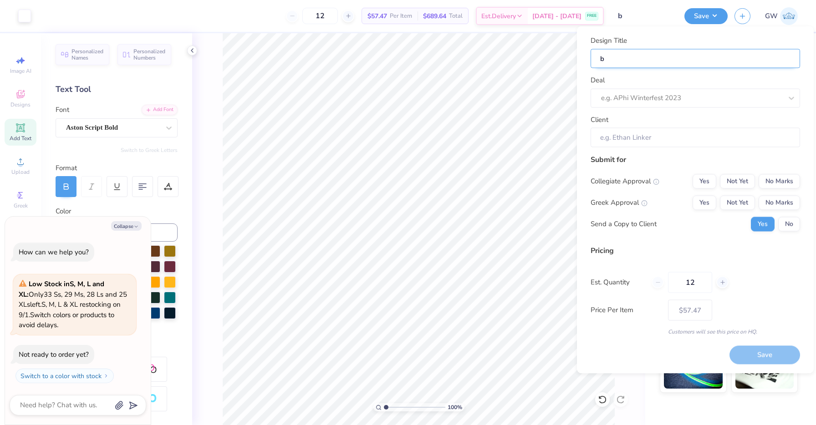
type textarea "x"
type input "ba"
type input "b"
type textarea "x"
type input "b"
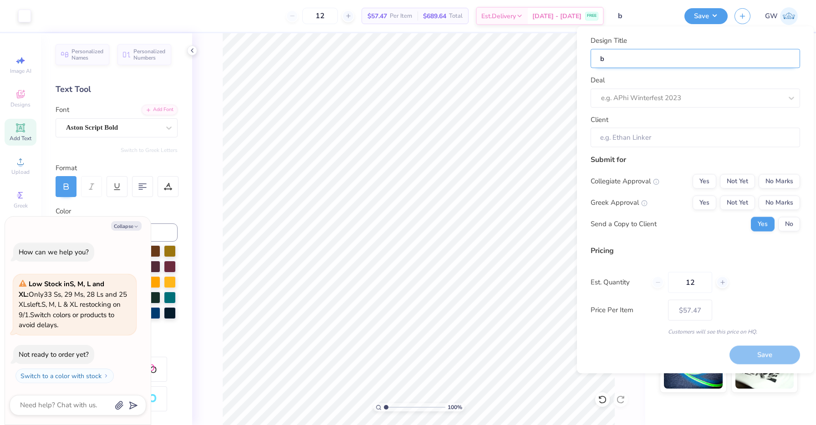
type input "bl"
type textarea "x"
type input "bl"
type input "bla"
type textarea "x"
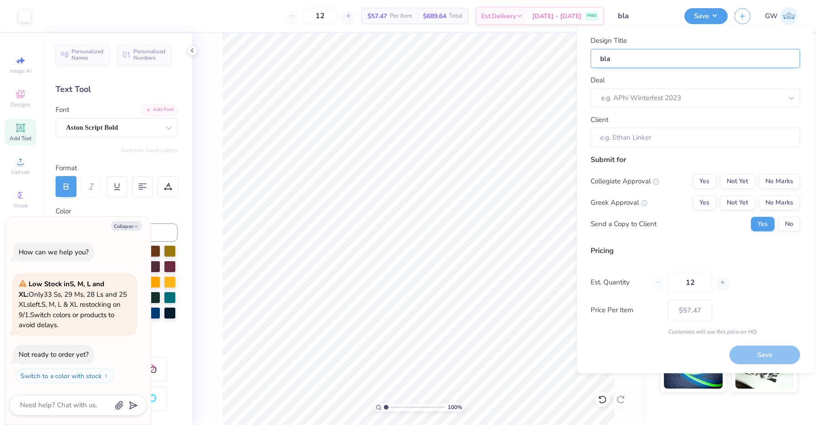
type input "Black Crewneck Set- Sweatpants"
type textarea "x"
click at [682, 64] on input "Black Crewneck Set- Sweatpants" at bounding box center [695, 59] width 209 height 20
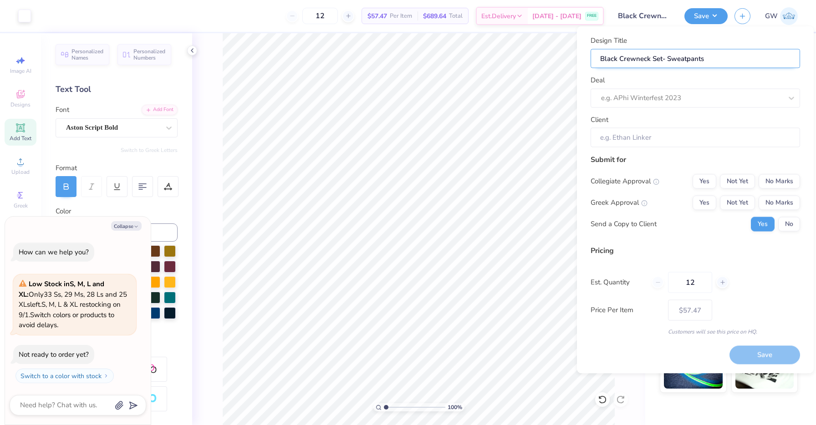
type input "Black Crewneck Set- C"
type textarea "x"
type input "Black Crewneck Set- C"
type input "Black Crewneck Set- Cr"
type textarea "x"
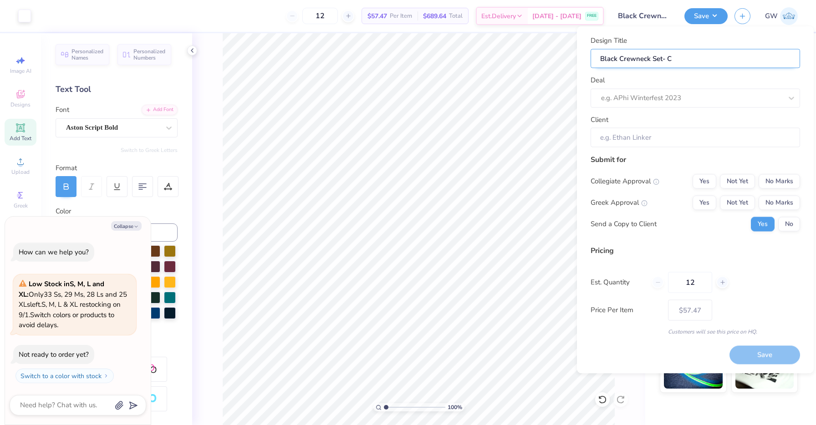
type input "Black Crewneck Set- Cr"
type input "Black Crewneck Set- Cre"
type textarea "x"
type input "Black Crewneck Set- Cre"
type input "Black Crewneck Set- Crew"
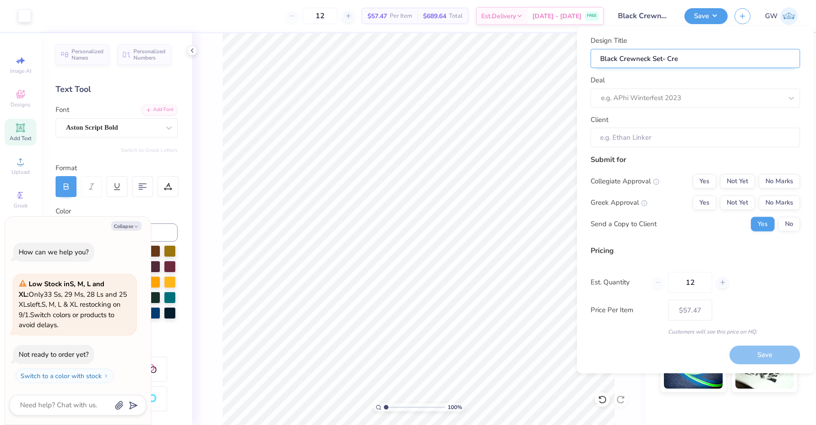
type textarea "x"
type input "Black Crewneck Set- Crew"
type input "Black Crewneck Set- Crewn"
type textarea "x"
type input "Black Crewneck Set- Crewn"
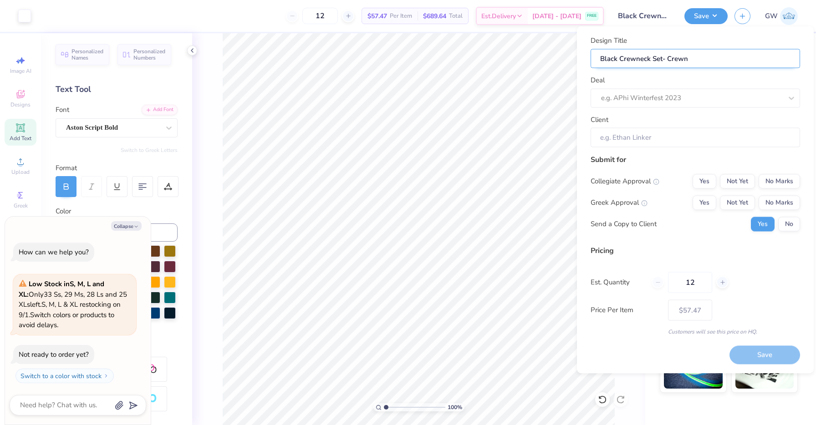
type input "Black Crewneck Set- Crewne"
type textarea "x"
type input "Black Crewneck Set- Crewne"
type input "Black Crewneck Set- Crewnec"
type textarea "x"
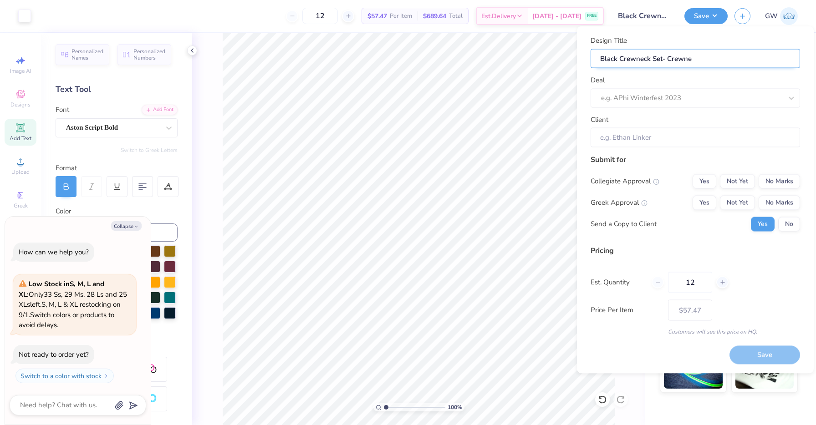
type input "Black Crewneck Set- Crewnec"
type input "Black Crewneck Set- Crewneck"
type textarea "x"
type input "Black Crewneck Set- Crewneck"
click at [675, 99] on div at bounding box center [691, 98] width 181 height 12
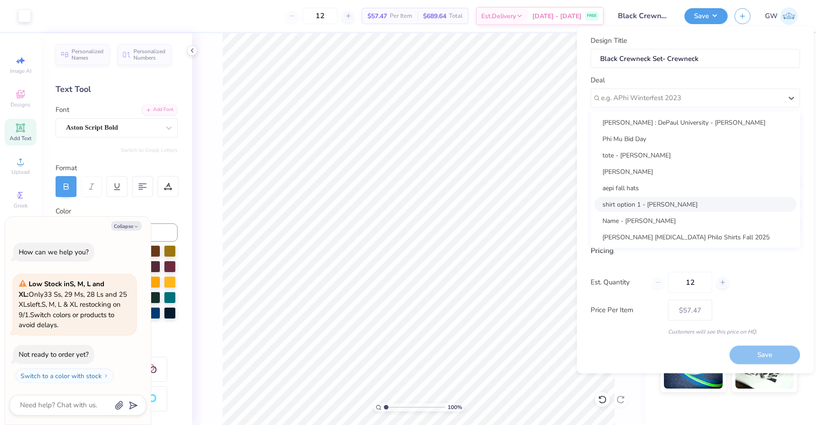
scroll to position [148, 0]
click at [657, 239] on div "Panhellenic Board 2025" at bounding box center [695, 236] width 202 height 15
type textarea "x"
type input "[PERSON_NAME]"
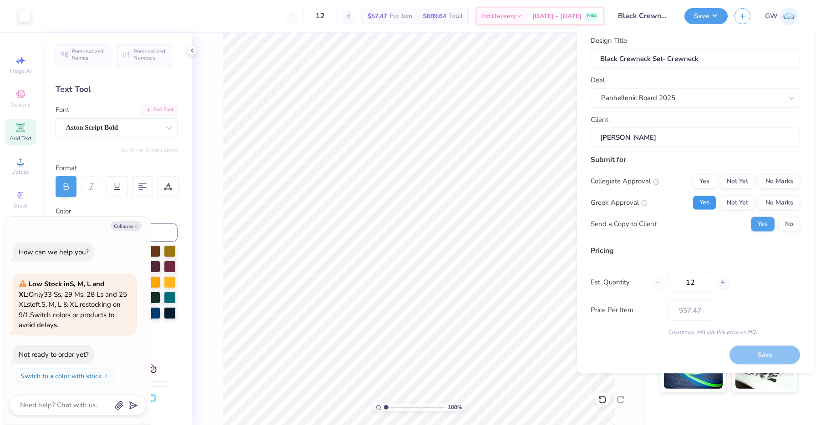
click at [703, 204] on button "Yes" at bounding box center [705, 202] width 24 height 15
click at [787, 180] on button "No Marks" at bounding box center [779, 181] width 41 height 15
click at [755, 351] on button "Save" at bounding box center [765, 355] width 71 height 19
type input "$57.47"
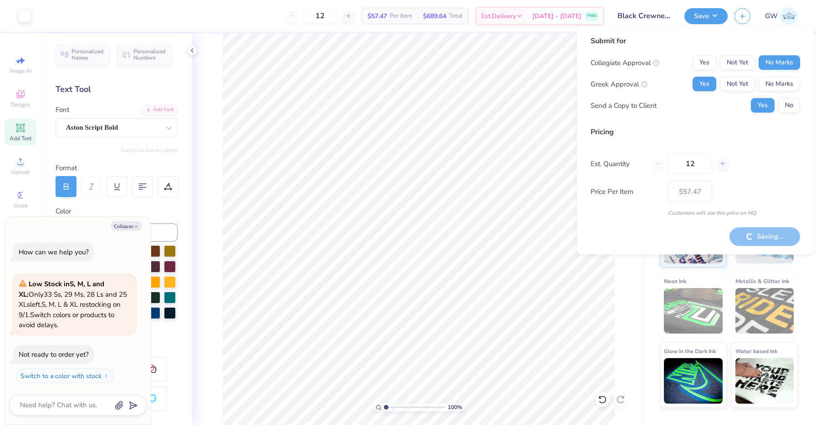
type textarea "x"
type input "– –"
type textarea "x"
type input "$57.47"
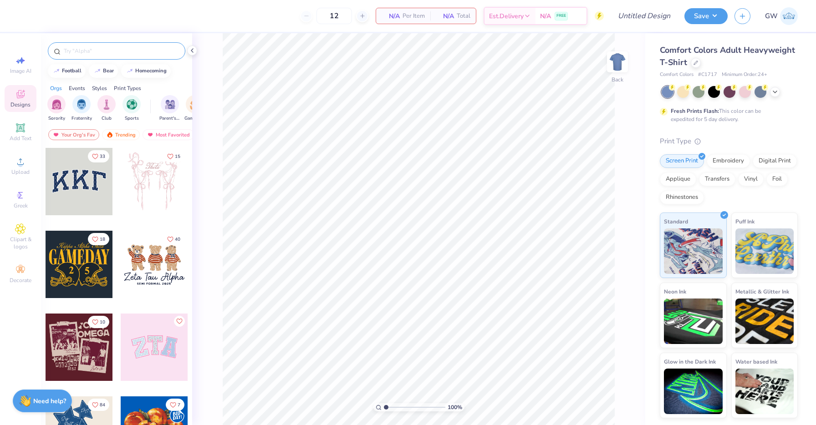
click at [109, 56] on div at bounding box center [117, 50] width 138 height 17
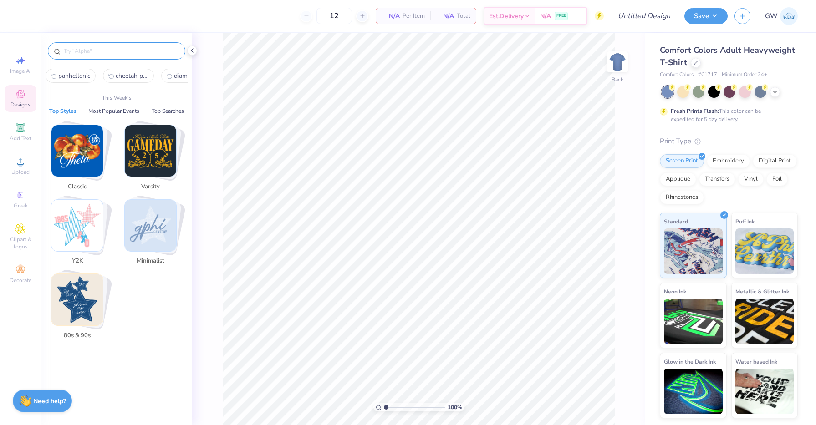
click at [102, 52] on input "text" at bounding box center [121, 50] width 117 height 9
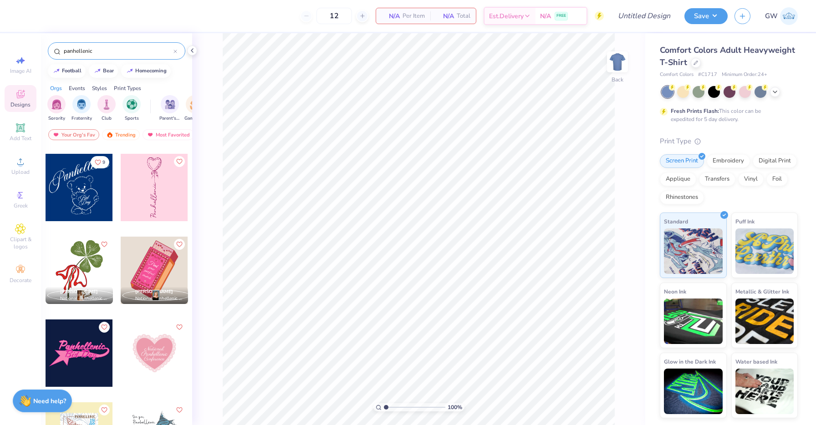
scroll to position [1425, 0]
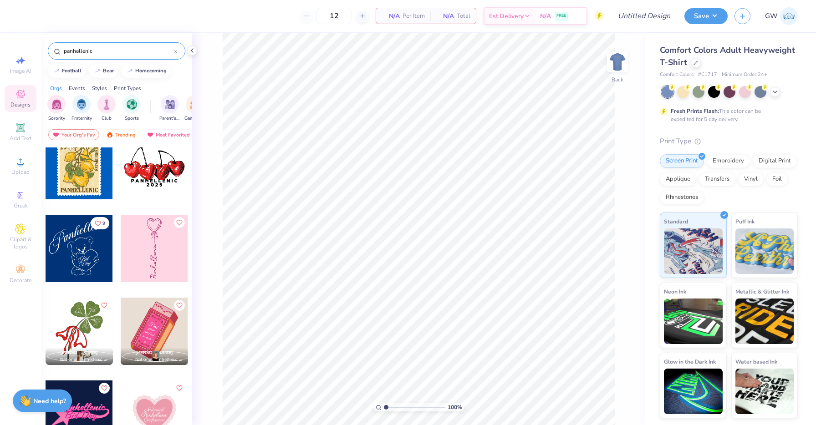
type input "panhellenic"
click at [69, 244] on div at bounding box center [79, 248] width 67 height 67
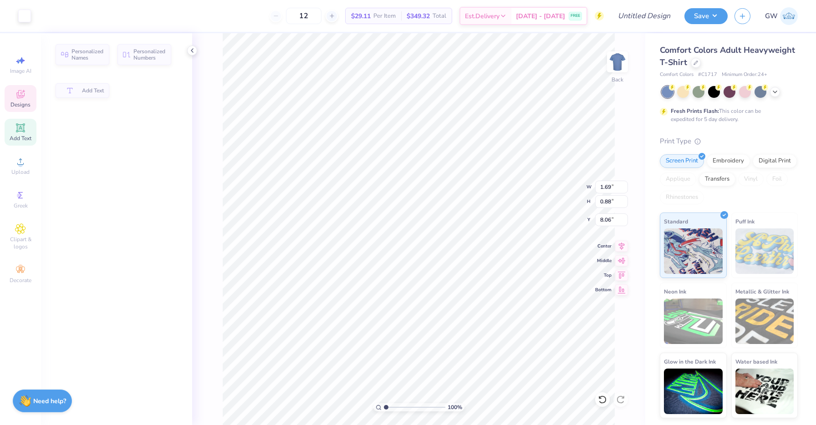
type input "1.69"
type input "0.88"
type input "8.06"
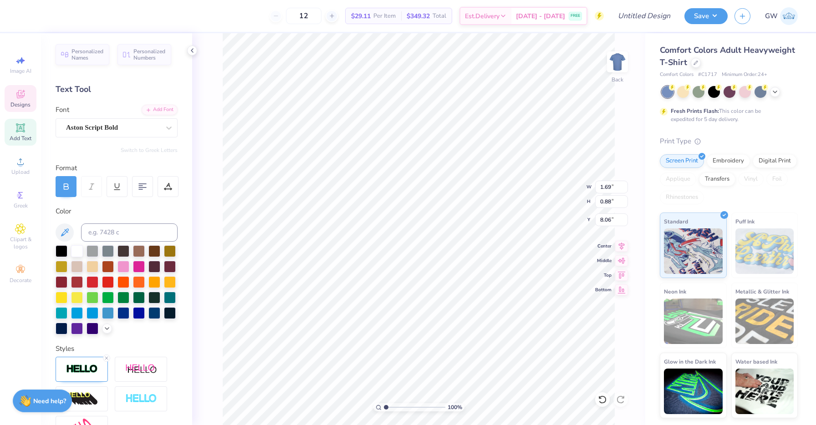
scroll to position [0, 0]
type textarea "[GEOGRAPHIC_DATA]"
type input "1.71"
type input "0.87"
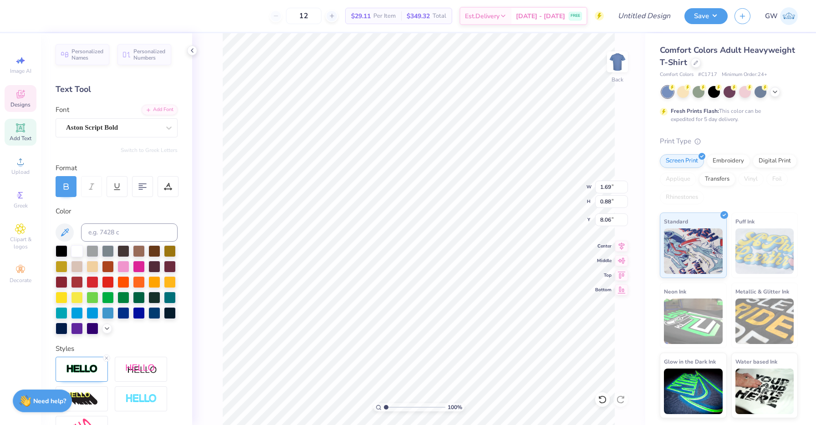
type input "8.70"
type textarea "IL"
click at [696, 63] on icon at bounding box center [696, 62] width 5 height 5
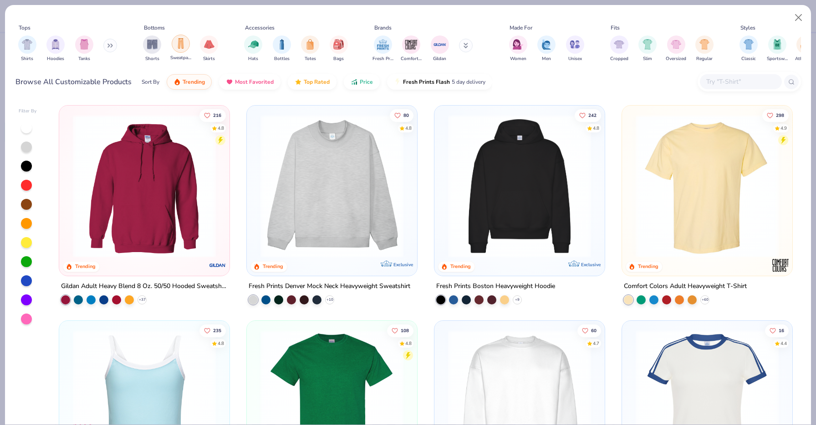
click at [184, 46] on img "filter for Sweatpants" at bounding box center [181, 43] width 10 height 10
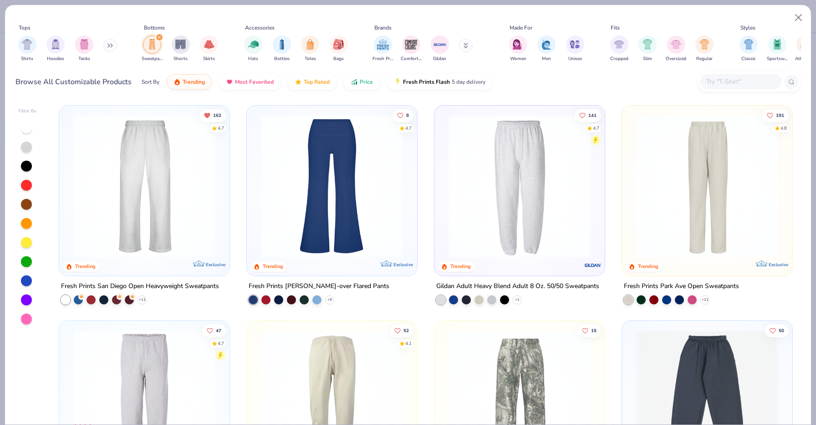
click at [158, 155] on img at bounding box center [144, 186] width 152 height 143
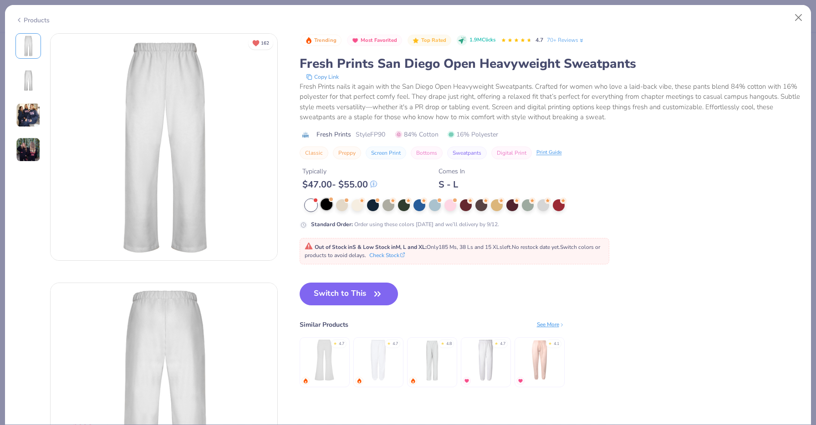
click at [323, 206] on div at bounding box center [327, 205] width 12 height 12
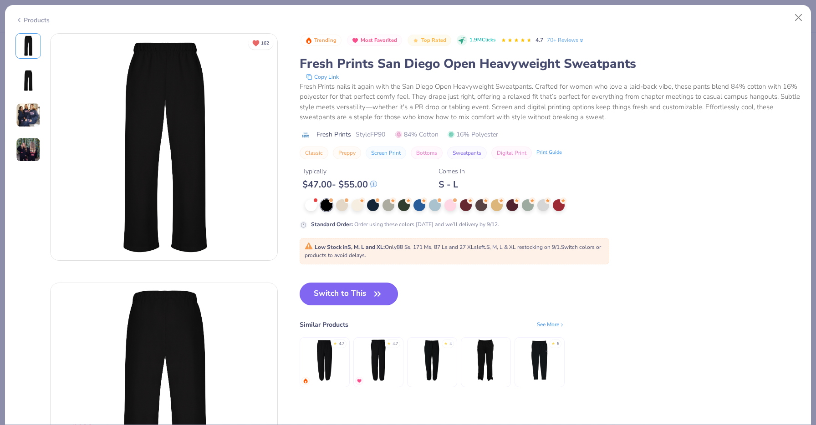
click at [349, 291] on button "Switch to This" at bounding box center [349, 294] width 99 height 23
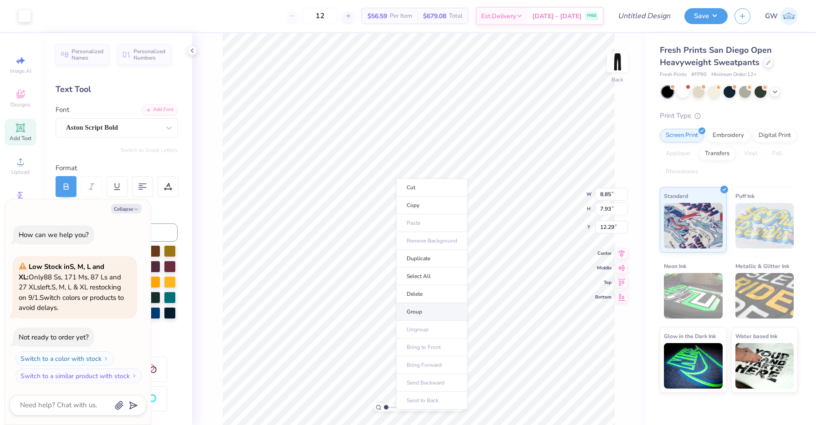
click at [417, 312] on li "Group" at bounding box center [432, 312] width 72 height 18
type textarea "x"
type input "2.62"
click at [700, 19] on button "Save" at bounding box center [706, 15] width 43 height 16
type textarea "x"
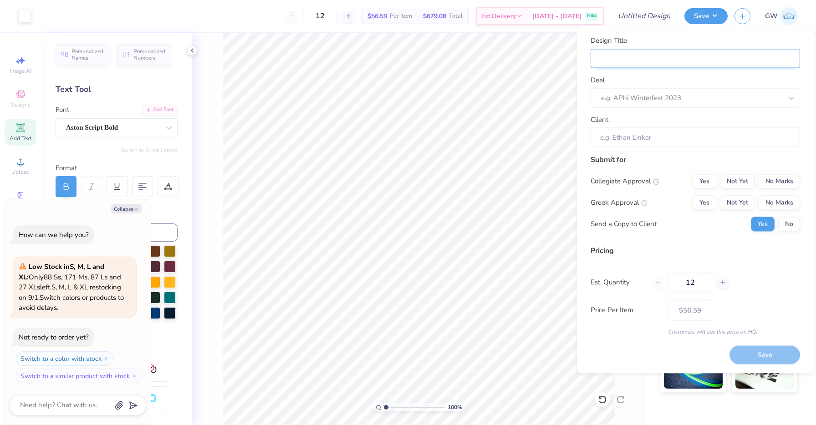
click at [679, 64] on input "Design Title" at bounding box center [695, 59] width 209 height 20
type input "B"
type textarea "x"
type input "B"
type input "Bl"
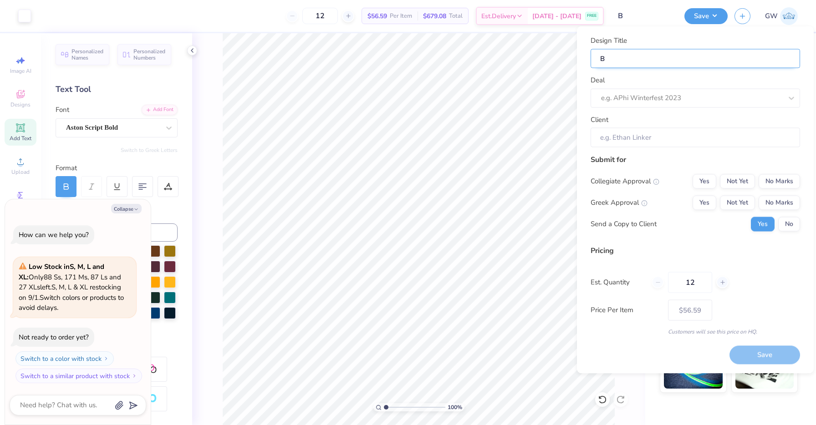
type textarea "x"
type input "Bl"
type input "Bla"
type textarea "x"
type input "Bla"
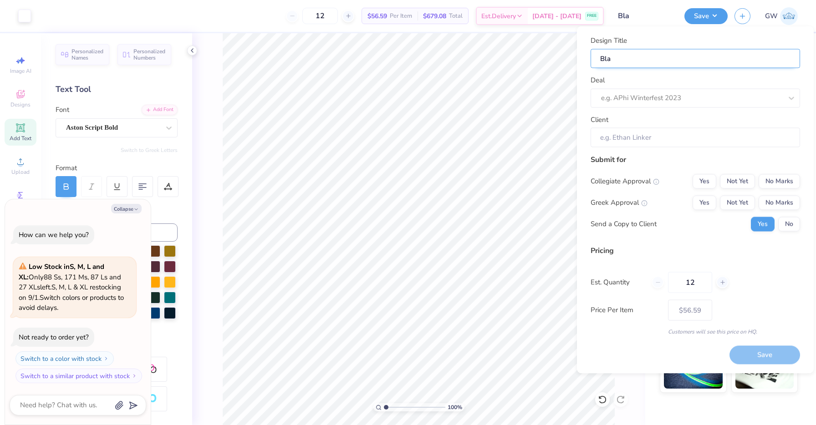
type input "Blac"
type textarea "x"
type input "Black"
type textarea "x"
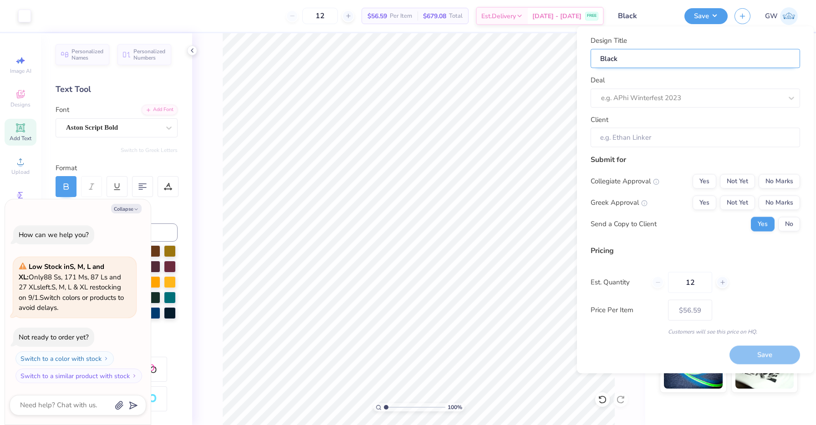
type input "Black"
type textarea "x"
type input "Black"
type input "Black C"
type textarea "x"
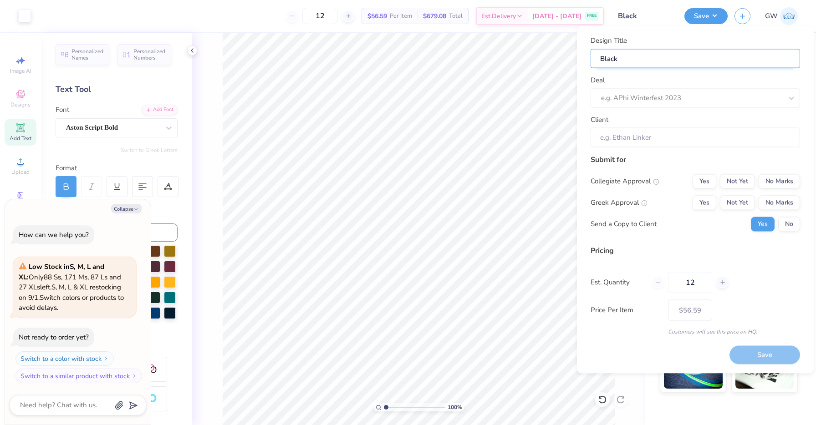
type input "Black C"
type input "Black Cr"
type textarea "x"
type input "Black Cr"
type input "Black Cre"
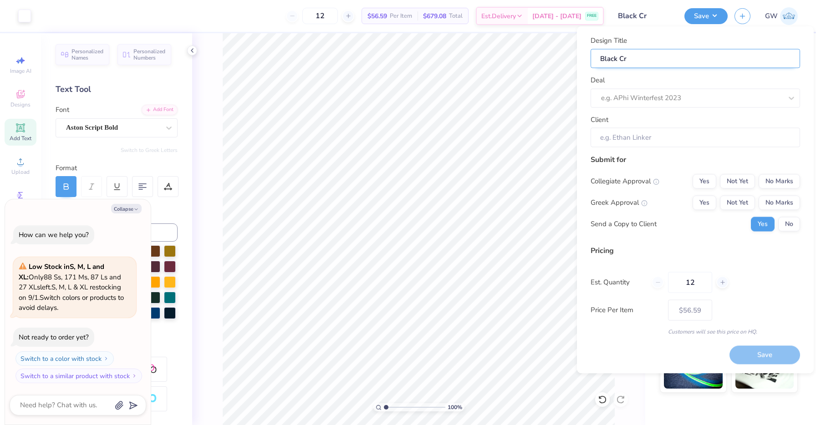
type textarea "x"
type input "Black Cre"
type input "Black Crew"
type textarea "x"
type input "Black Crew"
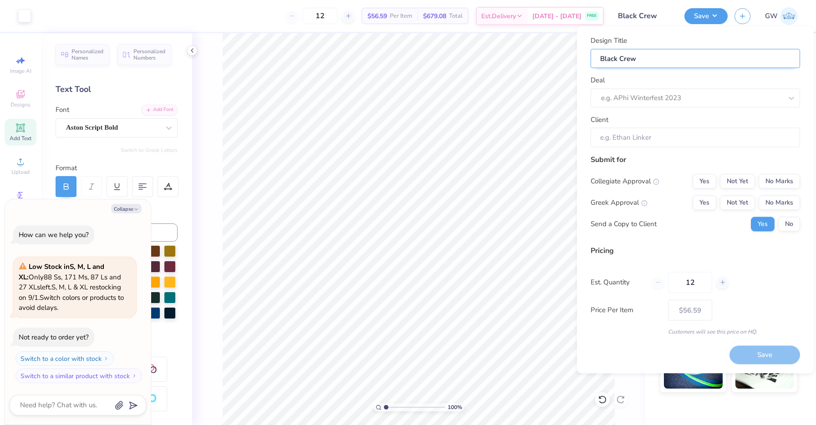
type input "Black Crewn"
type textarea "x"
type input "Black Crewn"
type input "Black Crewne"
type textarea "x"
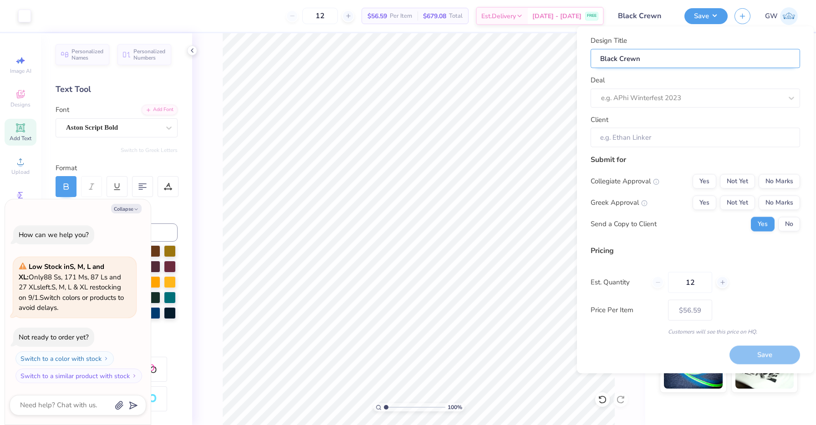
type input "Black Crewne"
type input "Black Crewnec"
type textarea "x"
type input "Black Crewneck"
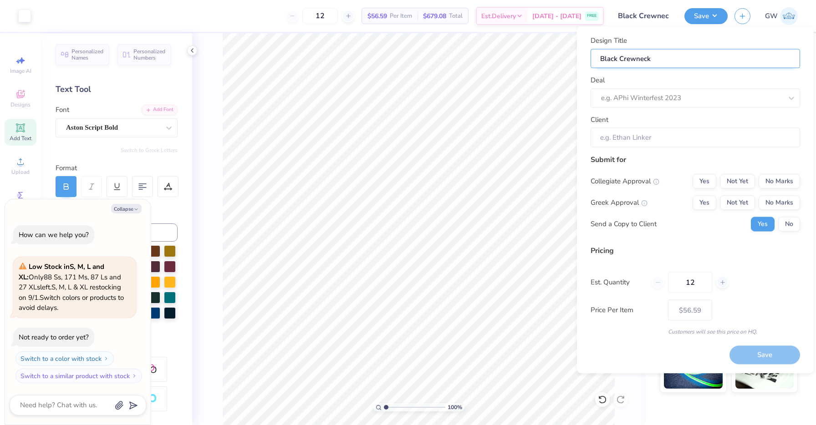
type textarea "x"
type input "Black Crewneck"
type textarea "x"
type input "Black Crewneck"
type input "Black Crewneck s"
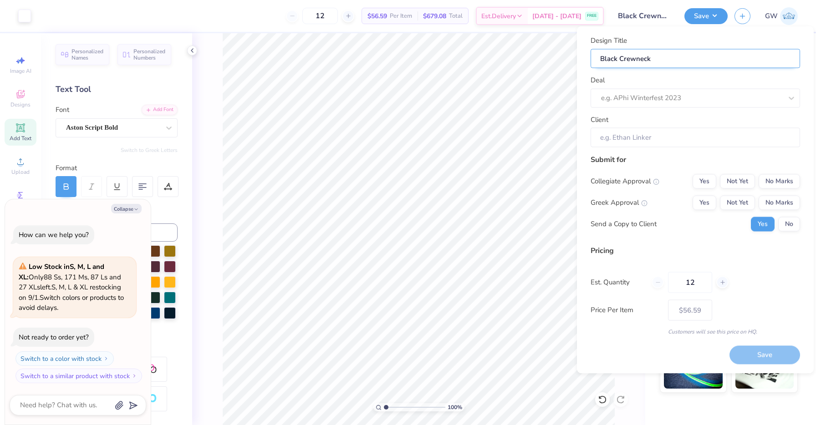
type textarea "x"
type input "Black Crewneck s"
type input "Black Crewneck se"
type textarea "x"
type input "Black Crewneck se"
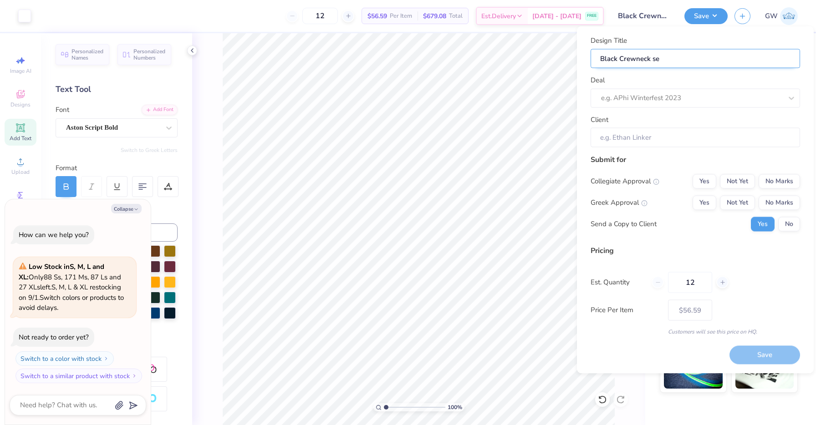
type input "Black Crewneck set"
type textarea "x"
type input "Black Crewneck set"
type input "Black Crewneck se"
type textarea "x"
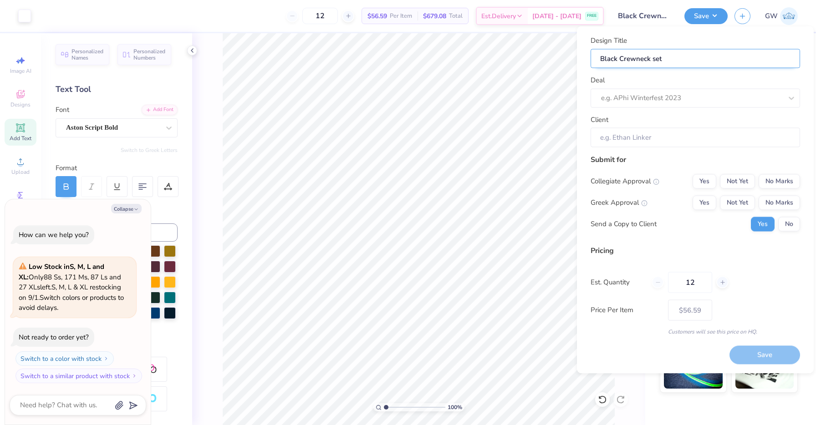
type input "Black Crewneck se"
type input "Black Crewneck s"
type textarea "x"
type input "Black Crewneck s"
type input "Black Crewneck"
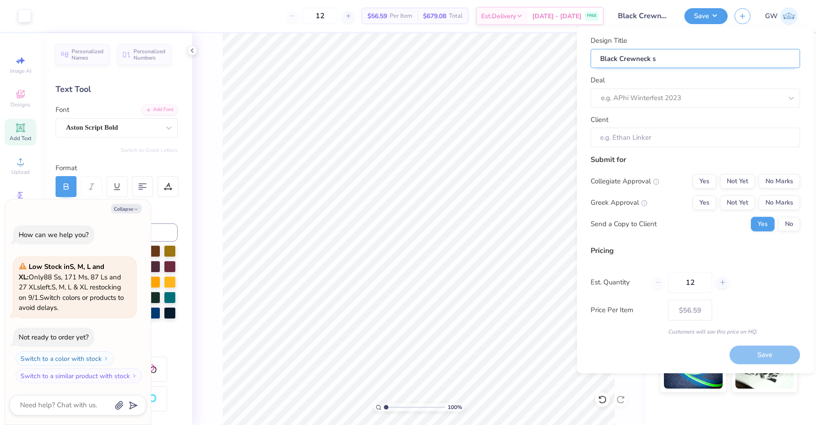
type textarea "x"
type input "Black Crewneck"
type input "Black Crewneck S"
type textarea "x"
type input "Black Crewneck S"
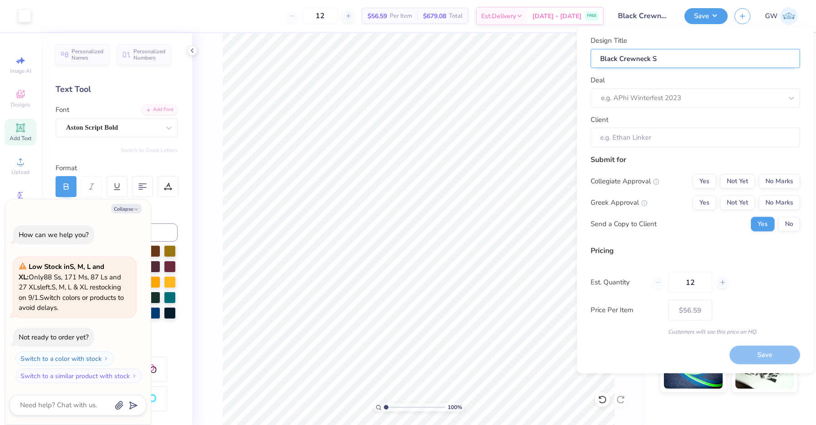
type input "Black Crewneck Se"
type textarea "x"
type input "Black Crewneck Se"
type input "Black Crewneck Set"
type textarea "x"
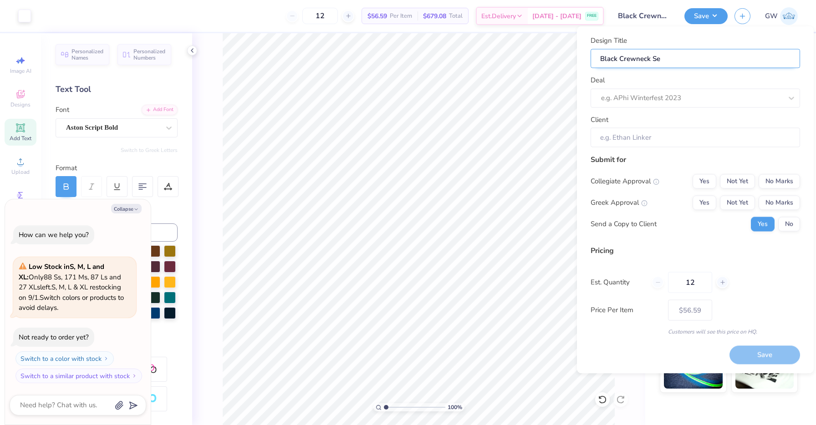
type input "Black Crewneck Set"
type input "Black Crewneck Set-"
type textarea "x"
type input "Black Crewneck Set-"
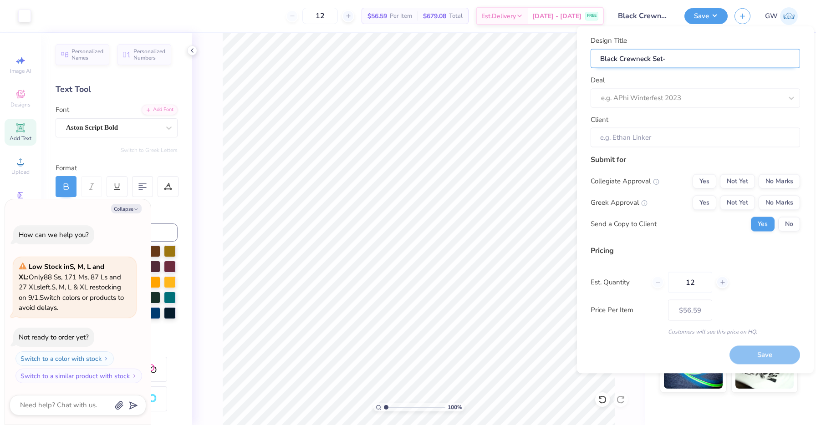
type textarea "x"
type input "Black Crewneck Set-"
type input "Black Crewneck Set- S"
type textarea "x"
type input "Black Crewneck Set- S"
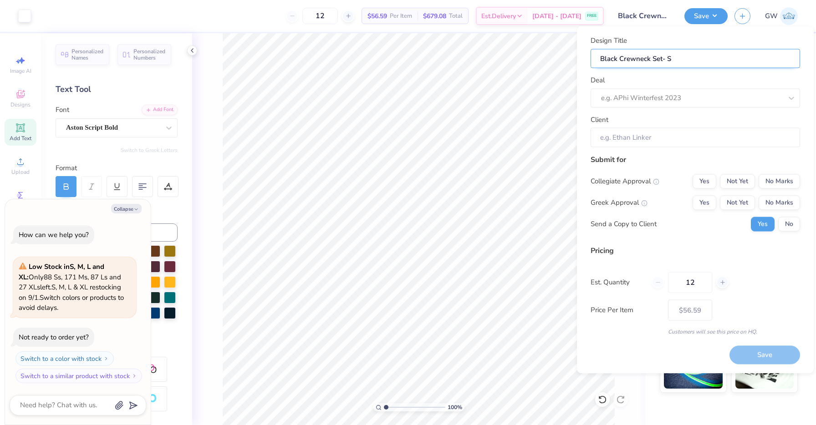
type input "Black Crewneck Set- Sw"
type textarea "x"
type input "Black Crewneck Set- Sw"
type input "Black Crewneck Set- Swe"
type textarea "x"
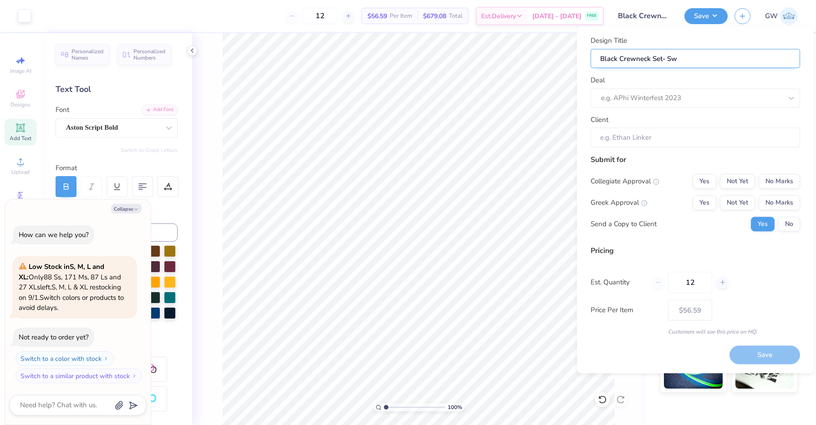
type input "Black Crewneck Set- Swe"
type input "Black Crewneck Set- Swea"
type textarea "x"
type input "Black Crewneck Set- Swea"
type input "Black Crewneck Set- Sweat"
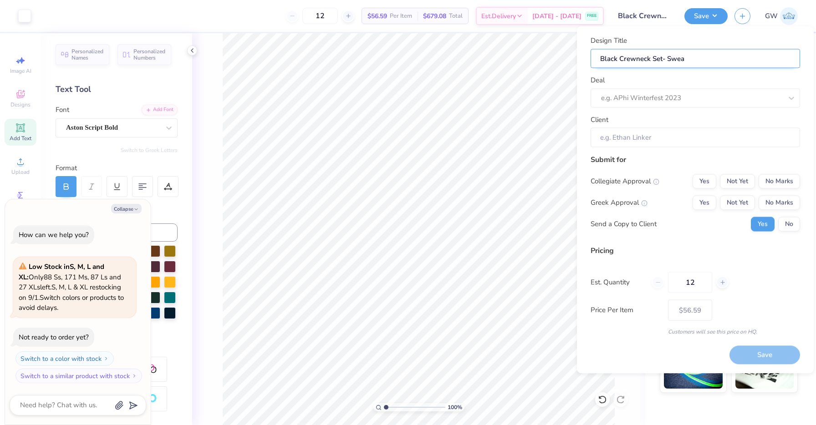
type textarea "x"
type input "Black Crewneck Set- Sweat"
type input "Black Crewneck Set- Sweatp"
type textarea "x"
type input "Black Crewneck Set- Sweatp"
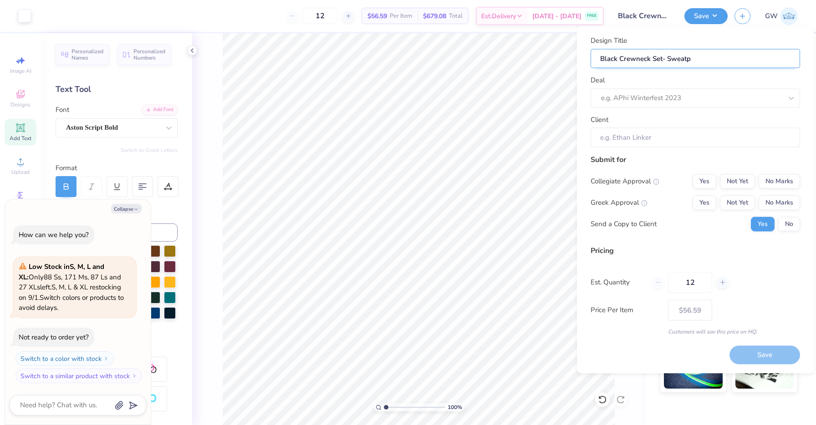
type input "Black Crewneck Set- Sweatpa"
type textarea "x"
type input "Black Crewneck Set- Sweatpa"
type input "Black Crewneck Set- Sweatpan"
type textarea "x"
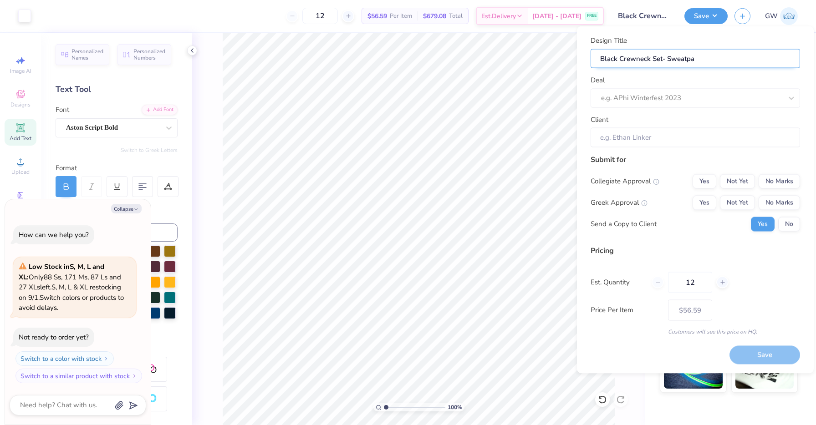
type input "Black Crewneck Set- Sweatpan"
type input "Black Crewneck Set- Sweatpant"
type textarea "x"
type input "Black Crewneck Set- Sweatpant"
type input "Black Crewneck Set- Sweatpants"
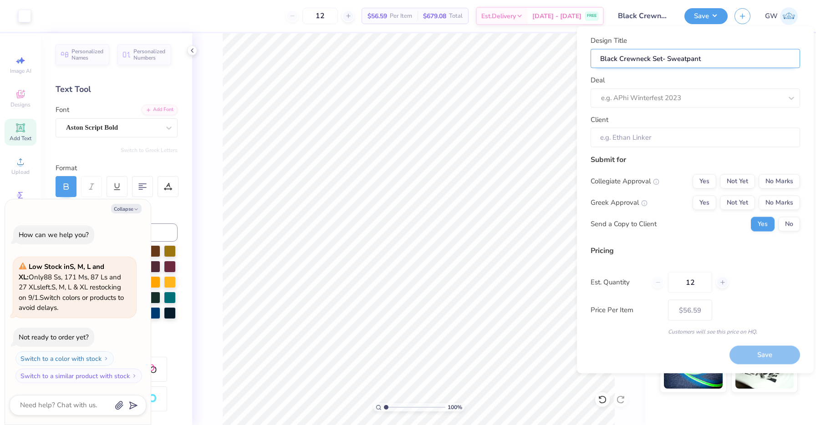
type textarea "x"
type input "Black Crewneck Set- Sweatpants"
click at [667, 101] on div at bounding box center [691, 98] width 181 height 12
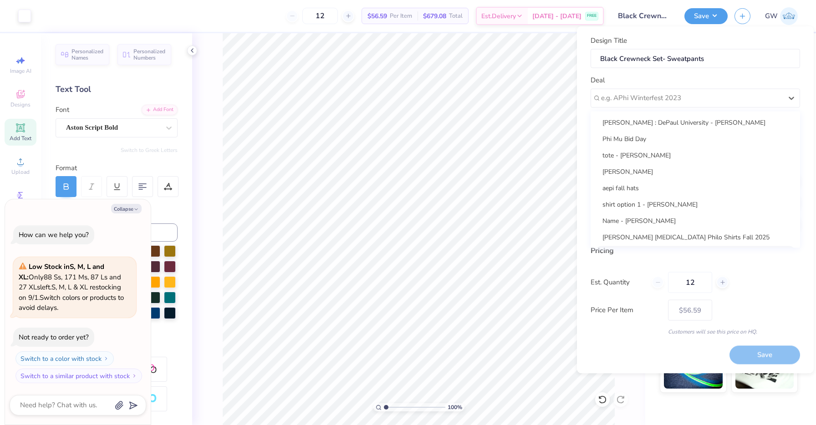
scroll to position [148, 0]
click at [639, 237] on div "Panhellenic Board 2025" at bounding box center [695, 236] width 202 height 15
type textarea "x"
type input "[PERSON_NAME]"
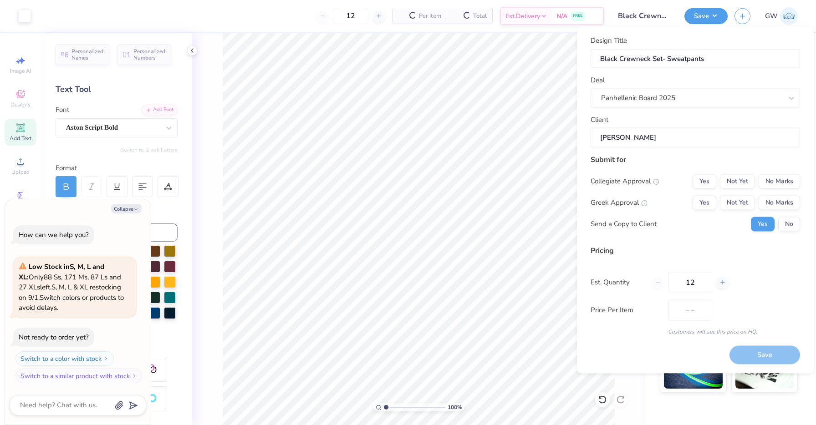
type input "$56.59"
click at [708, 199] on button "Yes" at bounding box center [705, 202] width 24 height 15
click at [792, 221] on button "No" at bounding box center [789, 224] width 22 height 15
type textarea "x"
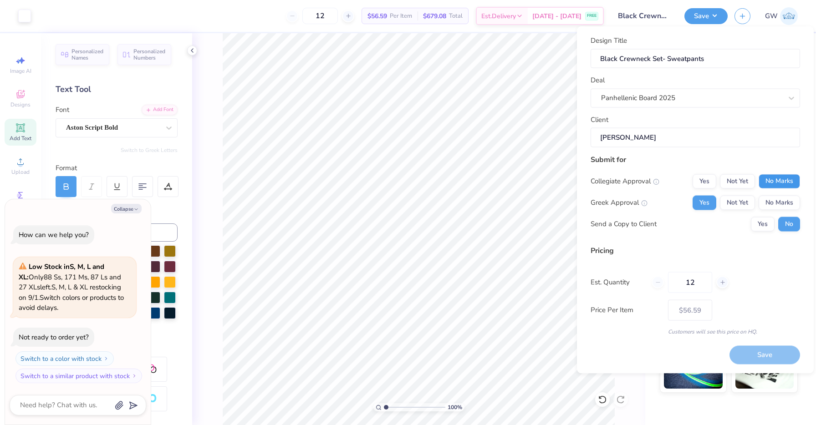
click at [786, 185] on button "No Marks" at bounding box center [779, 181] width 41 height 15
click at [742, 350] on button "Save" at bounding box center [765, 355] width 71 height 19
type input "$56.59"
type textarea "x"
type input "– –"
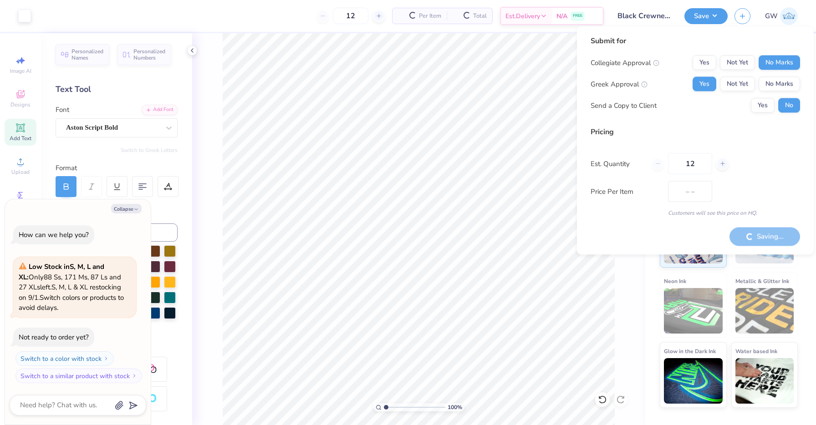
type textarea "x"
type input "$56.59"
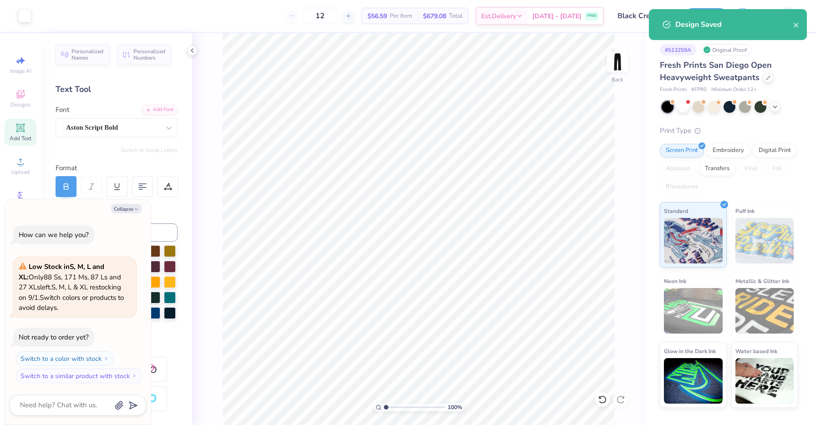
type textarea "x"
